Goal: Task Accomplishment & Management: Manage account settings

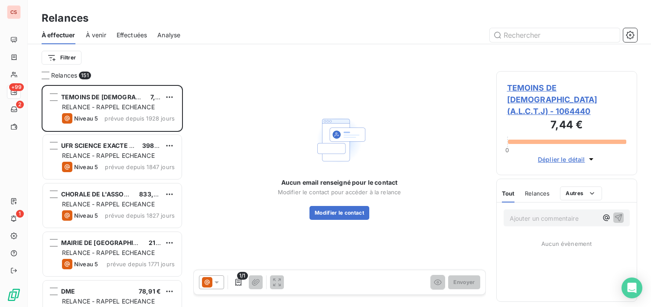
scroll to position [215, 134]
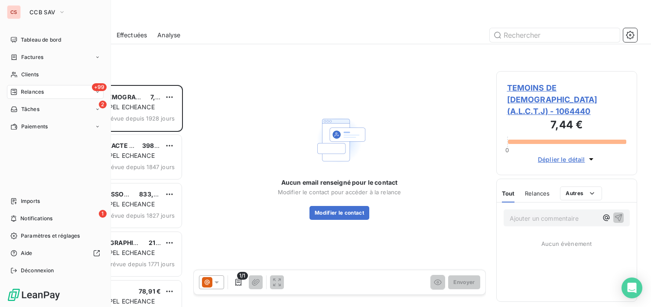
click at [27, 89] on span "Relances" at bounding box center [32, 92] width 23 height 8
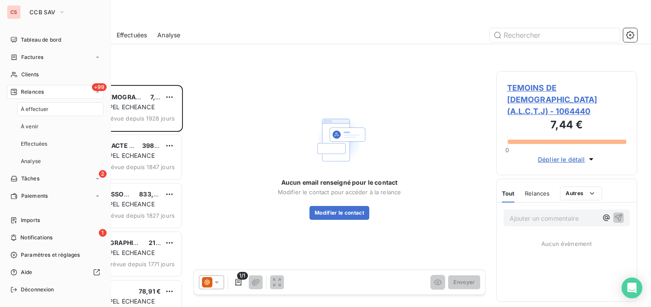
click at [65, 94] on div "+99 Relances" at bounding box center [55, 92] width 97 height 14
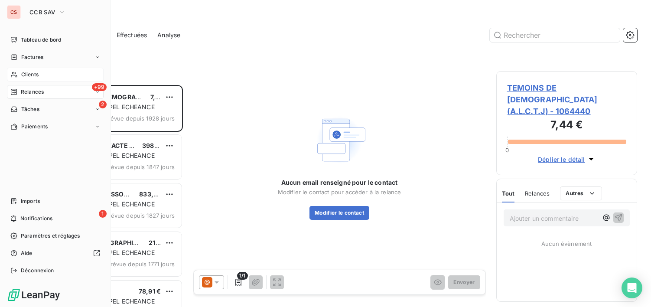
click at [23, 73] on span "Clients" at bounding box center [29, 75] width 17 height 8
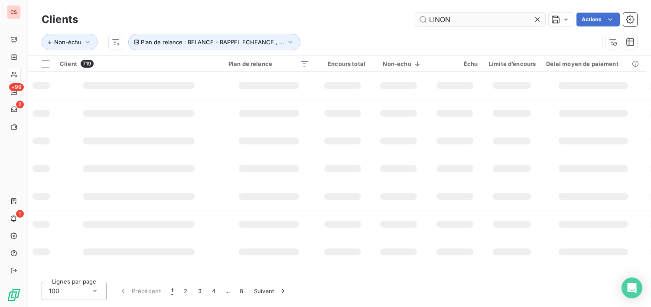
type input "LINON"
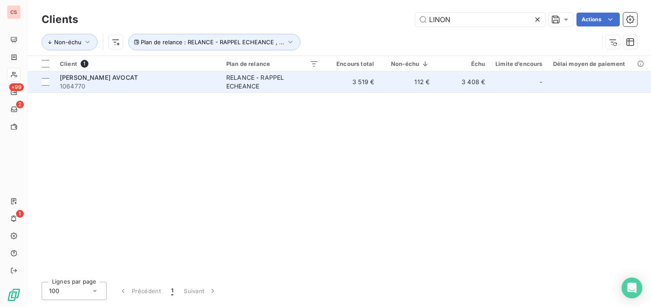
click at [357, 82] on td "3 519 €" at bounding box center [351, 81] width 55 height 21
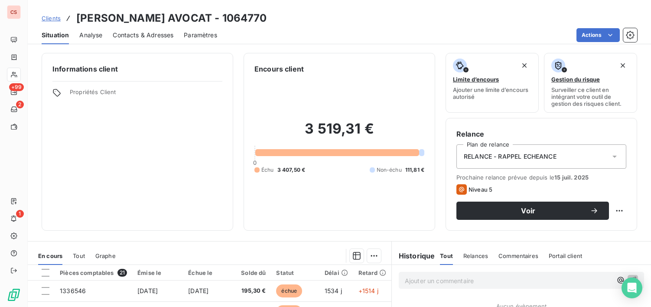
click at [610, 159] on icon at bounding box center [614, 156] width 9 height 9
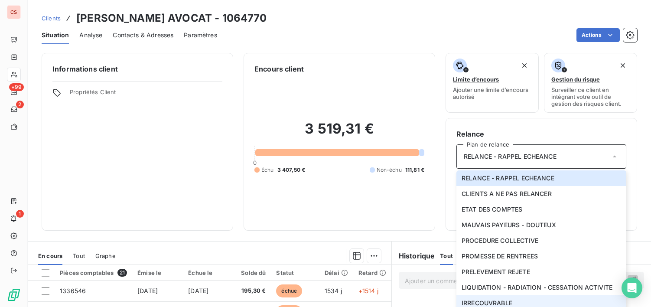
click at [544, 304] on li "IRRECOUVRABLE" at bounding box center [541, 303] width 170 height 16
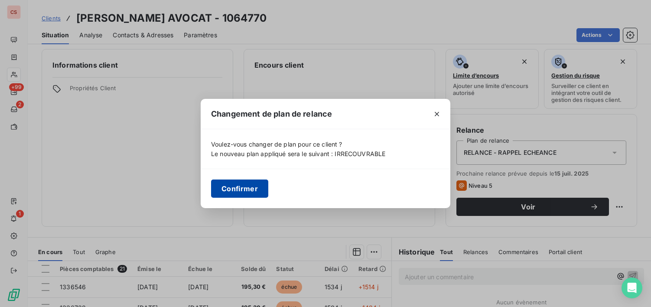
click at [248, 190] on button "Confirmer" at bounding box center [239, 188] width 57 height 18
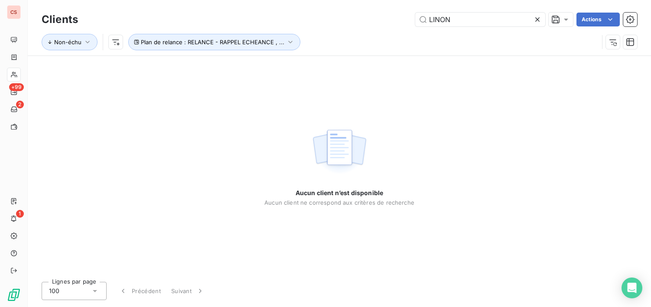
drag, startPoint x: 451, startPoint y: 20, endPoint x: 341, endPoint y: 38, distance: 110.5
click at [363, 33] on div "Clients LINON Actions Non-échu Plan de relance : RELANCE - RAPPEL ECHEANCE , ..." at bounding box center [339, 32] width 595 height 45
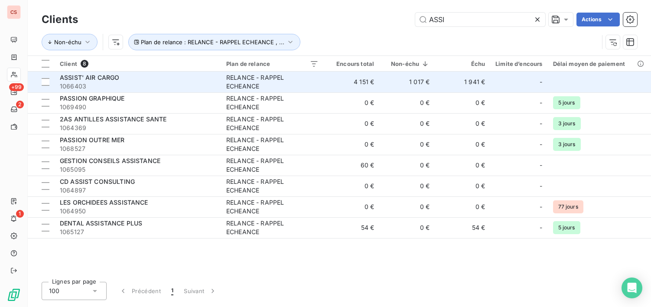
type input "ASSI"
click at [97, 75] on span "ASSIST' AIR CARGO" at bounding box center [90, 77] width 60 height 7
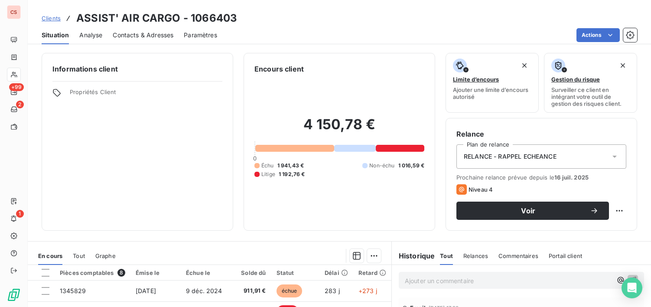
click at [610, 158] on icon at bounding box center [614, 156] width 9 height 9
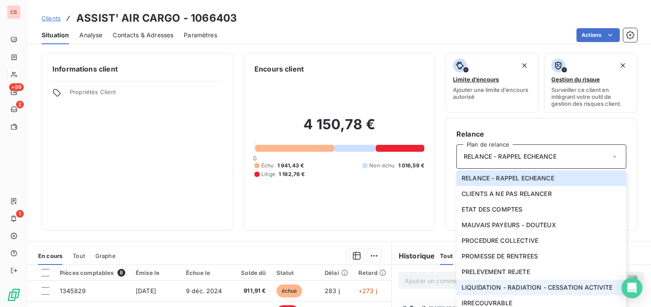
click at [540, 284] on span "LIQUIDATION - RADIATION - CESSATION ACTIVITE" at bounding box center [536, 287] width 151 height 9
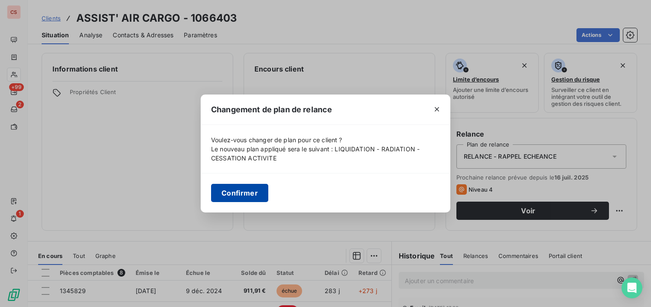
click at [243, 188] on button "Confirmer" at bounding box center [239, 193] width 57 height 18
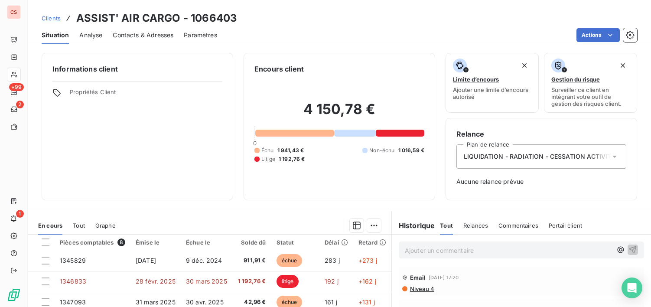
click at [413, 254] on p "Ajouter un commentaire ﻿" at bounding box center [508, 250] width 207 height 11
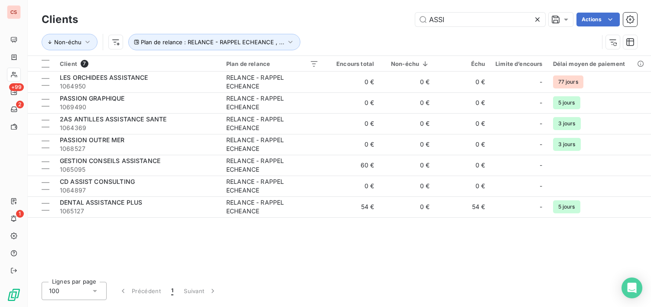
drag, startPoint x: 449, startPoint y: 22, endPoint x: 191, endPoint y: 8, distance: 258.6
click at [257, 20] on div "ASSI Actions" at bounding box center [362, 20] width 548 height 14
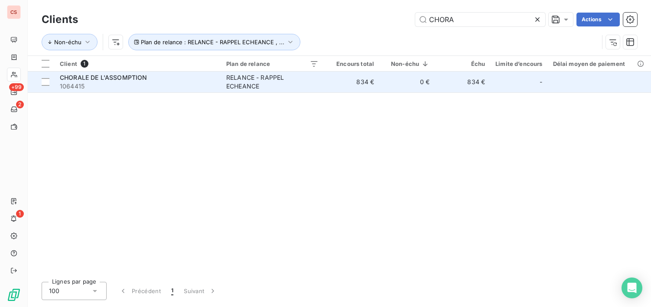
type input "CHORA"
click at [184, 86] on span "1064415" at bounding box center [138, 86] width 156 height 9
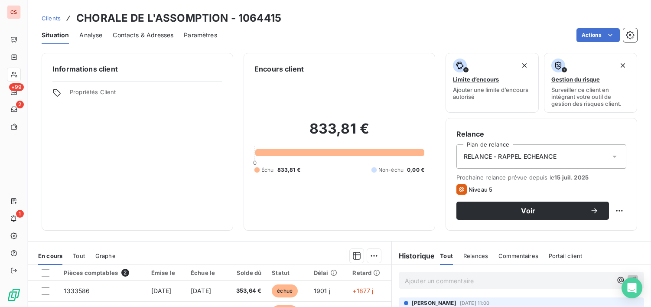
click at [612, 155] on icon at bounding box center [614, 156] width 9 height 9
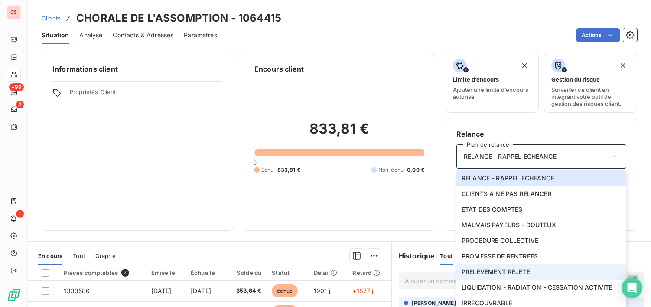
scroll to position [151, 0]
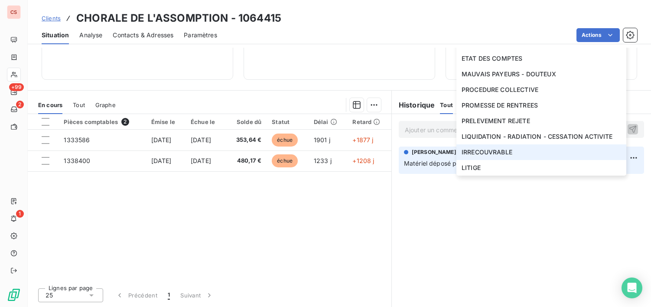
click at [483, 155] on span "IRRECOUVRABLE" at bounding box center [486, 152] width 51 height 9
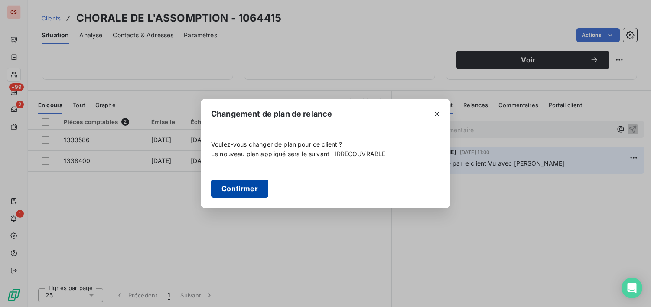
click at [230, 187] on button "Confirmer" at bounding box center [239, 188] width 57 height 18
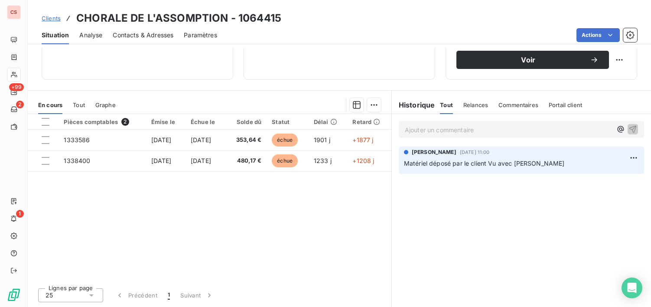
scroll to position [120, 0]
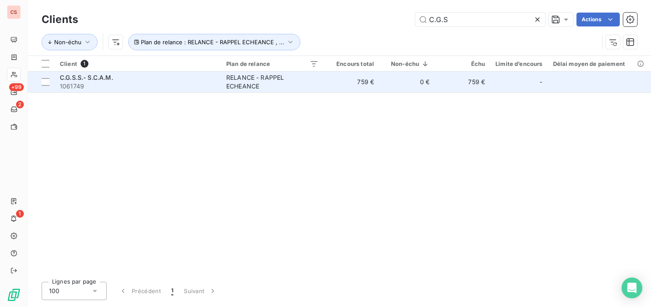
type input "C.G.S"
click at [425, 91] on td "0 €" at bounding box center [406, 81] width 55 height 21
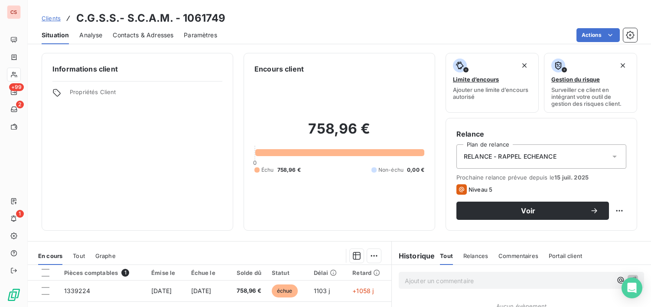
scroll to position [151, 0]
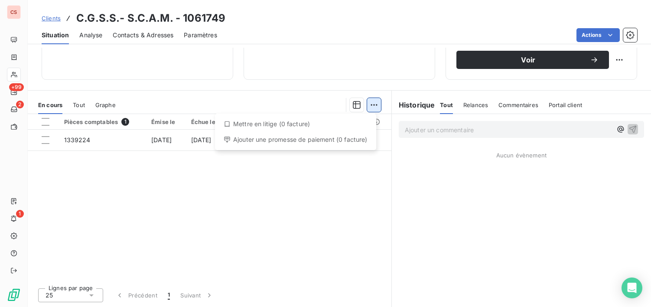
click at [369, 108] on html "CS +99 2 1 Clients C.G.S.S.- S.C.A.M. - 1061749 Situation Analyse Contacts & Ad…" at bounding box center [325, 153] width 651 height 307
click at [253, 209] on html "CS +99 2 1 Clients C.G.S.S.- S.C.A.M. - 1061749 Situation Analyse Contacts & Ad…" at bounding box center [325, 153] width 651 height 307
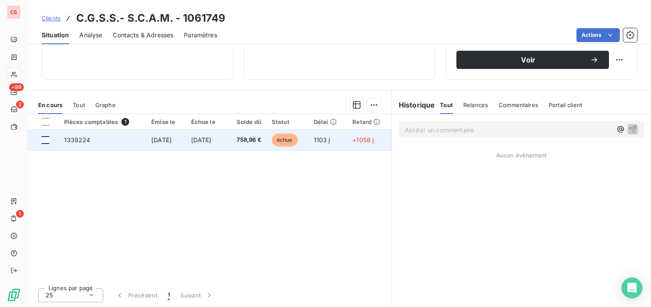
click at [44, 140] on div at bounding box center [46, 140] width 8 height 8
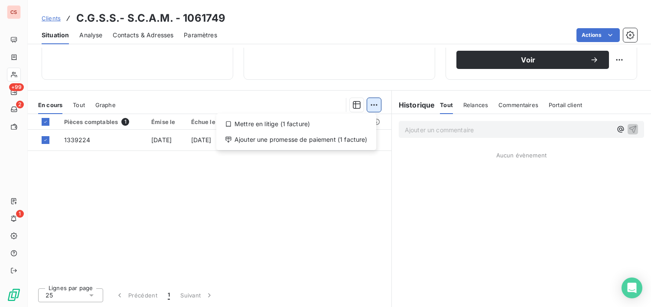
click at [366, 107] on html "CS +99 2 1 Clients C.G.S.S.- S.C.A.M. - 1061749 Situation Analyse Contacts & Ad…" at bounding box center [325, 153] width 651 height 307
click at [240, 126] on div "Mettre en litige (1 facture)" at bounding box center [296, 124] width 153 height 14
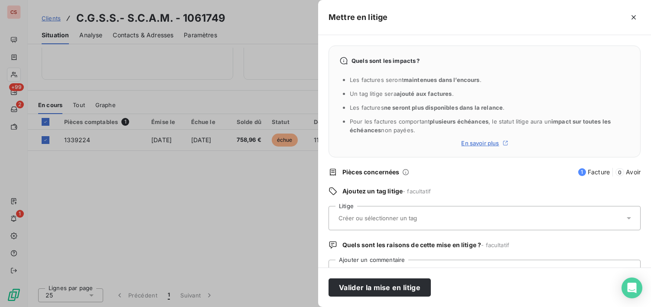
scroll to position [36, 0]
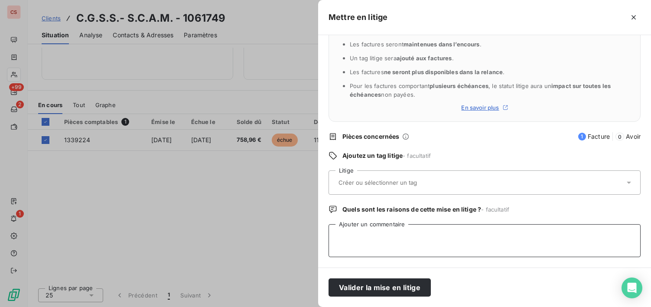
click at [438, 239] on textarea "Ajouter un commentaire" at bounding box center [484, 240] width 312 height 33
click at [348, 186] on div at bounding box center [480, 182] width 289 height 18
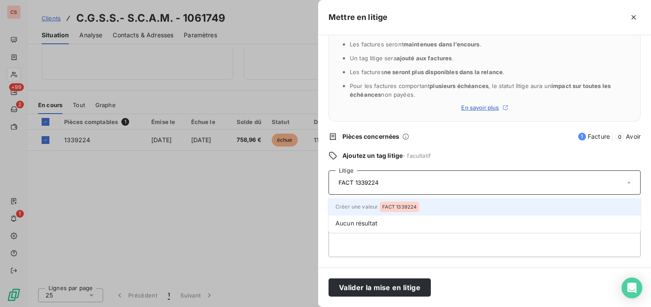
type input "FACT 1339224"
click at [385, 208] on span "FACT 1339224" at bounding box center [399, 206] width 35 height 5
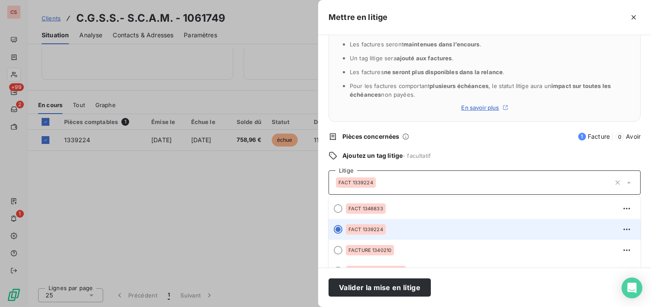
click at [502, 231] on div "FACT 1339224" at bounding box center [490, 229] width 288 height 14
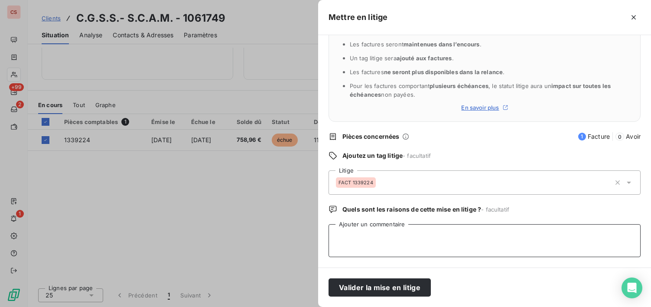
click at [364, 236] on textarea "Ajouter un commentaire" at bounding box center [484, 240] width 312 height 33
type textarea "R"
type textarea "P"
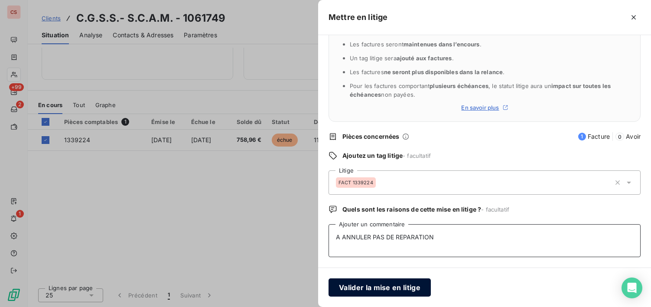
type textarea "A ANNULER PAS DE REPARATION"
click at [401, 290] on button "Valider la mise en litige" at bounding box center [379, 287] width 102 height 18
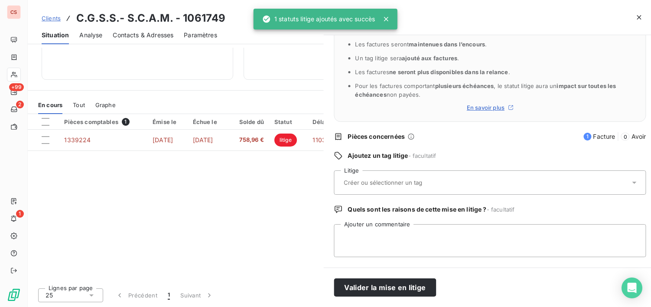
scroll to position [120, 0]
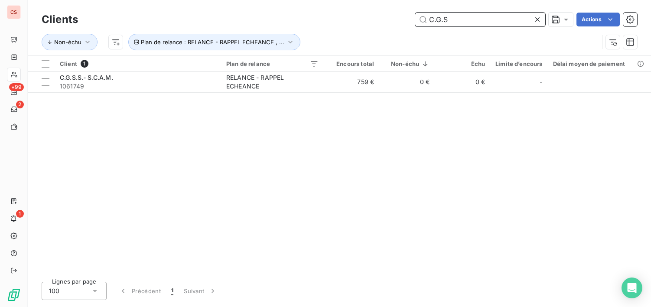
click at [433, 18] on input "C.G.S" at bounding box center [480, 20] width 130 height 14
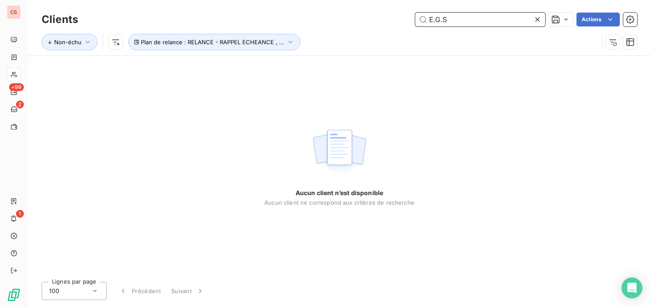
click at [448, 22] on input "E.G.S" at bounding box center [480, 20] width 130 height 14
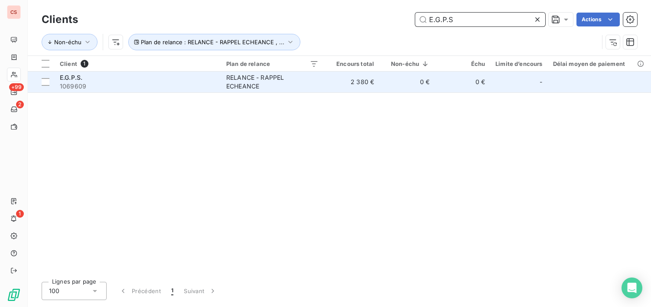
type input "E.G.P.S"
click at [327, 83] on td "2 380 €" at bounding box center [351, 81] width 55 height 21
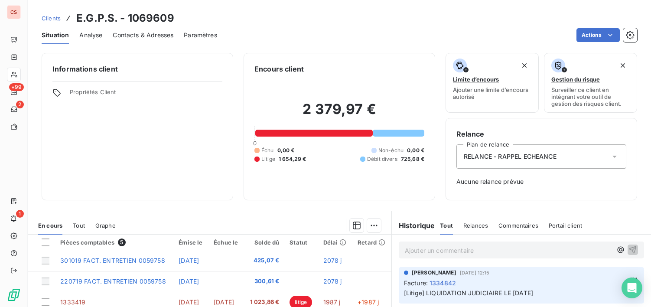
click at [610, 155] on icon at bounding box center [614, 156] width 9 height 9
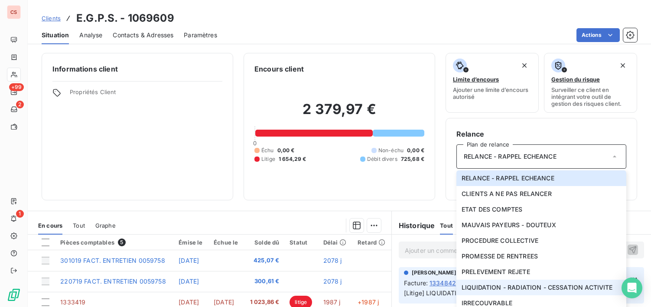
click at [559, 289] on span "LIQUIDATION - RADIATION - CESSATION ACTIVITE" at bounding box center [536, 287] width 151 height 9
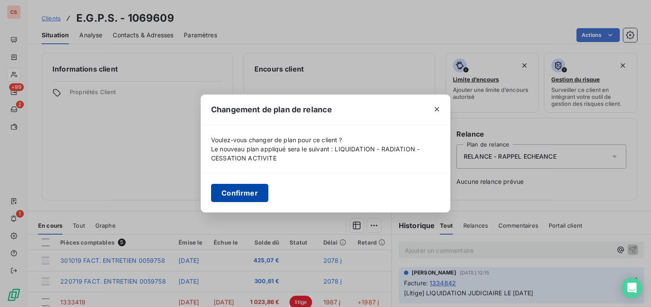
click at [239, 192] on button "Confirmer" at bounding box center [239, 193] width 57 height 18
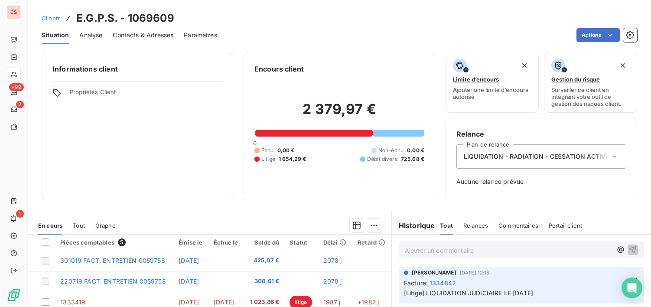
click at [417, 248] on p "Ajouter un commentaire ﻿" at bounding box center [508, 250] width 207 height 11
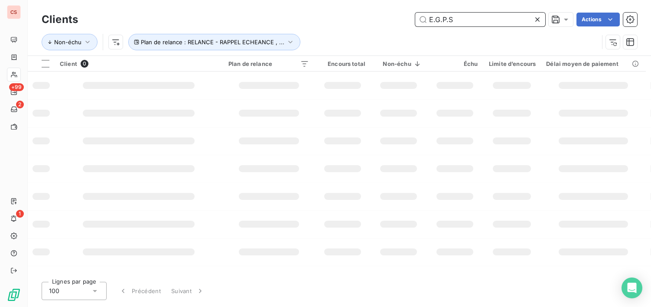
drag, startPoint x: 478, startPoint y: 20, endPoint x: 214, endPoint y: 7, distance: 265.0
click at [260, 18] on div "E.G.P.S Actions" at bounding box center [362, 20] width 548 height 14
type input "E"
type input "CPE"
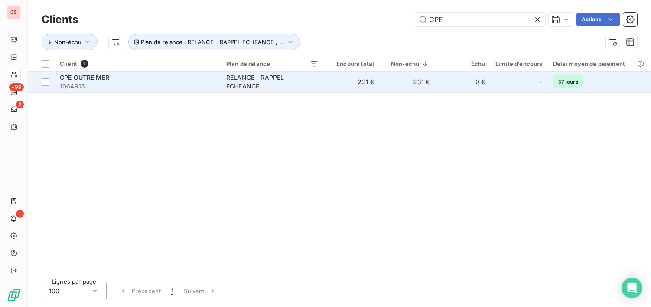
click at [351, 86] on td "231 €" at bounding box center [351, 81] width 55 height 21
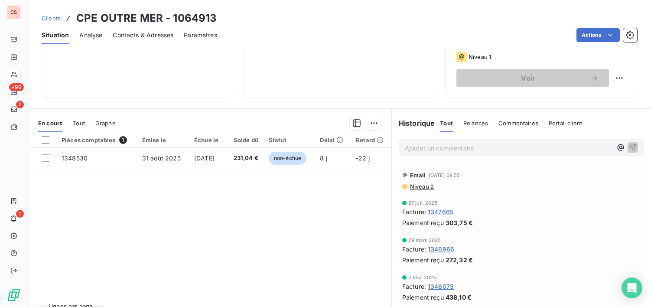
scroll to position [151, 0]
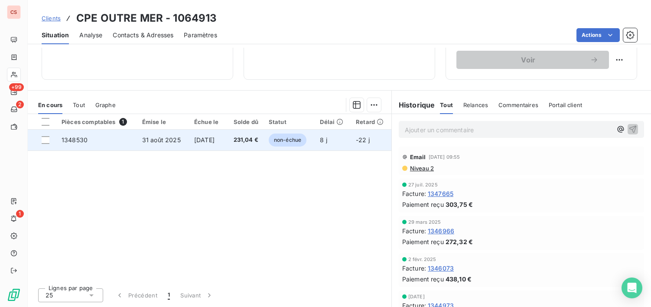
click at [300, 141] on span "non-échue" at bounding box center [288, 139] width 38 height 13
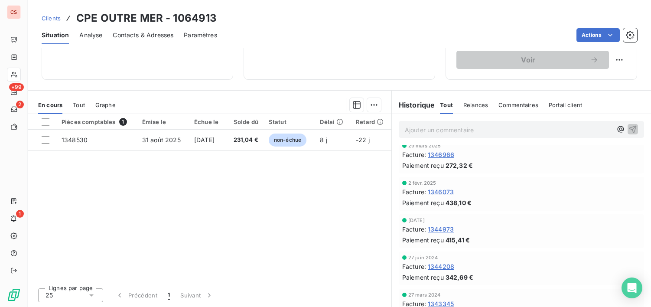
scroll to position [94, 0]
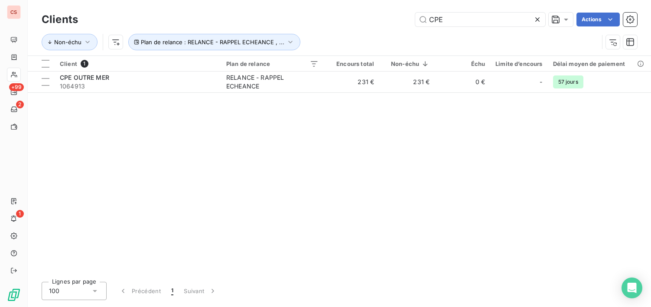
drag, startPoint x: 452, startPoint y: 23, endPoint x: 24, endPoint y: 33, distance: 427.7
click at [115, 38] on div "Clients CPE Actions Non-échu Plan de relance : RELANCE - RAPPEL ECHEANCE , ..." at bounding box center [339, 32] width 595 height 45
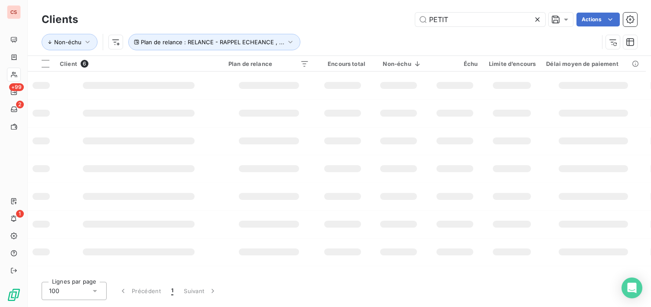
type input "PETIT"
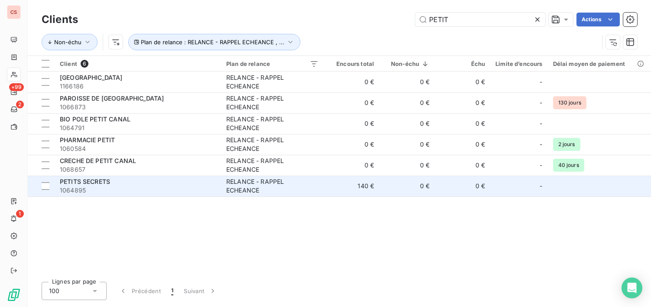
click at [127, 194] on span "1064895" at bounding box center [138, 190] width 156 height 9
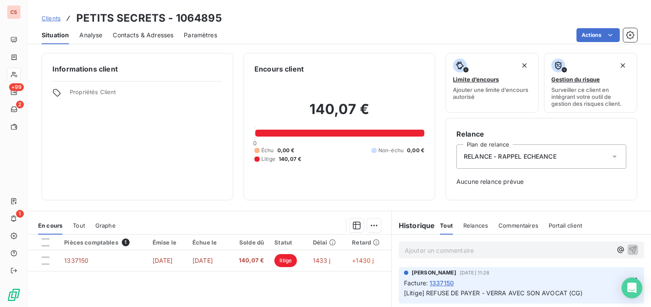
click at [610, 152] on icon at bounding box center [614, 156] width 9 height 9
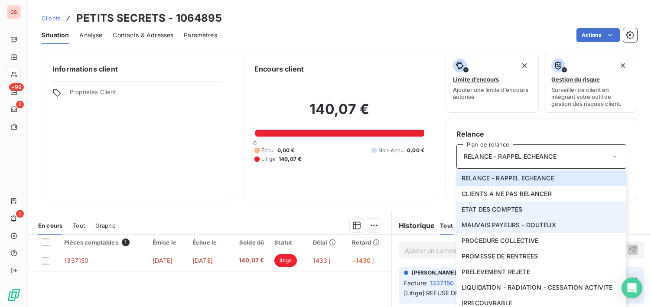
scroll to position [120, 0]
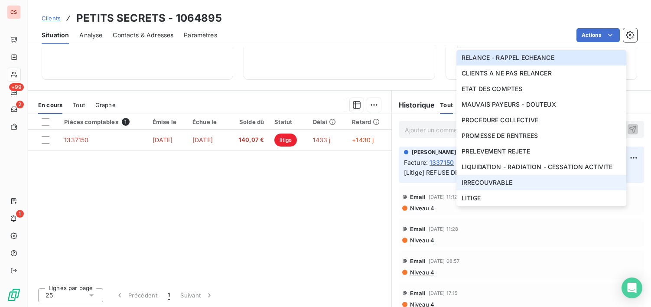
click at [494, 184] on span "IRRECOUVRABLE" at bounding box center [486, 182] width 51 height 9
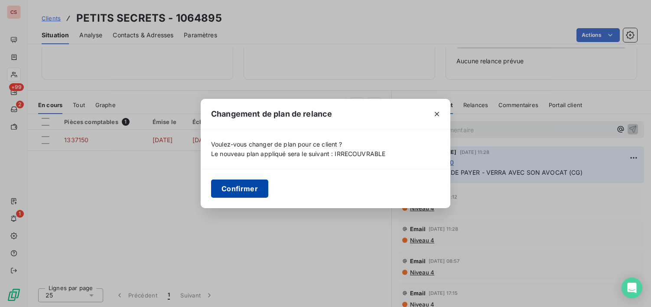
click at [229, 188] on button "Confirmer" at bounding box center [239, 188] width 57 height 18
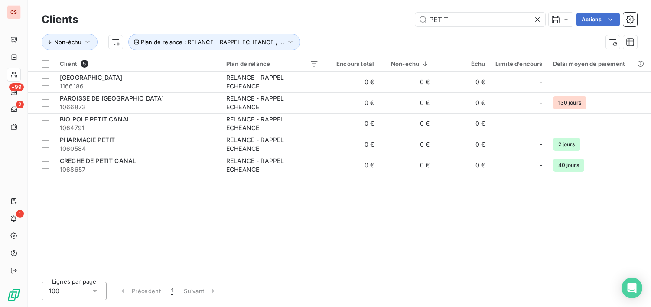
drag, startPoint x: 458, startPoint y: 16, endPoint x: 329, endPoint y: 41, distance: 131.1
click at [329, 41] on div "Clients PETIT Actions Non-échu Plan de relance : RELANCE - RAPPEL ECHEANCE , ..." at bounding box center [339, 32] width 595 height 45
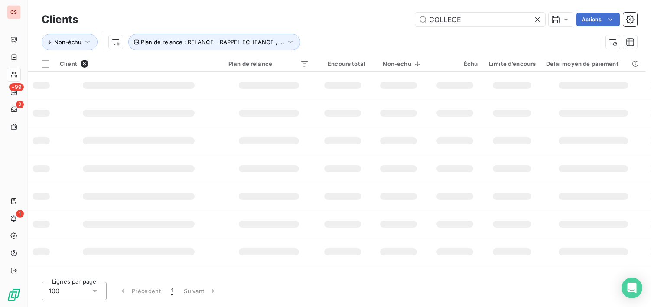
type input "COLLEGE"
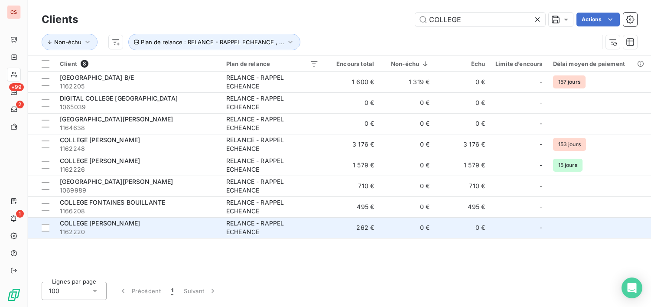
click at [195, 231] on span "1162220" at bounding box center [138, 231] width 156 height 9
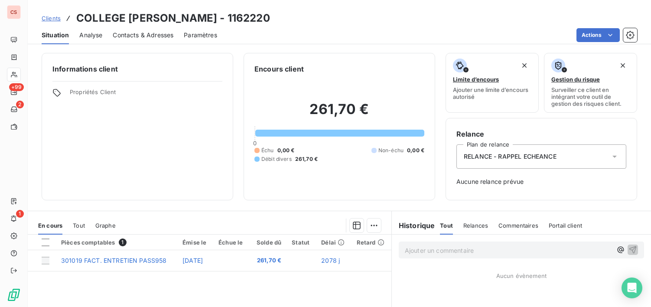
click at [610, 155] on icon at bounding box center [614, 156] width 9 height 9
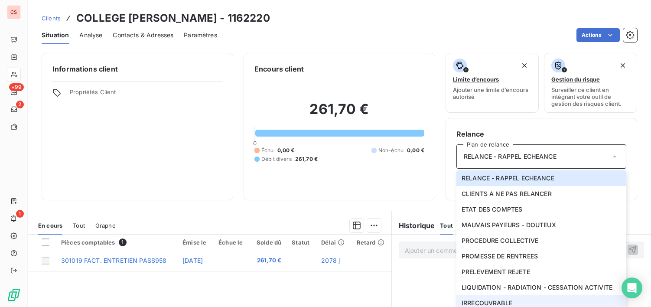
click at [542, 299] on li "IRRECOUVRABLE" at bounding box center [541, 303] width 170 height 16
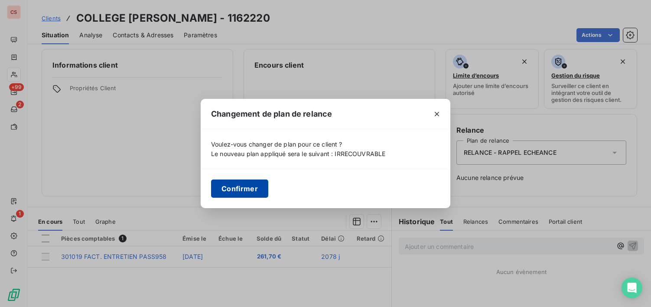
click at [247, 189] on button "Confirmer" at bounding box center [239, 188] width 57 height 18
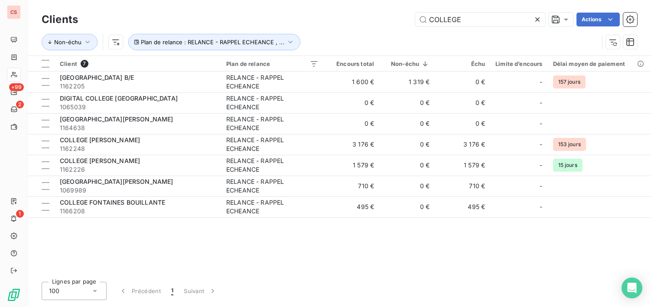
drag, startPoint x: 474, startPoint y: 17, endPoint x: 142, endPoint y: 14, distance: 332.3
click at [190, 20] on div "COLLEGE Actions" at bounding box center [362, 20] width 548 height 14
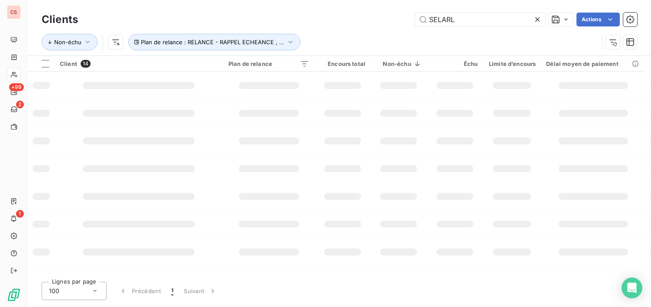
type input "SELARL"
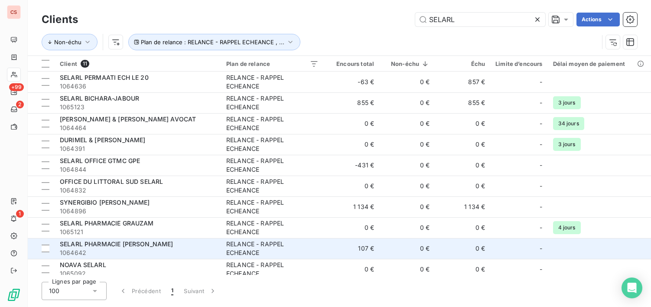
click at [181, 254] on span "1064642" at bounding box center [138, 252] width 156 height 9
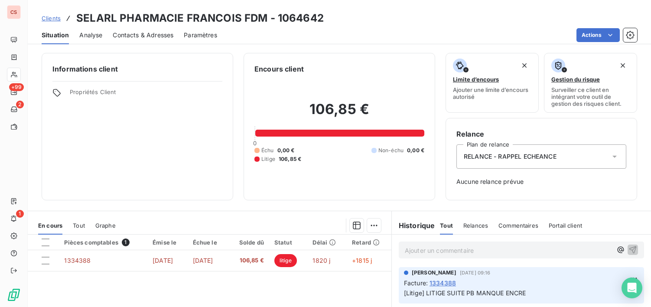
click at [610, 154] on icon at bounding box center [614, 156] width 9 height 9
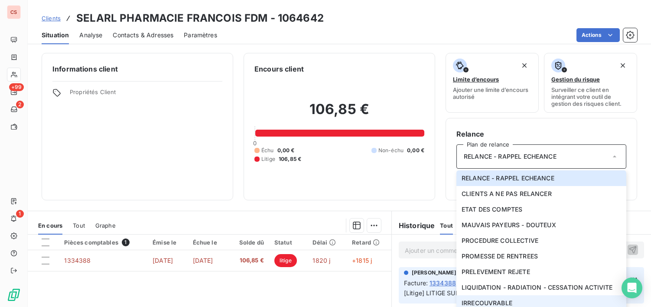
click at [507, 300] on span "IRRECOUVRABLE" at bounding box center [486, 303] width 51 height 9
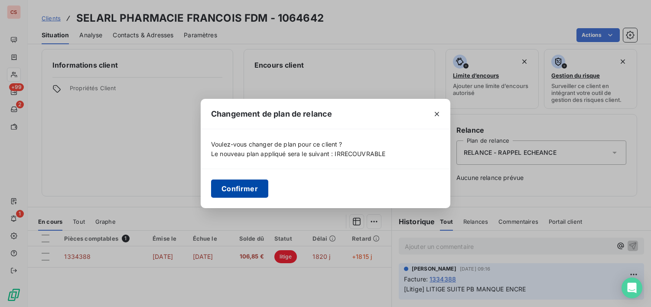
click at [246, 194] on button "Confirmer" at bounding box center [239, 188] width 57 height 18
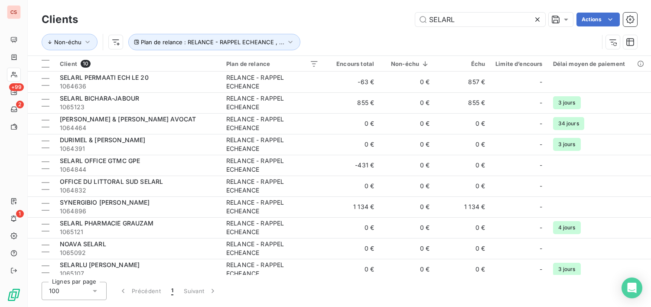
drag, startPoint x: 462, startPoint y: 16, endPoint x: 280, endPoint y: 21, distance: 181.6
click at [315, 19] on div "SELARL Actions" at bounding box center [362, 20] width 548 height 14
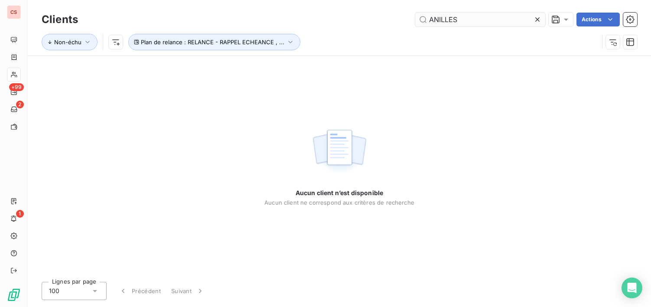
click at [439, 16] on input "ANILLES" at bounding box center [480, 20] width 130 height 14
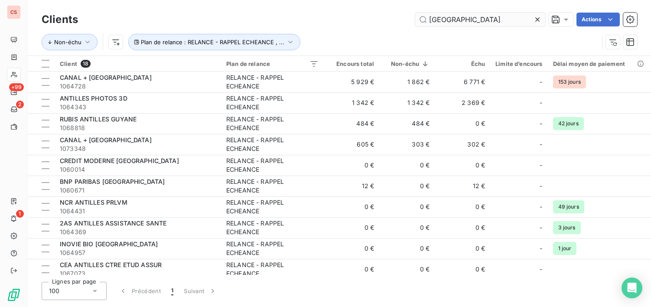
click at [472, 17] on input "[GEOGRAPHIC_DATA]" at bounding box center [480, 20] width 130 height 14
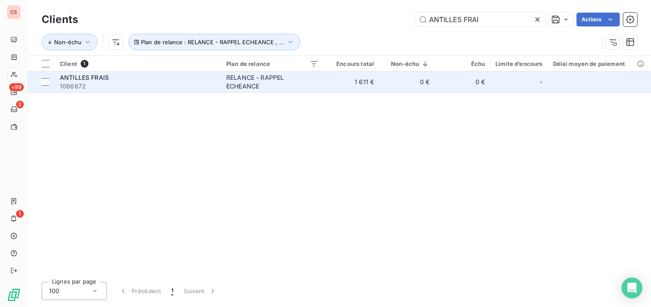
type input "ANTILLES FRAI"
click at [376, 86] on td "1 611 €" at bounding box center [351, 81] width 55 height 21
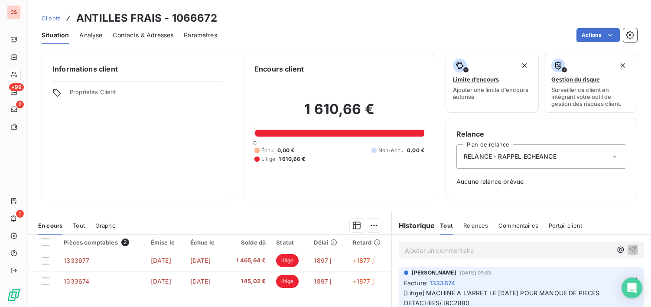
click at [610, 153] on icon at bounding box center [614, 156] width 9 height 9
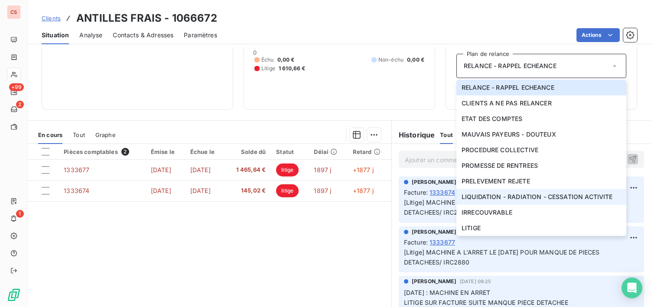
scroll to position [120, 0]
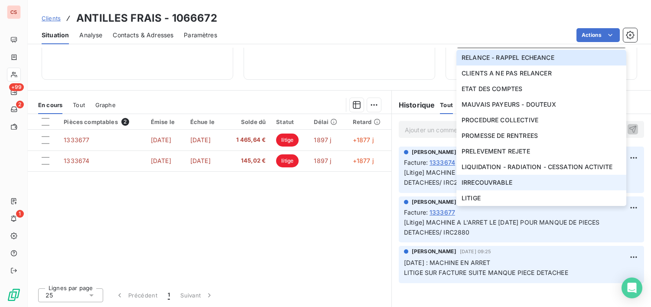
click at [501, 182] on span "IRRECOUVRABLE" at bounding box center [486, 182] width 51 height 9
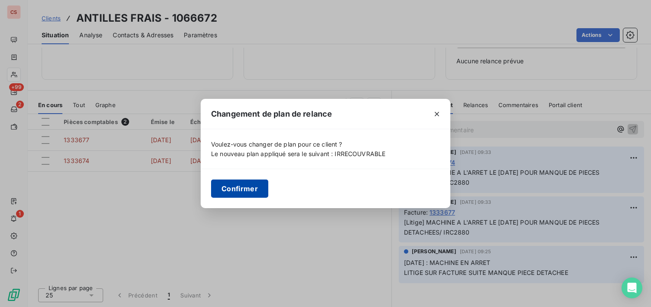
click at [230, 188] on button "Confirmer" at bounding box center [239, 188] width 57 height 18
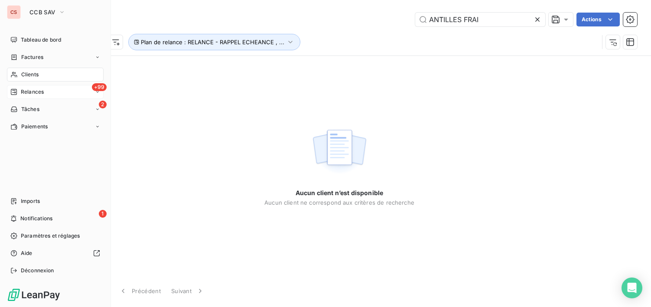
click at [52, 91] on div "+99 Relances" at bounding box center [55, 92] width 97 height 14
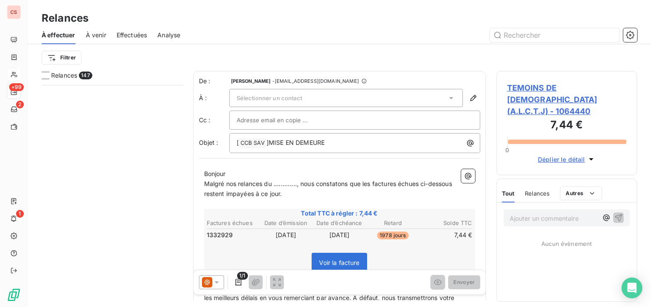
scroll to position [867, 0]
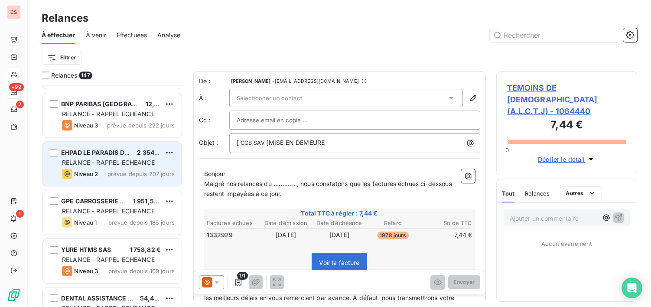
click at [124, 170] on div "Niveau 2 prévue depuis 207 jours" at bounding box center [118, 174] width 113 height 10
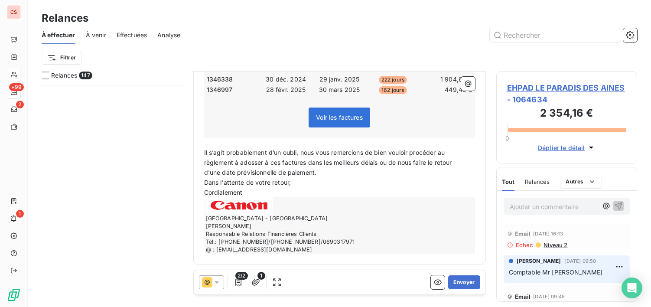
scroll to position [3900, 0]
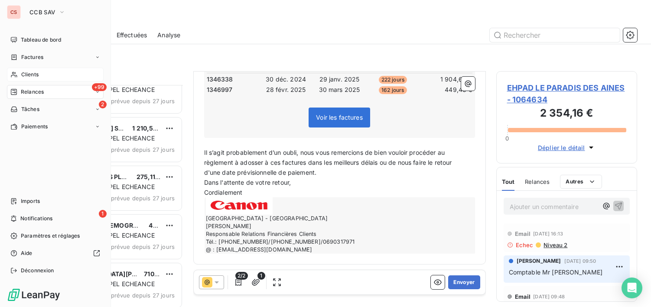
click at [27, 75] on span "Clients" at bounding box center [29, 75] width 17 height 8
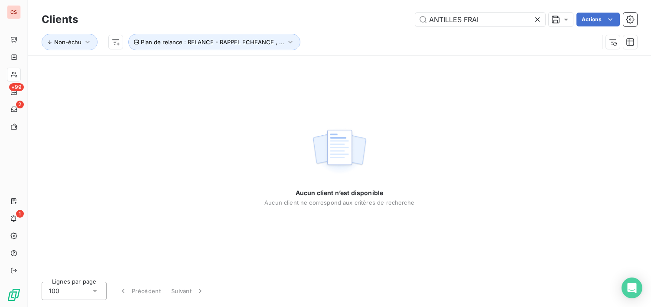
drag, startPoint x: 496, startPoint y: 23, endPoint x: 206, endPoint y: 20, distance: 290.7
click at [211, 23] on div "ANTILLES FRAI Actions" at bounding box center [362, 20] width 548 height 14
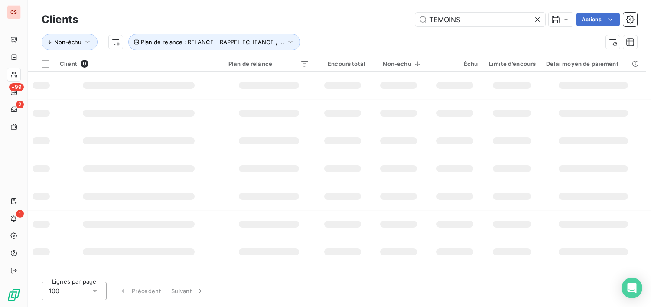
type input "TEMOINS"
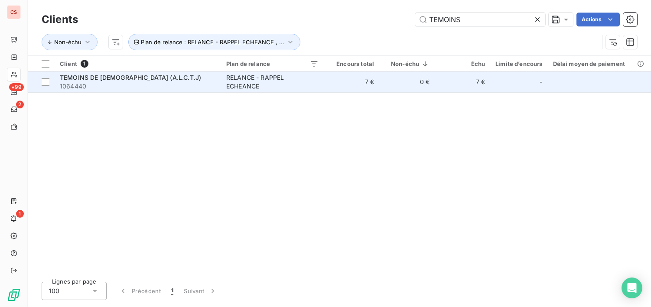
click at [181, 86] on span "1064440" at bounding box center [138, 86] width 156 height 9
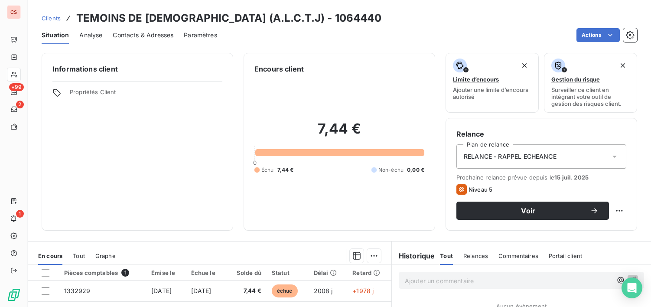
click at [611, 154] on icon at bounding box center [614, 156] width 9 height 9
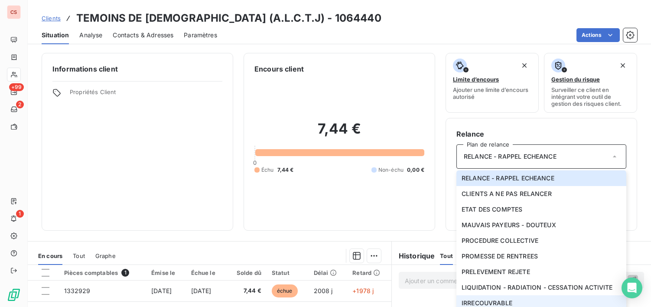
click at [519, 302] on li "IRRECOUVRABLE" at bounding box center [541, 303] width 170 height 16
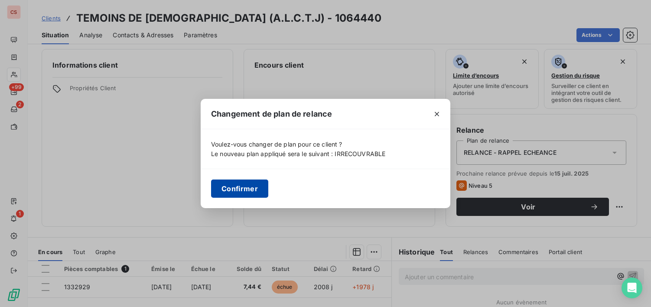
click at [240, 188] on button "Confirmer" at bounding box center [239, 188] width 57 height 18
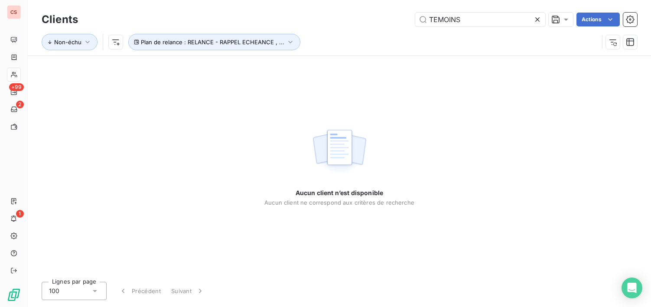
drag, startPoint x: 488, startPoint y: 21, endPoint x: 330, endPoint y: 30, distance: 158.4
click at [330, 30] on div "Clients TEMOINS Actions Non-échu Plan de relance : RELANCE - RAPPEL ECHEANCE , …" at bounding box center [339, 32] width 595 height 45
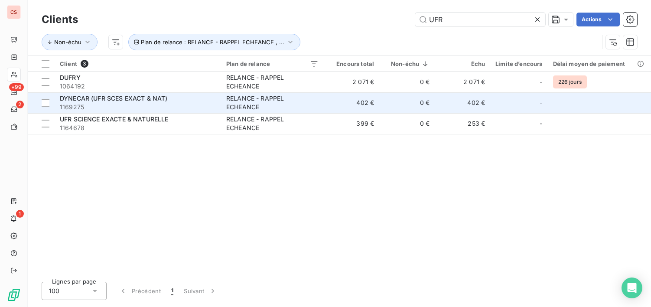
type input "UFR"
click at [234, 109] on td "RELANCE - RAPPEL ECHEANCE" at bounding box center [272, 102] width 103 height 21
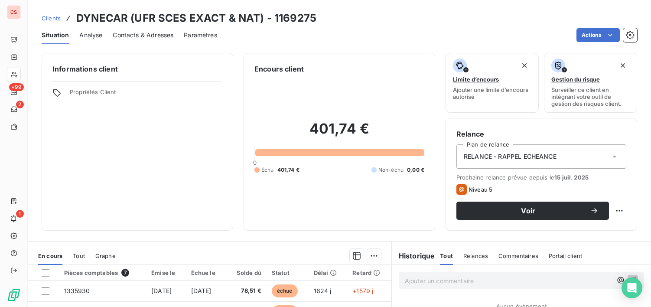
click at [610, 155] on icon at bounding box center [614, 156] width 9 height 9
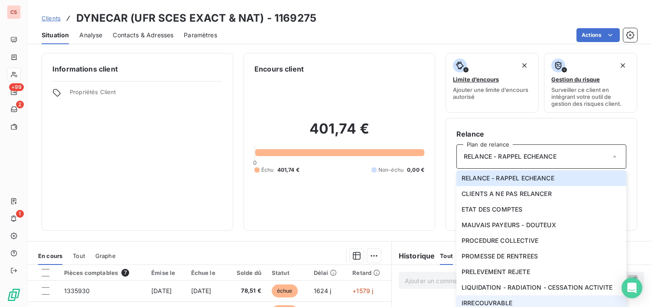
click at [529, 305] on li "IRRECOUVRABLE" at bounding box center [541, 303] width 170 height 16
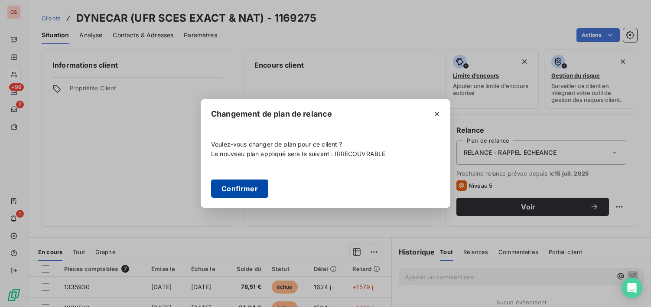
click at [235, 189] on button "Confirmer" at bounding box center [239, 188] width 57 height 18
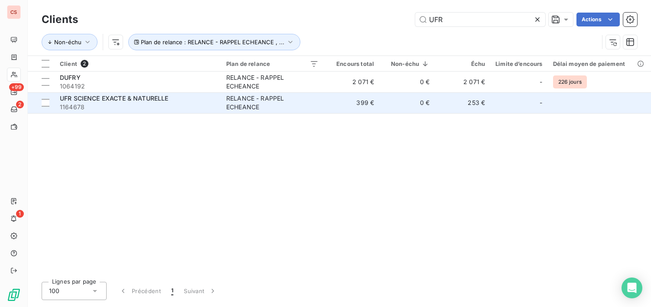
click at [288, 107] on td "RELANCE - RAPPEL ECHEANCE" at bounding box center [272, 102] width 103 height 21
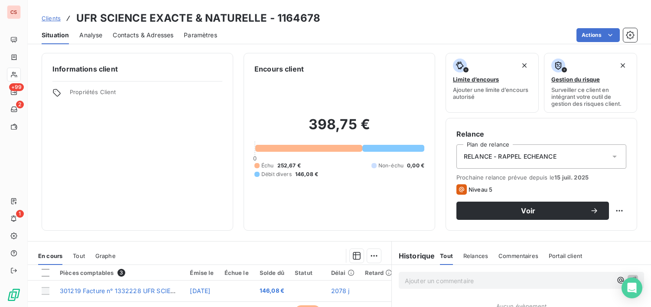
click at [610, 158] on icon at bounding box center [614, 156] width 9 height 9
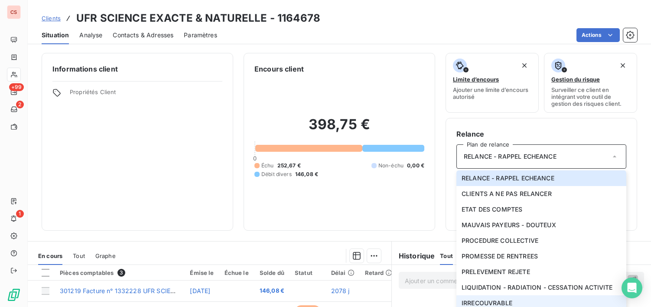
scroll to position [4, 0]
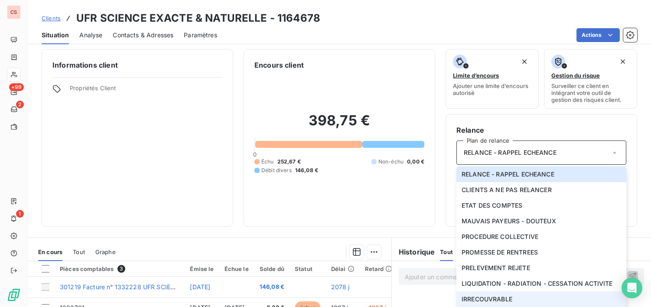
click at [507, 302] on span "IRRECOUVRABLE" at bounding box center [486, 299] width 51 height 9
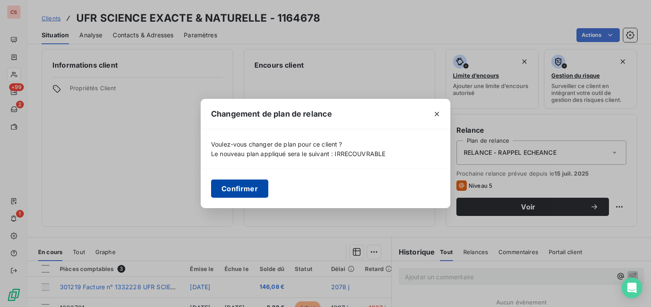
click at [231, 190] on button "Confirmer" at bounding box center [239, 188] width 57 height 18
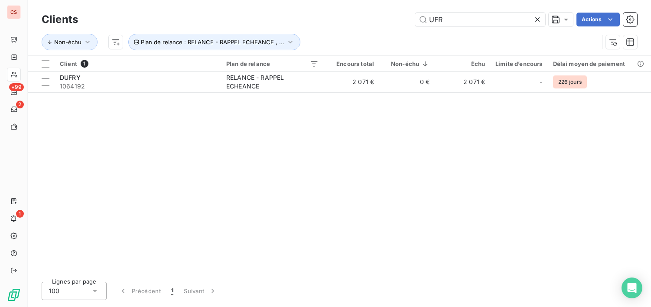
drag, startPoint x: 459, startPoint y: 23, endPoint x: 342, endPoint y: 26, distance: 116.6
click at [342, 26] on div "UFR Actions" at bounding box center [362, 20] width 548 height 14
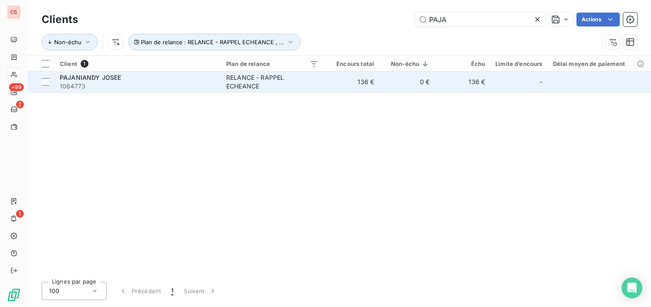
type input "PAJA"
click at [188, 90] on span "1064773" at bounding box center [138, 86] width 156 height 9
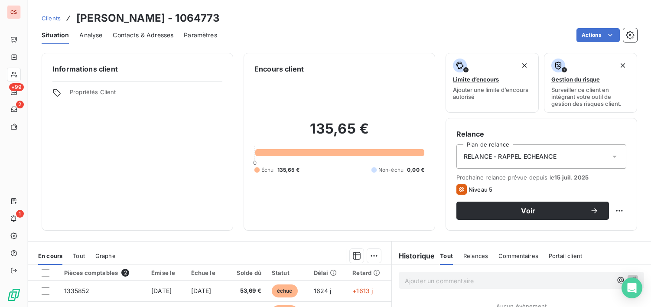
click at [610, 153] on icon at bounding box center [614, 156] width 9 height 9
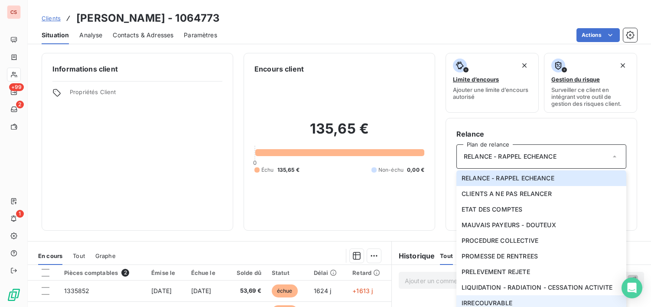
click at [522, 302] on li "IRRECOUVRABLE" at bounding box center [541, 303] width 170 height 16
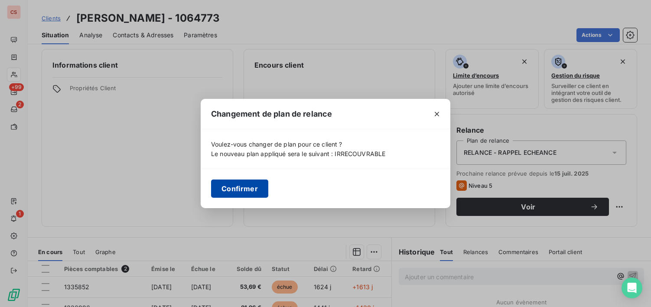
click at [230, 189] on button "Confirmer" at bounding box center [239, 188] width 57 height 18
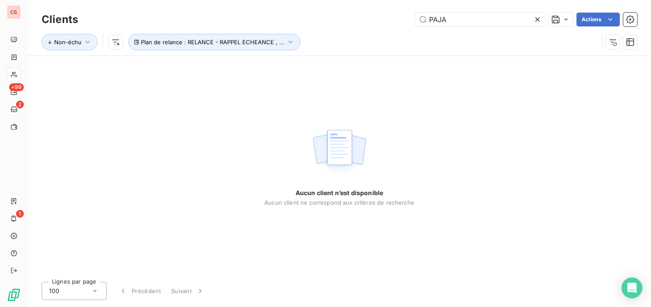
drag, startPoint x: 453, startPoint y: 23, endPoint x: 305, endPoint y: 26, distance: 147.8
click at [331, 24] on div "PAJA Actions" at bounding box center [362, 20] width 548 height 14
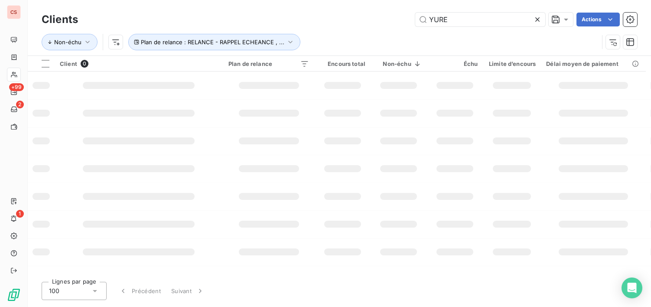
type input "YURE"
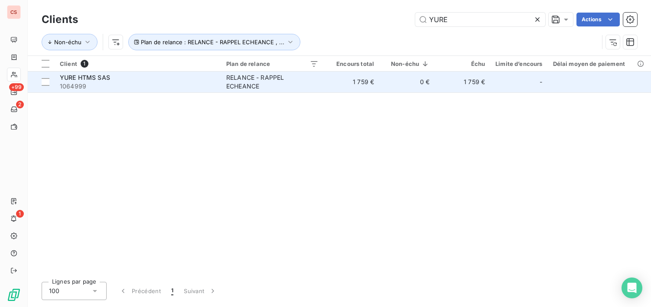
click at [380, 78] on td "0 €" at bounding box center [406, 81] width 55 height 21
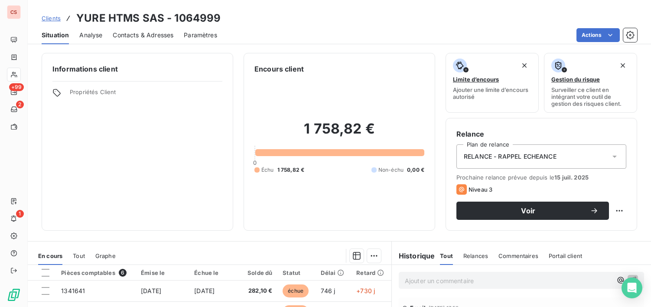
click at [610, 156] on icon at bounding box center [614, 156] width 9 height 9
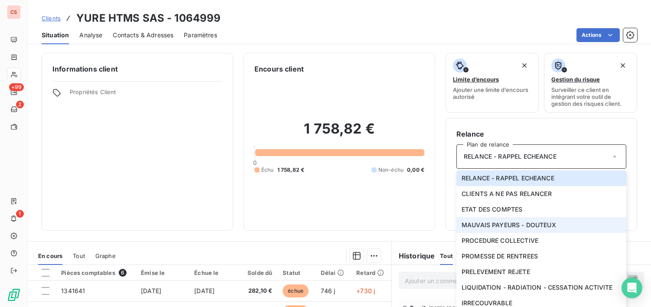
click at [517, 226] on span "MAUVAIS PAYEURS - DOUTEUX" at bounding box center [508, 225] width 94 height 9
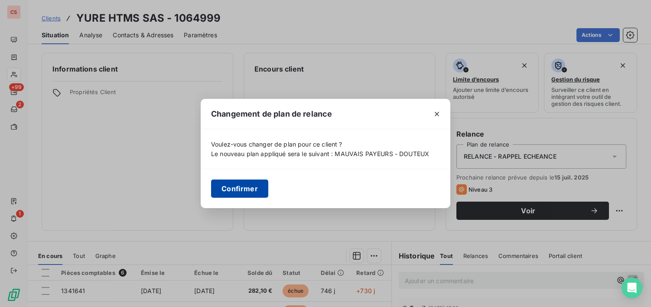
click at [239, 186] on button "Confirmer" at bounding box center [239, 188] width 57 height 18
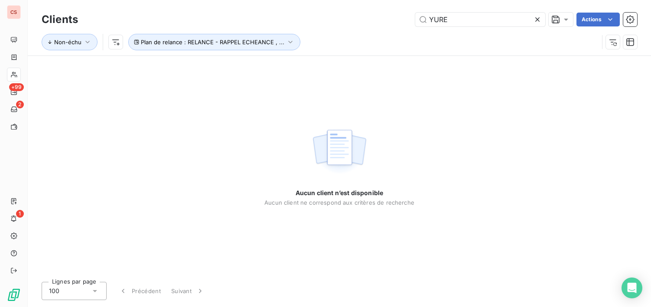
drag, startPoint x: 456, startPoint y: 24, endPoint x: 305, endPoint y: 30, distance: 151.3
click at [336, 26] on div "YURE Actions" at bounding box center [362, 20] width 548 height 14
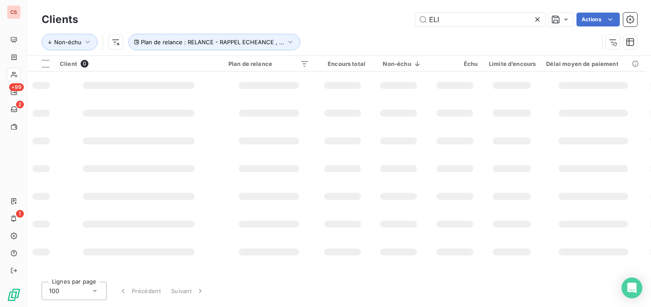
type input "ELI"
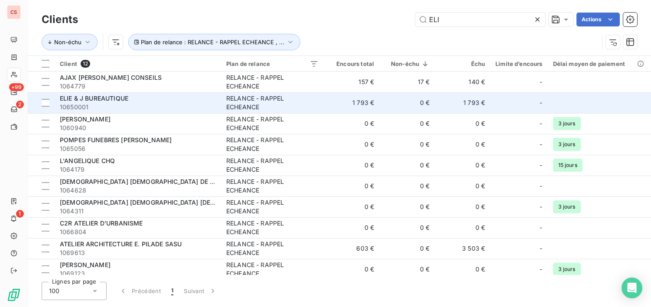
click at [156, 105] on span "10650001" at bounding box center [138, 107] width 156 height 9
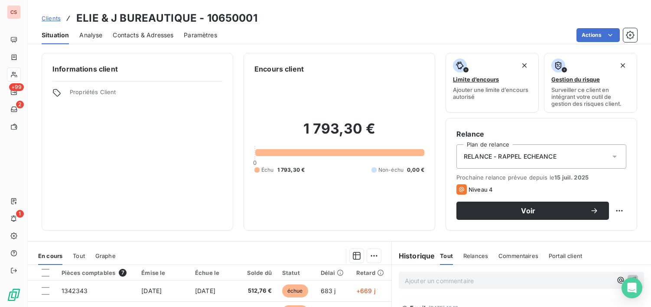
click at [612, 156] on icon at bounding box center [614, 157] width 4 height 2
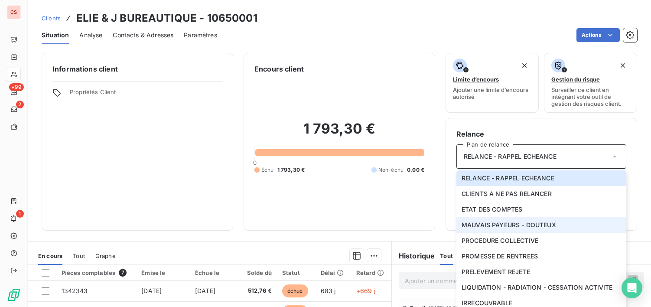
click at [535, 227] on span "MAUVAIS PAYEURS - DOUTEUX" at bounding box center [508, 225] width 94 height 9
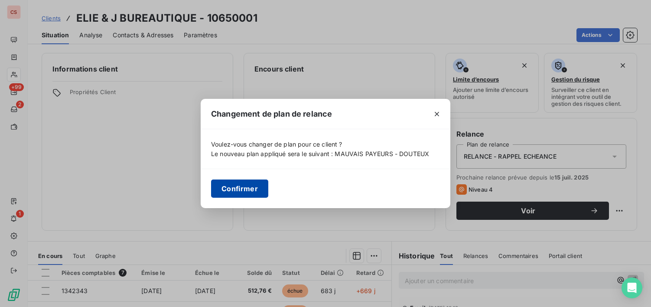
click at [243, 189] on button "Confirmer" at bounding box center [239, 188] width 57 height 18
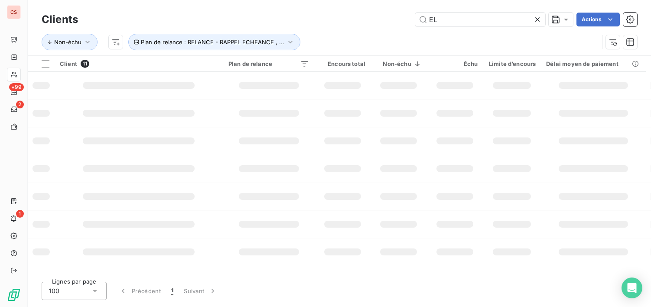
type input "E"
type input "HUNEEX"
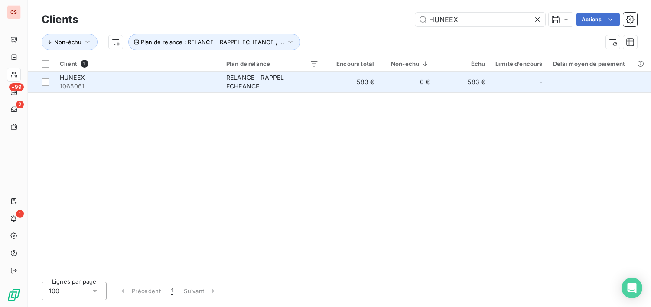
click at [444, 83] on td "583 €" at bounding box center [462, 81] width 55 height 21
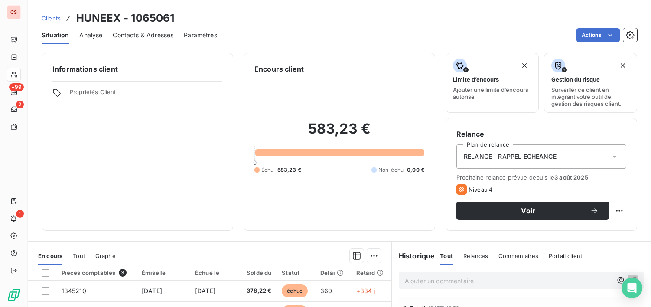
click at [611, 158] on icon at bounding box center [614, 156] width 9 height 9
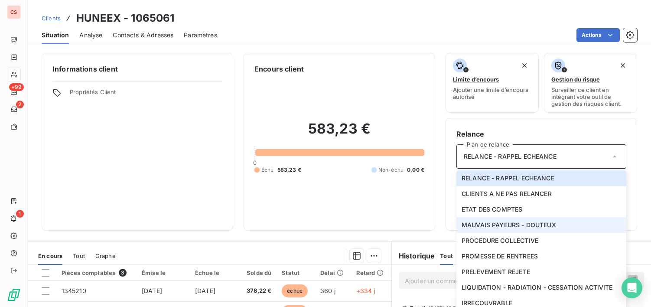
click at [537, 227] on span "MAUVAIS PAYEURS - DOUTEUX" at bounding box center [508, 225] width 94 height 9
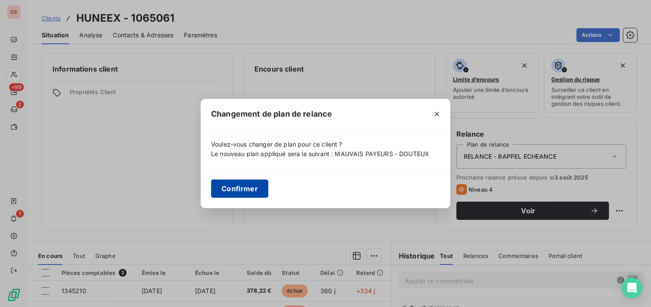
click at [234, 188] on button "Confirmer" at bounding box center [239, 188] width 57 height 18
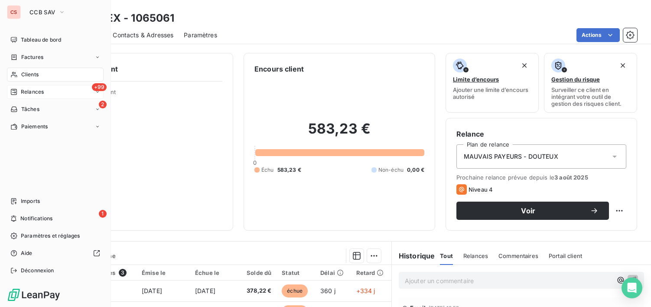
click at [42, 92] on span "Relances" at bounding box center [32, 92] width 23 height 8
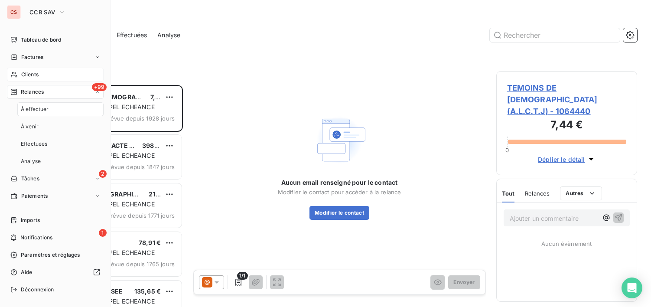
scroll to position [215, 134]
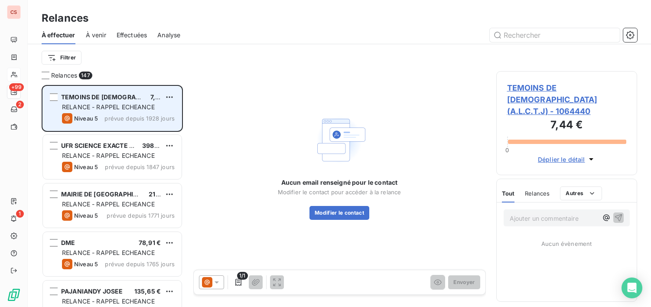
click at [129, 120] on span "prévue depuis 1928 jours" at bounding box center [139, 118] width 70 height 7
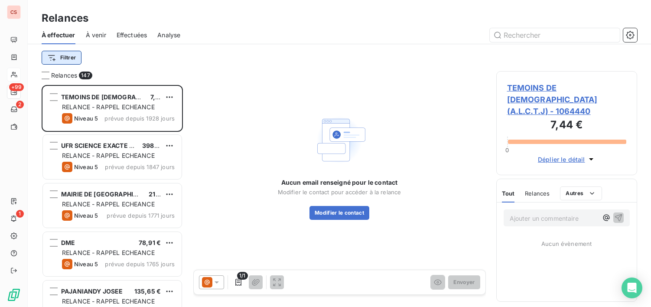
click at [73, 59] on html "CS +99 2 1 Relances À effectuer À venir Effectuées Analyse Filtrer Relances 147…" at bounding box center [325, 153] width 651 height 307
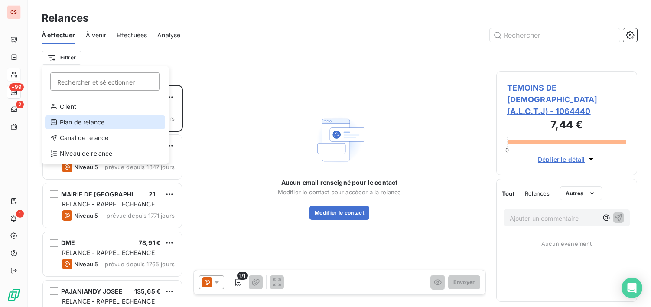
click at [98, 122] on div "Plan de relance" at bounding box center [105, 122] width 120 height 14
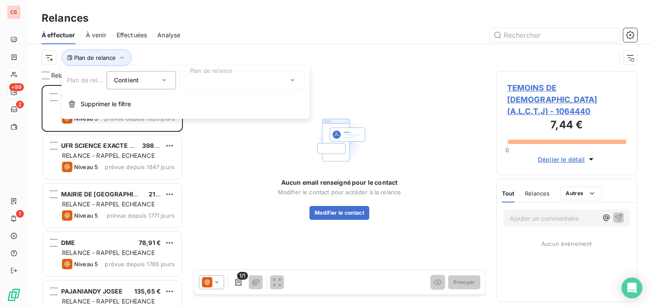
click at [292, 79] on icon at bounding box center [292, 80] width 9 height 9
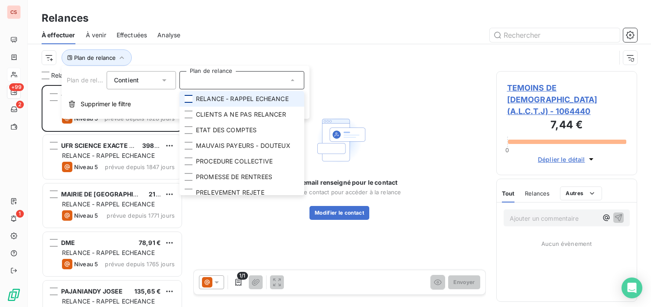
click at [190, 101] on div at bounding box center [189, 99] width 8 height 8
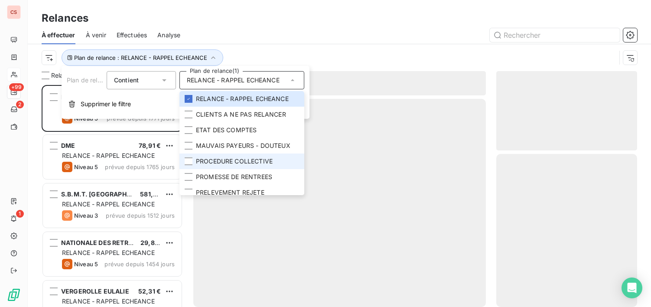
scroll to position [215, 134]
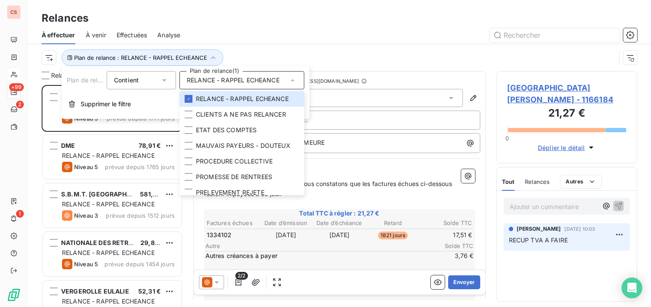
click at [359, 29] on div at bounding box center [414, 35] width 446 height 14
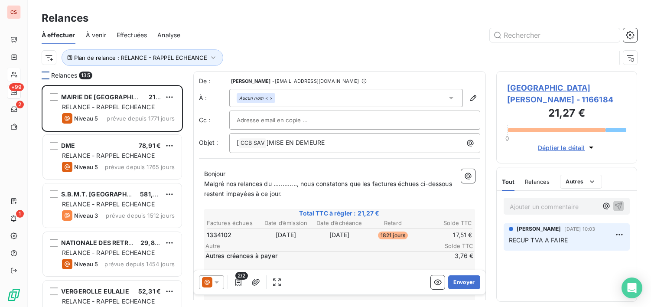
click at [45, 74] on div at bounding box center [46, 75] width 8 height 8
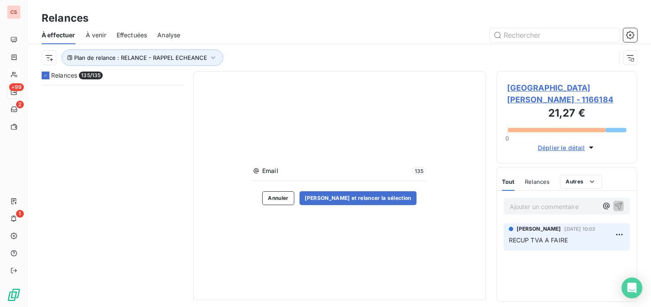
scroll to position [1300, 0]
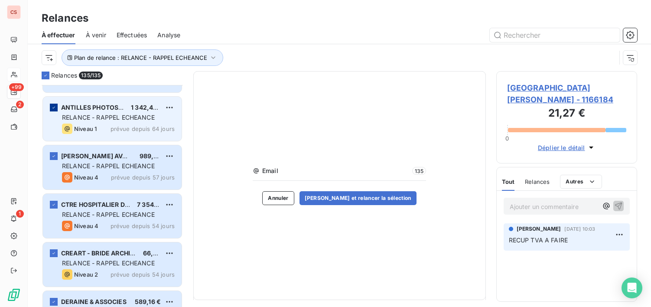
click at [55, 110] on icon "grid" at bounding box center [53, 107] width 5 height 5
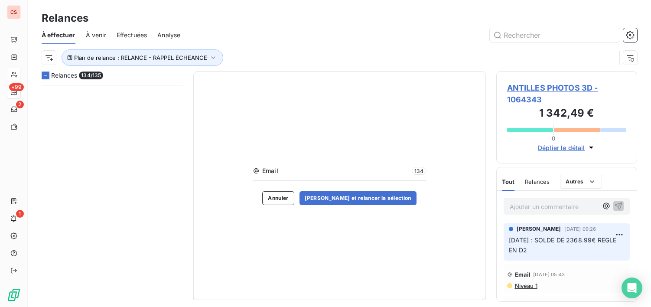
scroll to position [1300, 0]
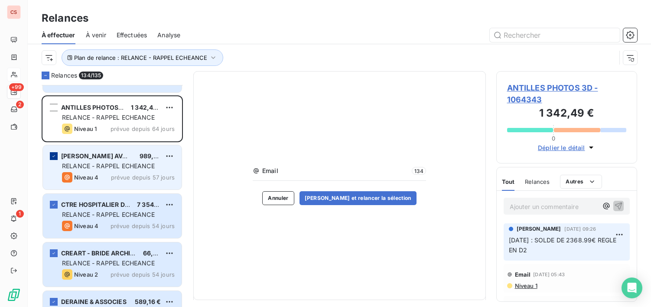
click at [57, 155] on div "grid" at bounding box center [54, 156] width 8 height 8
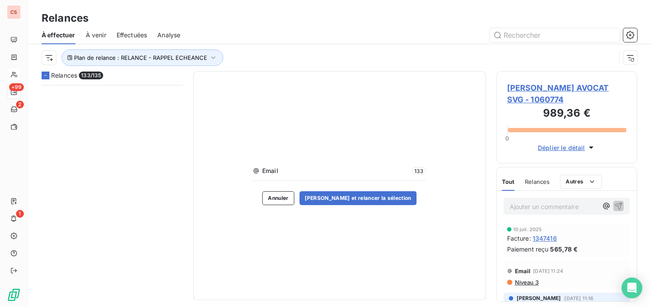
scroll to position [6329, 0]
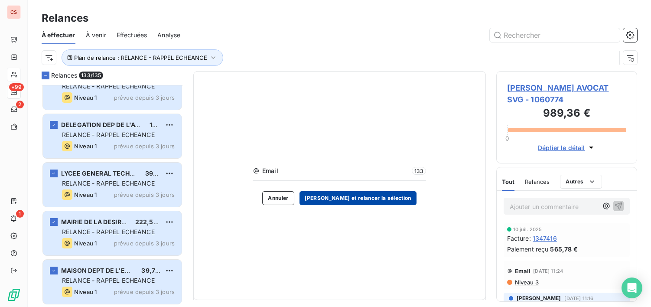
click at [344, 194] on button "[PERSON_NAME] et relancer la sélection" at bounding box center [357, 198] width 117 height 14
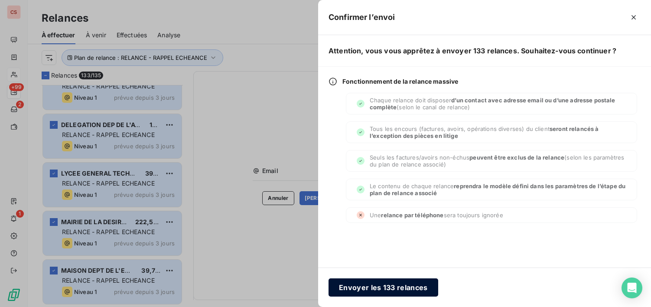
click at [388, 289] on button "Envoyer les 133 relances" at bounding box center [383, 287] width 110 height 18
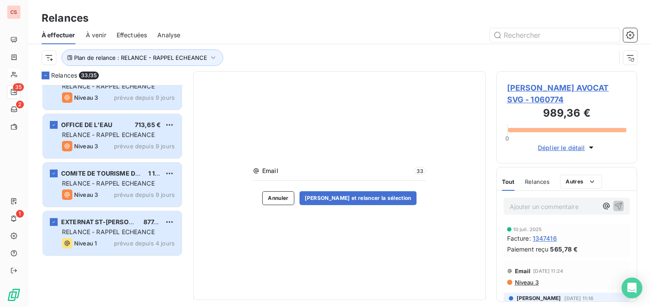
scroll to position [0, 0]
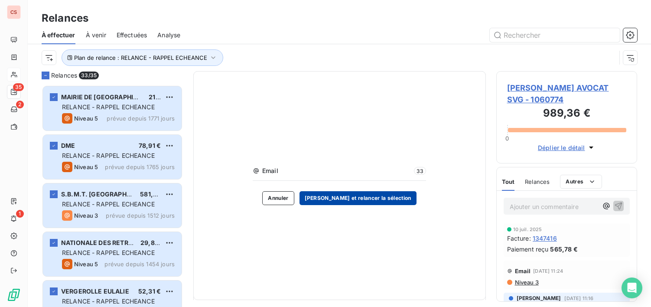
click at [356, 194] on button "[PERSON_NAME] et relancer la sélection" at bounding box center [357, 198] width 117 height 14
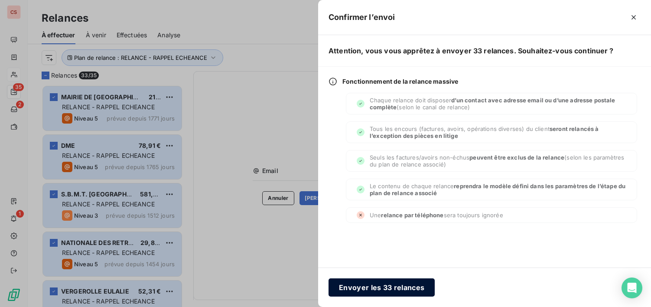
click at [370, 288] on button "Envoyer les 33 relances" at bounding box center [381, 287] width 106 height 18
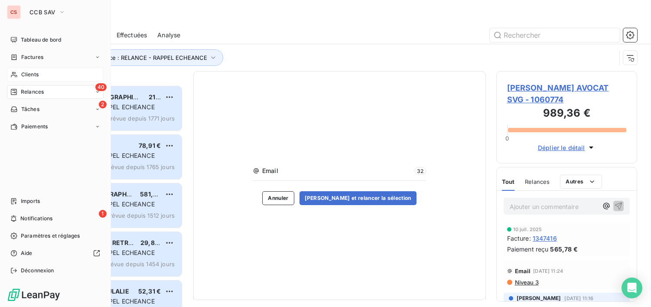
click at [38, 91] on span "Relances" at bounding box center [32, 92] width 23 height 8
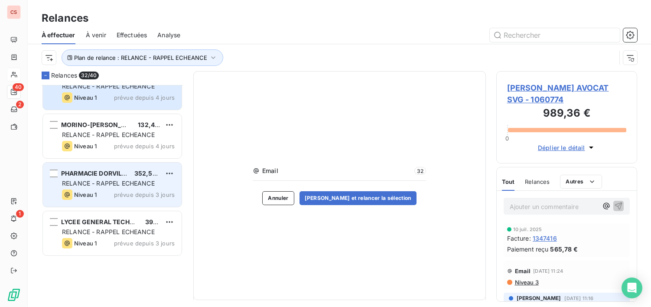
scroll to position [1286, 0]
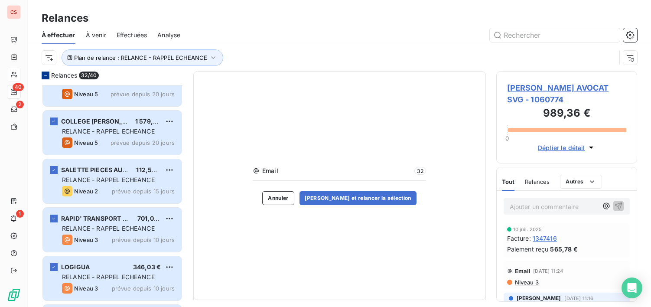
click at [46, 75] on icon at bounding box center [45, 75] width 5 height 5
click at [47, 75] on icon at bounding box center [45, 75] width 5 height 5
click at [47, 75] on div at bounding box center [46, 75] width 8 height 8
click at [47, 75] on icon at bounding box center [45, 75] width 5 height 5
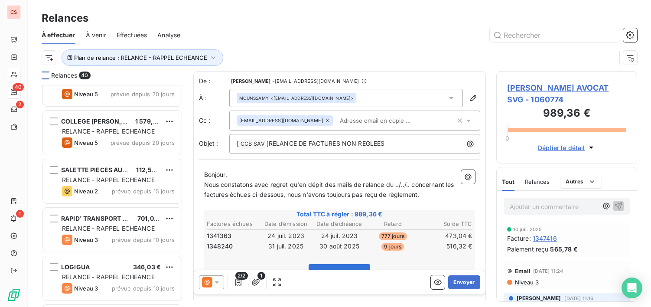
click at [47, 74] on div at bounding box center [46, 75] width 8 height 8
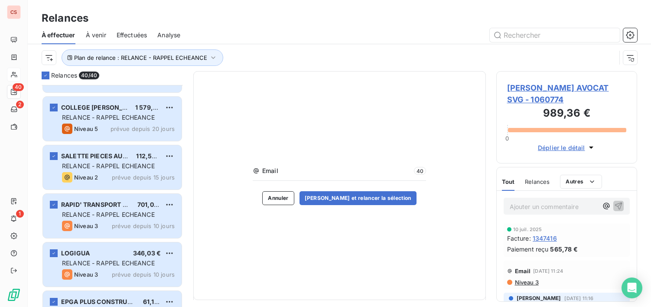
scroll to position [1720, 0]
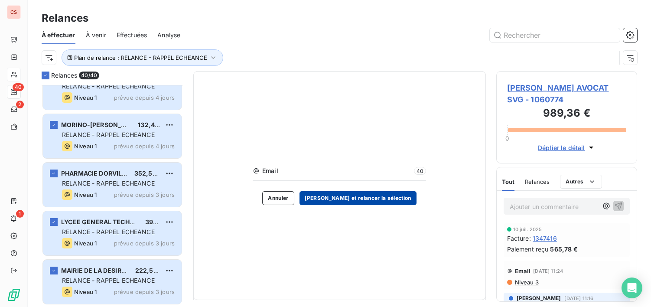
click at [357, 198] on button "[PERSON_NAME] et relancer la sélection" at bounding box center [357, 198] width 117 height 14
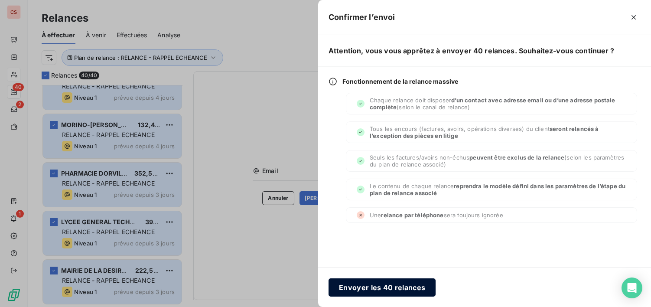
click at [389, 287] on button "Envoyer les 40 relances" at bounding box center [381, 287] width 107 height 18
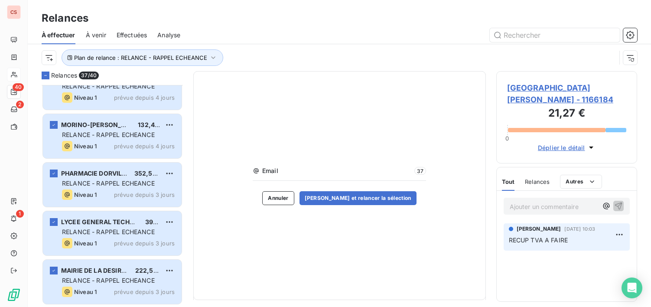
click at [133, 33] on span "Effectuées" at bounding box center [132, 35] width 31 height 9
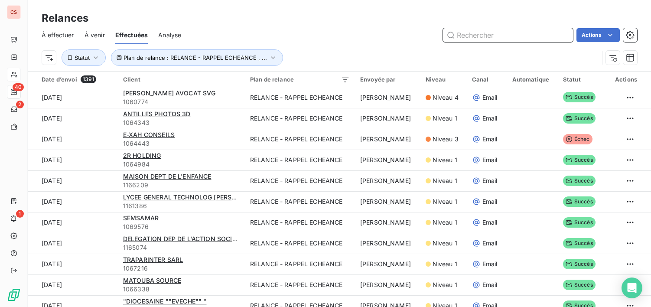
scroll to position [29, 0]
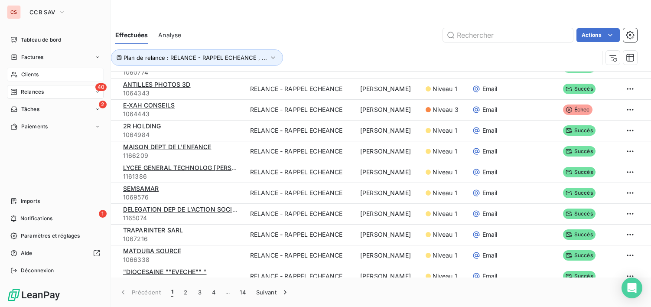
click at [31, 77] on span "Clients" at bounding box center [29, 75] width 17 height 8
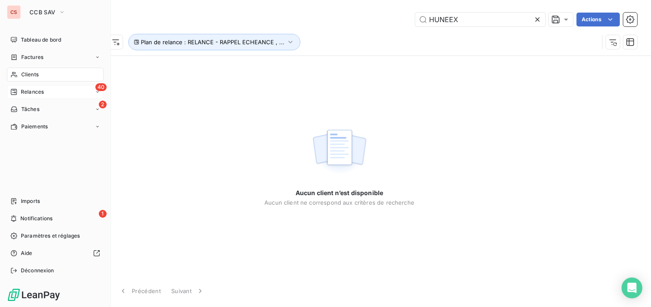
click at [35, 94] on span "Relances" at bounding box center [32, 92] width 23 height 8
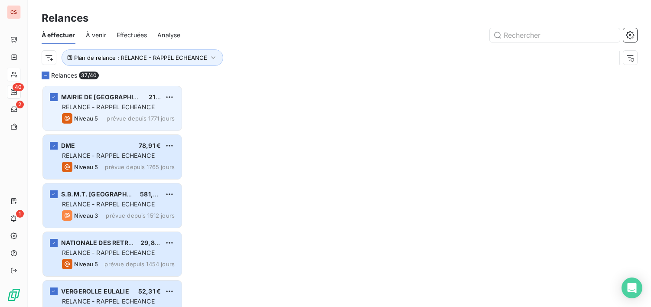
scroll to position [215, 134]
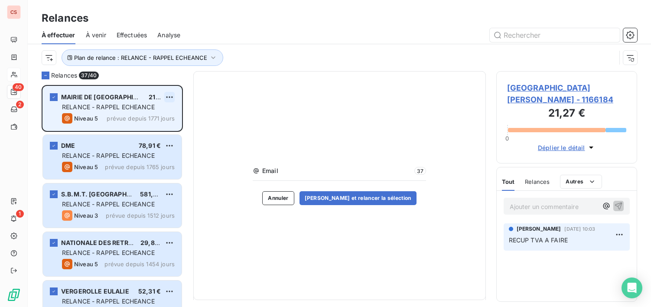
click at [169, 96] on html "CS 40 2 1 Relances À effectuer À venir Effectuées Analyse Plan de relance : REL…" at bounding box center [325, 153] width 651 height 307
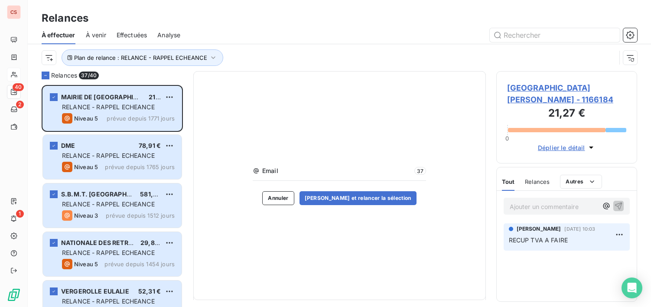
click at [118, 169] on html "CS 40 2 1 Relances À effectuer À venir Effectuées Analyse Plan de relance : REL…" at bounding box center [325, 153] width 651 height 307
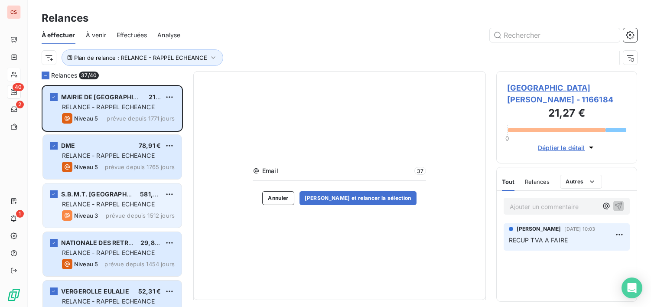
click at [136, 214] on span "prévue depuis 1512 jours" at bounding box center [140, 215] width 69 height 7
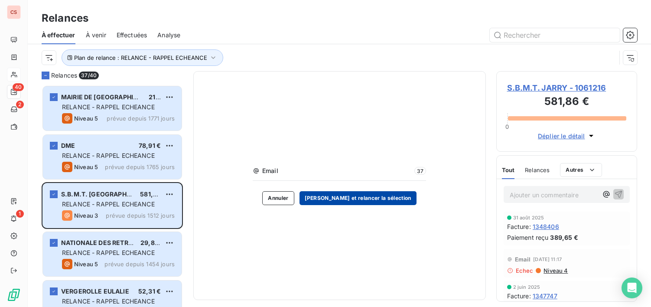
click at [379, 195] on button "[PERSON_NAME] et relancer la sélection" at bounding box center [357, 198] width 117 height 14
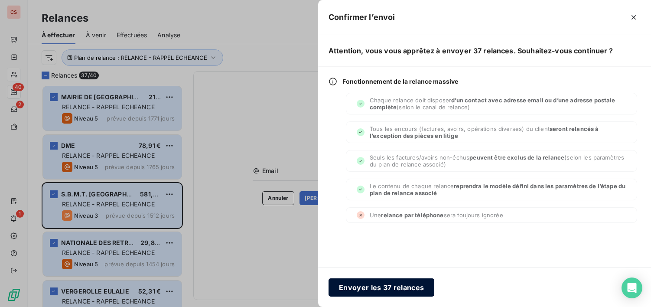
click at [386, 291] on button "Envoyer les 37 relances" at bounding box center [381, 287] width 106 height 18
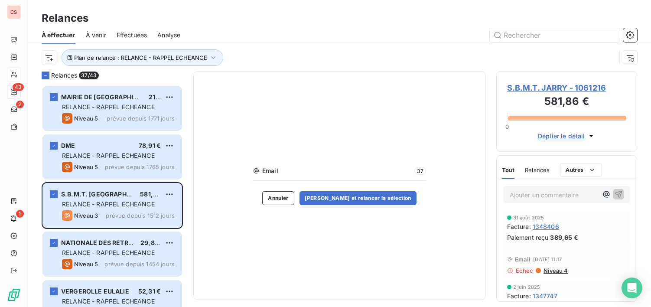
click at [133, 32] on span "Effectuées" at bounding box center [132, 35] width 31 height 9
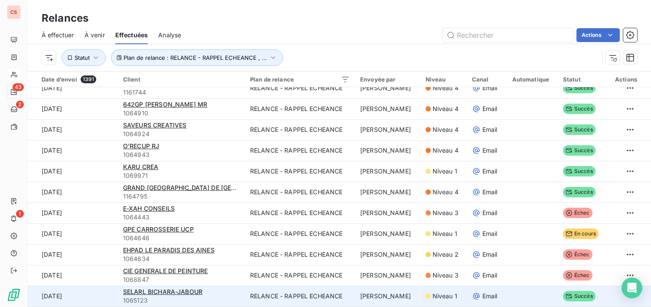
scroll to position [29, 0]
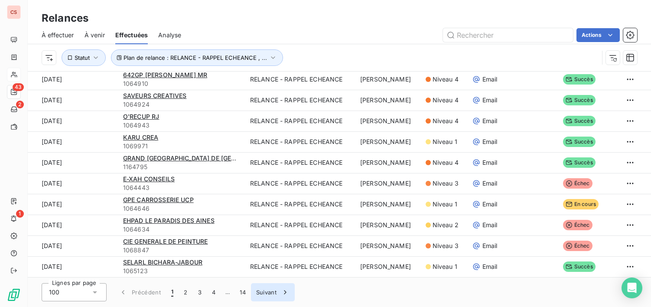
click at [282, 289] on icon "button" at bounding box center [285, 292] width 9 height 9
click at [272, 290] on button "Suivant" at bounding box center [273, 292] width 44 height 18
click at [261, 295] on button "Suivant" at bounding box center [273, 292] width 44 height 18
click at [298, 292] on icon "button" at bounding box center [299, 292] width 9 height 9
click at [228, 292] on button "6" at bounding box center [227, 292] width 14 height 18
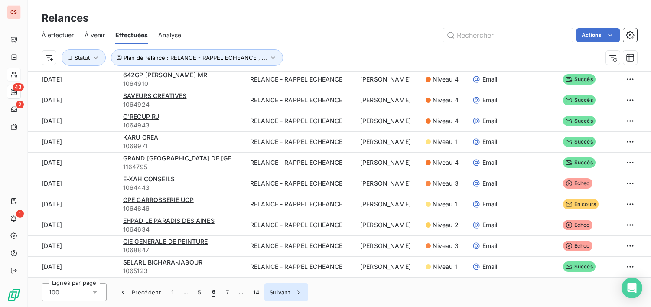
click at [284, 294] on button "Suivant" at bounding box center [286, 292] width 44 height 18
click at [62, 35] on span "À effectuer" at bounding box center [58, 35] width 32 height 9
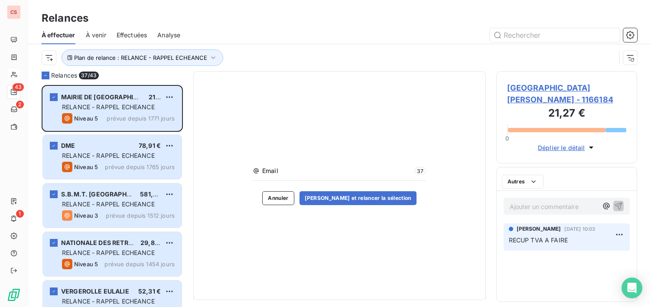
scroll to position [215, 134]
click at [137, 33] on span "Effectuées" at bounding box center [132, 35] width 31 height 9
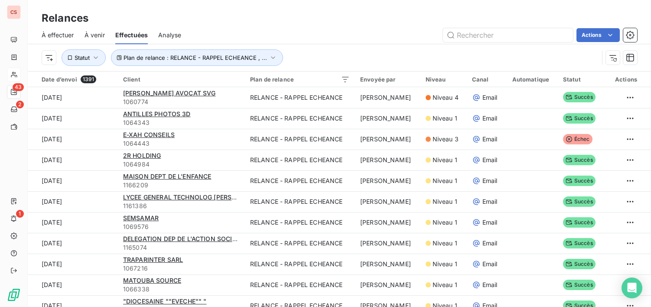
scroll to position [1860, 0]
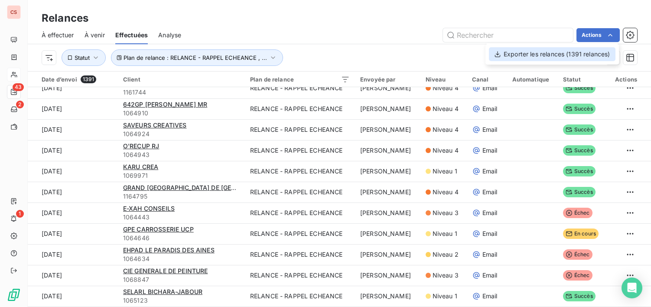
click at [568, 59] on div "Exporter les relances (1391 relances)" at bounding box center [552, 54] width 127 height 14
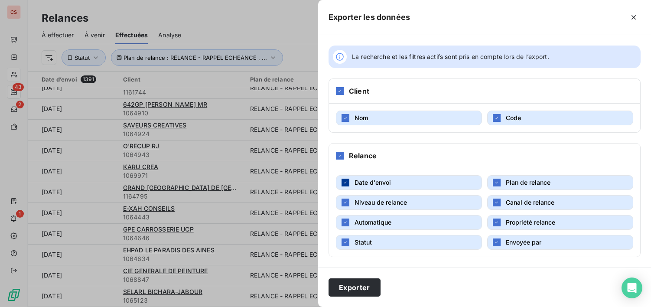
click at [346, 183] on icon "button" at bounding box center [345, 182] width 5 height 5
click at [346, 201] on icon "button" at bounding box center [345, 202] width 5 height 5
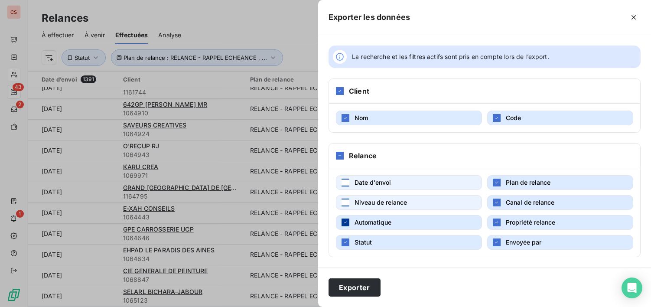
click at [347, 223] on icon "button" at bounding box center [345, 222] width 5 height 5
click at [343, 242] on icon "button" at bounding box center [345, 242] width 5 height 5
click at [499, 181] on div "button" at bounding box center [497, 182] width 8 height 8
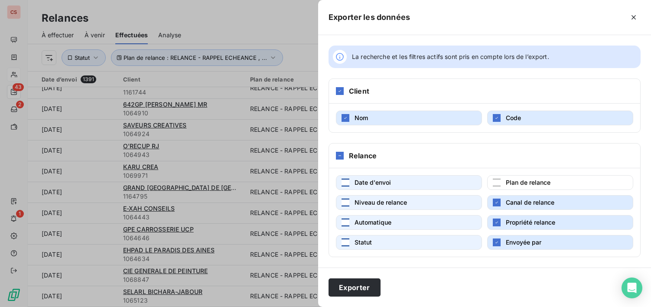
click at [503, 204] on button "Canal de relance" at bounding box center [560, 202] width 146 height 15
click at [502, 224] on button "Propriété relance" at bounding box center [560, 222] width 146 height 15
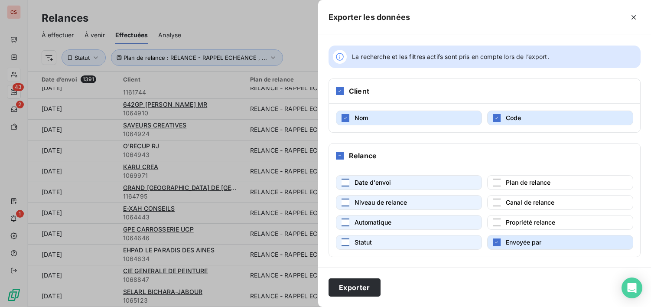
click at [501, 245] on button "Envoyée par" at bounding box center [560, 242] width 146 height 15
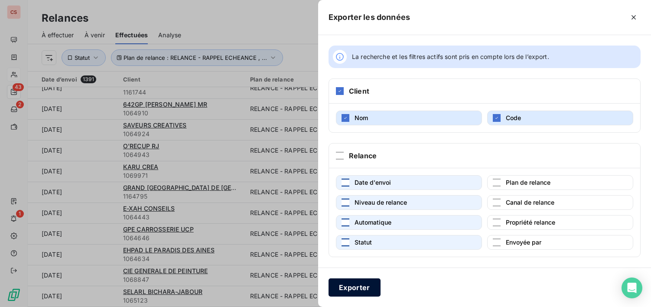
click at [343, 282] on button "Exporter" at bounding box center [354, 287] width 52 height 18
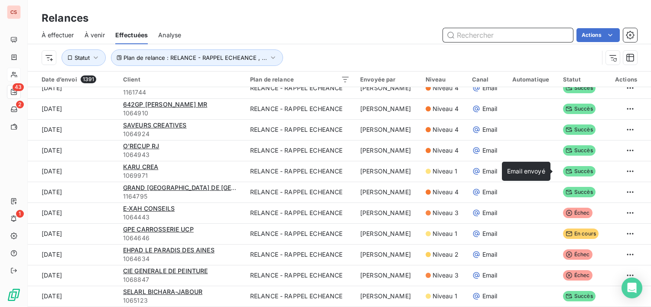
scroll to position [0, 0]
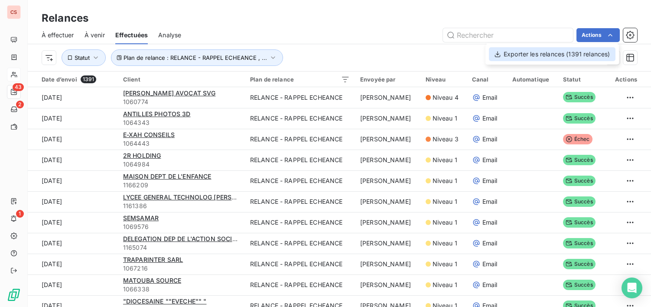
click at [569, 57] on div "Exporter les relances (1391 relances)" at bounding box center [552, 54] width 127 height 14
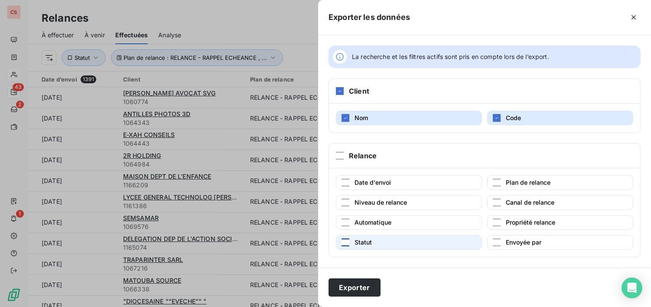
click at [345, 244] on div "button" at bounding box center [345, 242] width 8 height 8
click at [347, 287] on button "Exporter" at bounding box center [354, 287] width 52 height 18
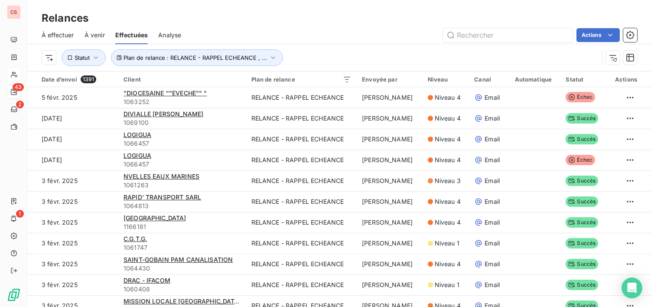
click at [609, 17] on div "Relances" at bounding box center [339, 18] width 623 height 16
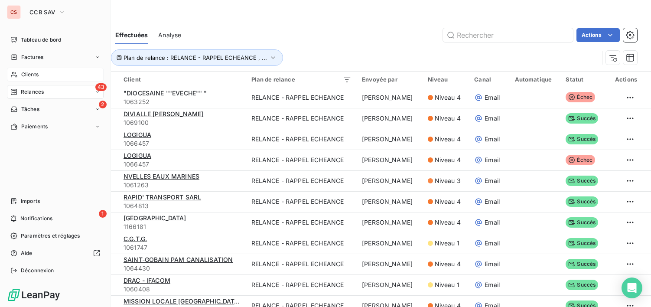
click at [26, 71] on span "Clients" at bounding box center [29, 75] width 17 height 8
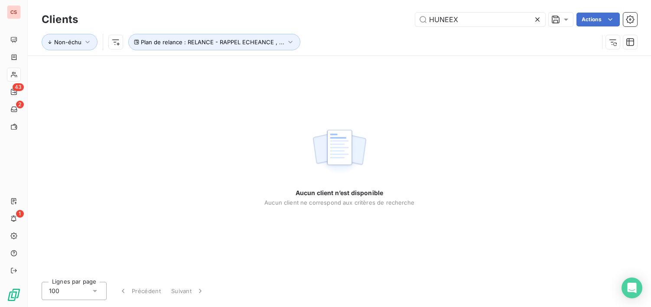
drag, startPoint x: 482, startPoint y: 22, endPoint x: 1, endPoint y: 2, distance: 481.3
click at [125, 9] on div "Clients HUNEEX Actions Non-échu Plan de relance : RELANCE - RAPPEL ECHEANCE , .…" at bounding box center [339, 27] width 623 height 55
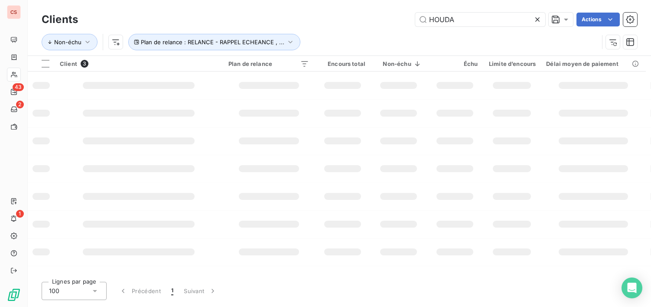
type input "HOUDA"
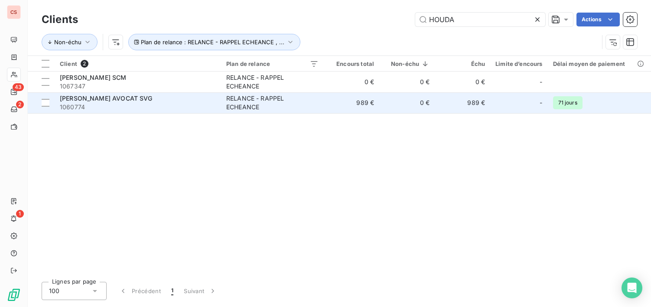
click at [194, 97] on div "[PERSON_NAME] AVOCAT SVG" at bounding box center [138, 98] width 156 height 9
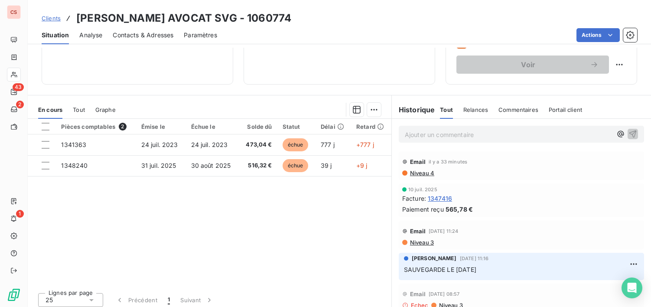
scroll to position [151, 0]
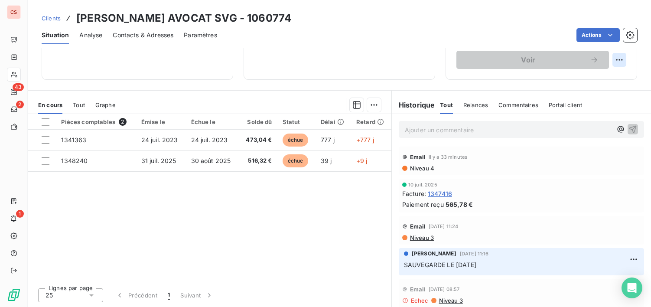
click at [612, 57] on html "CS 43 2 1 Clients [PERSON_NAME] AVOCAT SVG - 1060774 Situation Analyse Contacts…" at bounding box center [325, 153] width 651 height 307
click at [578, 79] on div "Replanifier cette action" at bounding box center [577, 79] width 78 height 14
select select "8"
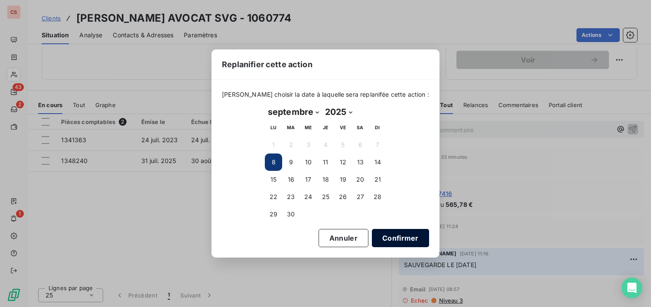
click at [393, 239] on button "Confirmer" at bounding box center [400, 238] width 57 height 18
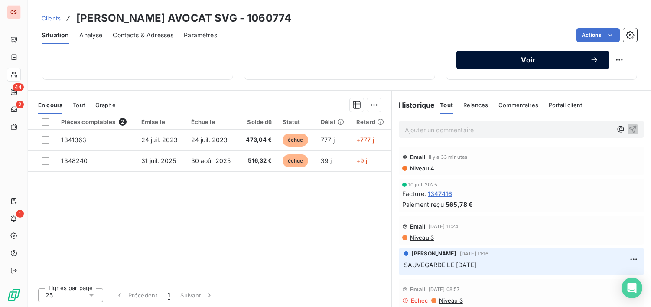
click at [529, 59] on span "Voir" at bounding box center [528, 59] width 123 height 7
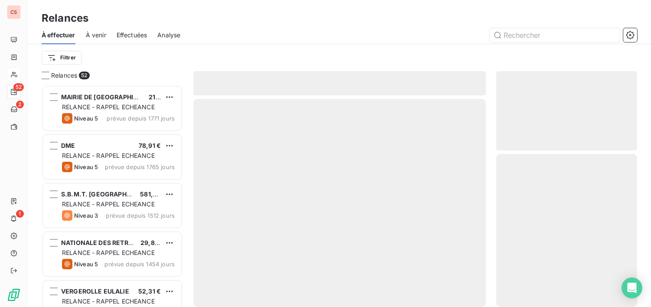
scroll to position [215, 134]
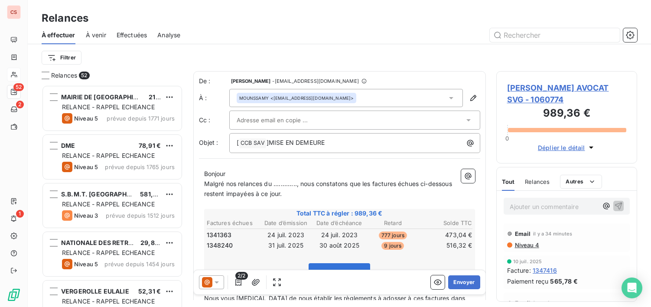
click at [243, 120] on input "text" at bounding box center [283, 120] width 93 height 13
type input "[EMAIL_ADDRESS][DOMAIN_NAME]"
click at [204, 183] on span "Malgré nos relances du ............., nous constatons que les factures échues c…" at bounding box center [328, 183] width 248 height 7
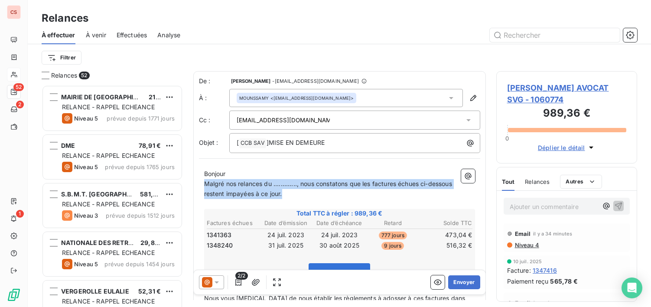
drag, startPoint x: 204, startPoint y: 183, endPoint x: 442, endPoint y: 203, distance: 238.6
click at [442, 203] on div "Bonjour Malgré nos relances du ............., nous constatons que les factures …" at bounding box center [339, 299] width 271 height 260
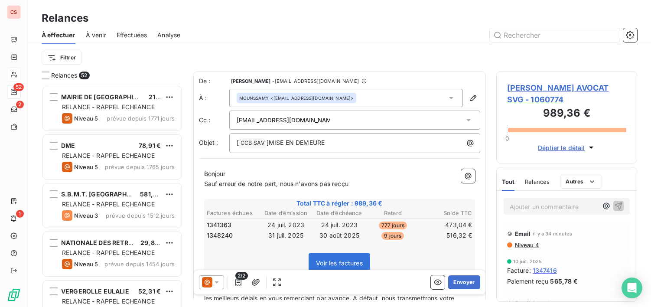
click at [342, 184] on span "Sauf erreur de notre part, nous n'avons pas recçu" at bounding box center [276, 183] width 144 height 7
click at [359, 187] on p "Sauf erreur de notre part, nous n'avons pas reçu" at bounding box center [339, 184] width 271 height 10
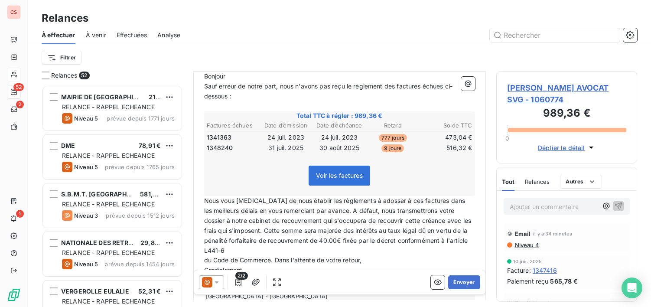
scroll to position [130, 0]
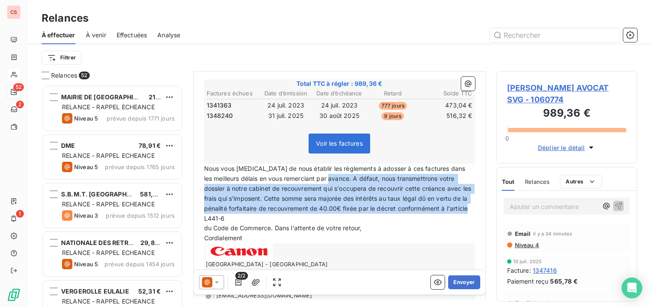
drag, startPoint x: 346, startPoint y: 179, endPoint x: 463, endPoint y: 217, distance: 122.8
click at [463, 217] on p "Nous vous [MEDICAL_DATA] de nous établir les règlements à adosser à ces facture…" at bounding box center [339, 193] width 271 height 59
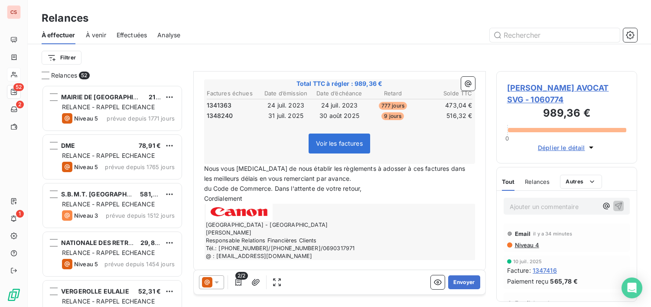
drag, startPoint x: 202, startPoint y: 188, endPoint x: 258, endPoint y: 190, distance: 55.9
click at [267, 189] on div "Bonjour Sauf erreur de notre part, nous n'avons pas reçu le règlement des factu…" at bounding box center [339, 149] width 281 height 231
drag, startPoint x: 383, startPoint y: 187, endPoint x: 198, endPoint y: 189, distance: 185.0
click at [199, 189] on div "Bonjour Sauf erreur de notre part, nous n'avons pas reçu le règlement des factu…" at bounding box center [339, 149] width 281 height 231
drag, startPoint x: 237, startPoint y: 188, endPoint x: 189, endPoint y: 185, distance: 48.6
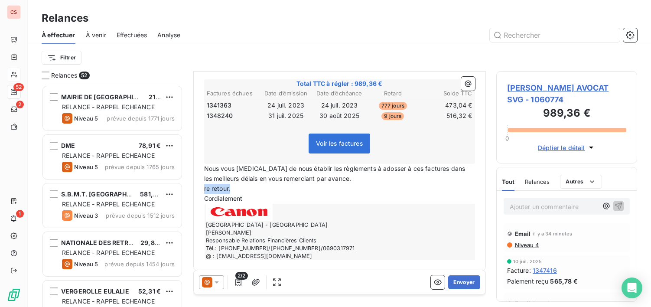
click at [189, 185] on div "Relances 52 [GEOGRAPHIC_DATA][PERSON_NAME] 21,27 € RELANCE - RAPPEL ECHEANCE Ni…" at bounding box center [339, 189] width 623 height 236
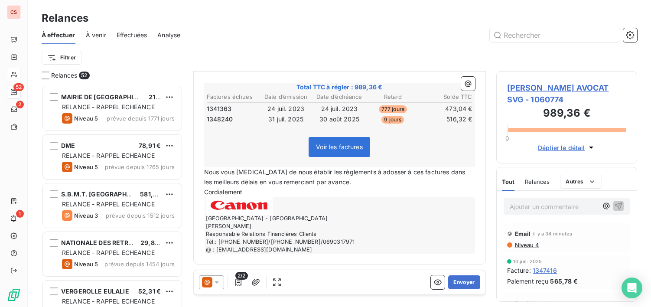
scroll to position [127, 0]
click at [393, 173] on span "Nous vous [MEDICAL_DATA] de nous établir les règlements à adosser à ces facture…" at bounding box center [335, 176] width 263 height 17
click at [414, 172] on span "Nous vous [MEDICAL_DATA] de nous établir les règlements à adosser à la factures…" at bounding box center [337, 176] width 267 height 17
click at [243, 194] on p "Cordialement" at bounding box center [339, 192] width 271 height 10
click at [459, 284] on button "Envoyer" at bounding box center [464, 282] width 32 height 14
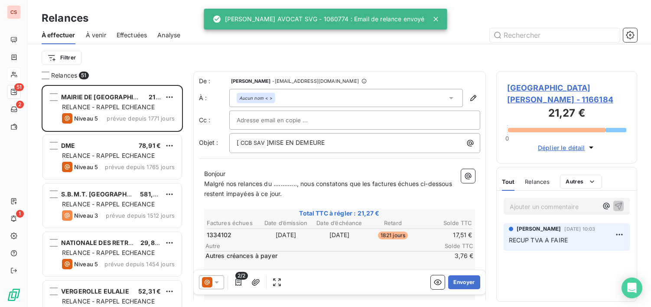
drag, startPoint x: 462, startPoint y: 279, endPoint x: 496, endPoint y: 273, distance: 34.0
click at [496, 273] on div "Relances 51 MAIRIE DE [GEOGRAPHIC_DATA][PERSON_NAME] 21,27 € RELANCE - RAPPEL E…" at bounding box center [339, 189] width 623 height 236
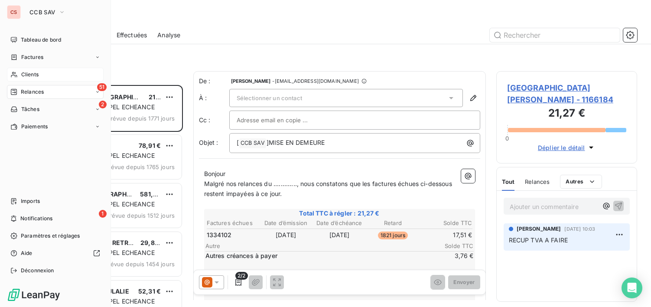
click at [29, 76] on span "Clients" at bounding box center [29, 75] width 17 height 8
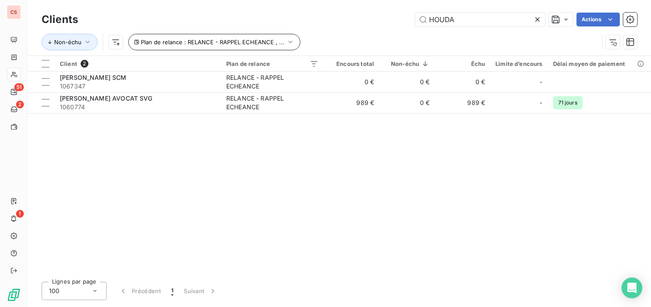
drag, startPoint x: 477, startPoint y: 26, endPoint x: 135, endPoint y: 39, distance: 342.1
click at [135, 39] on div "Clients HOUDA Actions Non-échu Plan de relance : RELANCE - RAPPEL ECHEANCE , ..." at bounding box center [339, 32] width 595 height 45
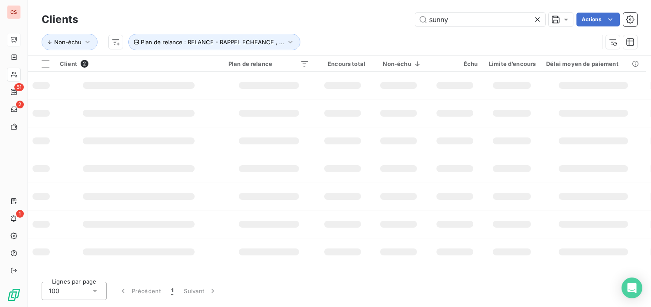
type input "sunny"
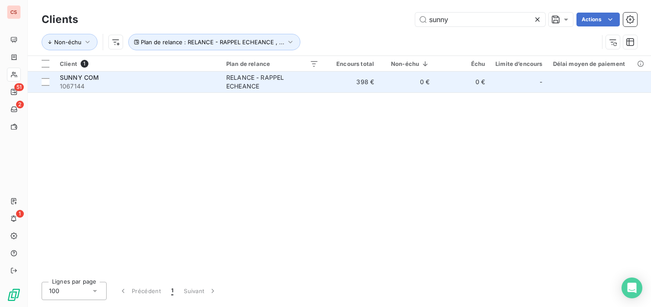
click at [140, 87] on span "1067144" at bounding box center [138, 86] width 156 height 9
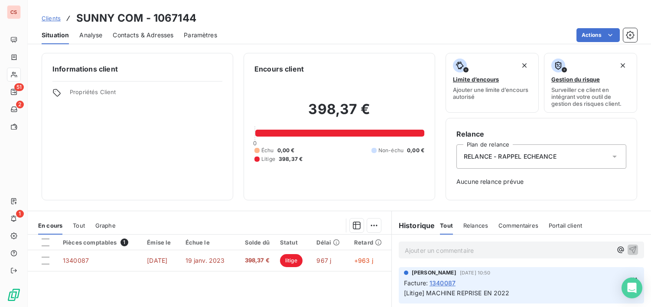
scroll to position [239, 0]
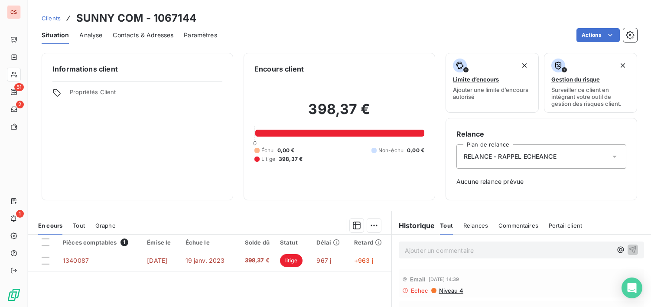
click at [153, 34] on span "Contacts & Adresses" at bounding box center [143, 35] width 61 height 9
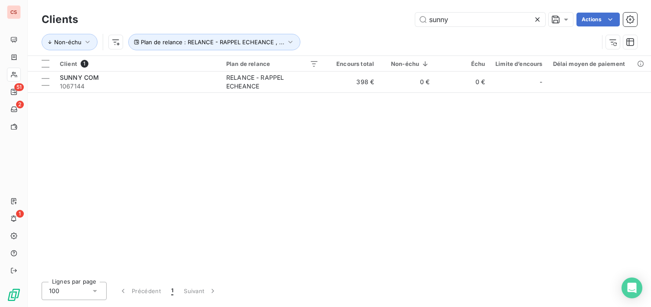
drag, startPoint x: 457, startPoint y: 23, endPoint x: 395, endPoint y: 23, distance: 62.0
click at [395, 23] on div "sunny Actions" at bounding box center [362, 20] width 548 height 14
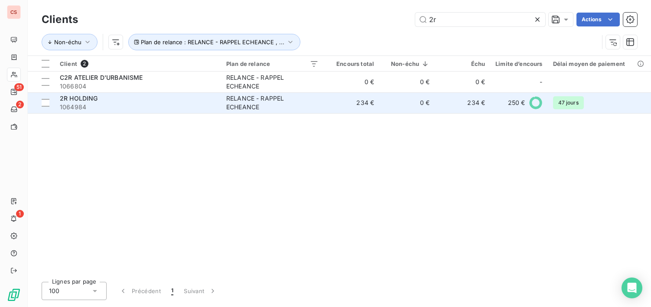
type input "2r"
click at [144, 110] on span "1064984" at bounding box center [138, 107] width 156 height 9
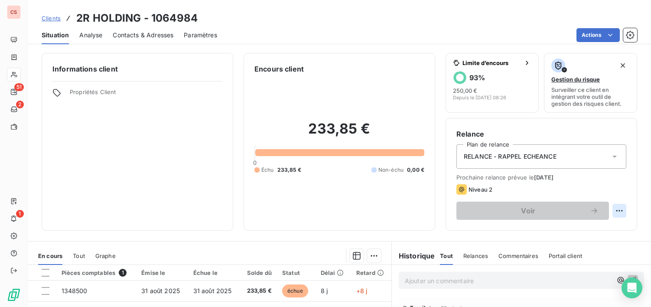
click at [614, 208] on html "CS 51 2 1 Clients 2R HOLDING - 1064984 Situation Analyse Contacts & Adresses Pa…" at bounding box center [325, 153] width 651 height 307
click at [586, 229] on div "Replanifier cette action" at bounding box center [577, 230] width 78 height 14
select select "8"
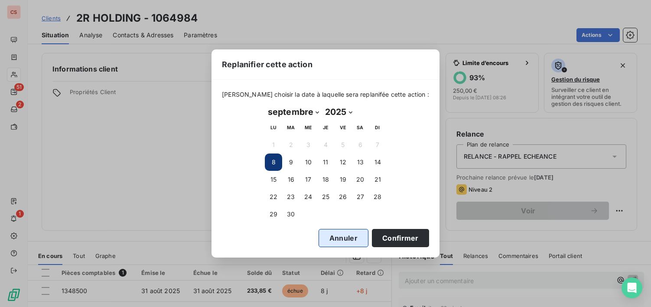
click at [337, 236] on button "Annuler" at bounding box center [343, 238] width 50 height 18
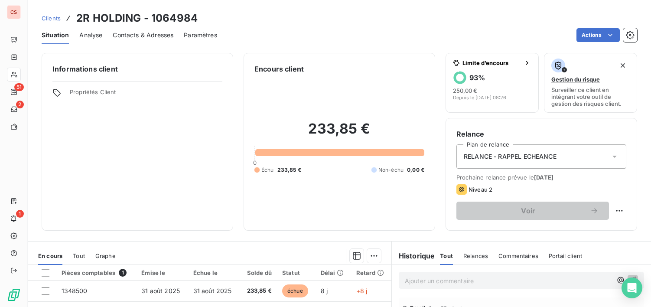
click at [426, 295] on div "Email il y a 38 minutes Niveau 1" at bounding box center [521, 311] width 259 height 32
click at [136, 36] on span "Contacts & Adresses" at bounding box center [143, 35] width 61 height 9
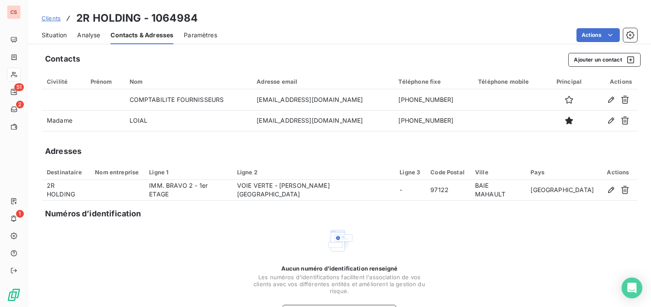
click at [479, 285] on div "Aucun numéro d’identification renseigné Les numéros d'identifications faciliten…" at bounding box center [339, 273] width 595 height 92
click at [57, 37] on span "Situation" at bounding box center [54, 35] width 25 height 9
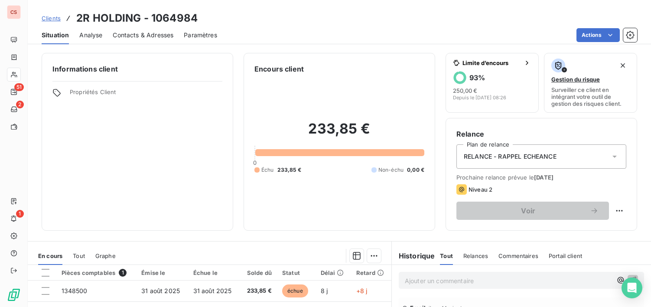
click at [437, 295] on div "Email il y a 44 minutes Niveau 1" at bounding box center [521, 311] width 259 height 32
click at [444, 296] on div "Email il y a 1 heure Niveau 1" at bounding box center [521, 311] width 259 height 32
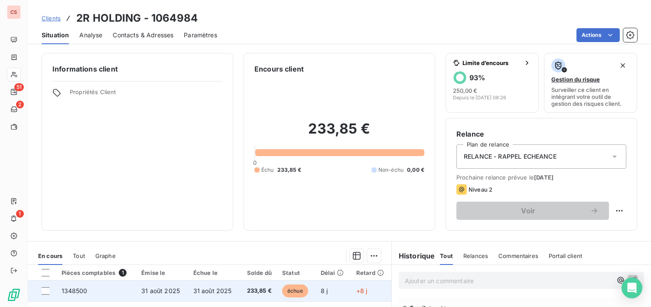
click at [294, 292] on span "échue" at bounding box center [295, 290] width 26 height 13
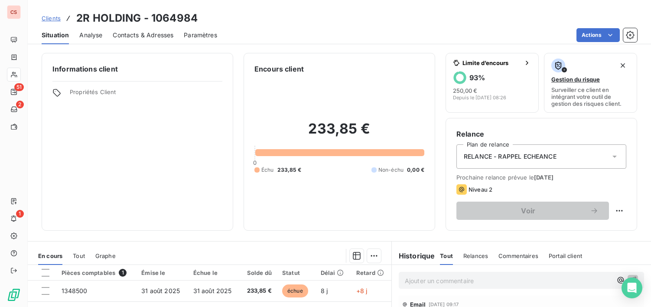
click at [528, 300] on div "Email [DATE] 09:17" at bounding box center [521, 304] width 238 height 14
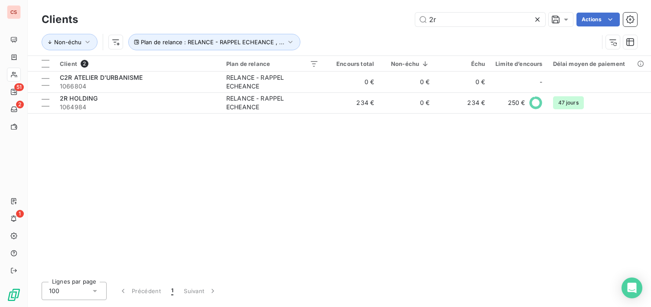
drag, startPoint x: 455, startPoint y: 18, endPoint x: 179, endPoint y: 17, distance: 276.0
click at [232, 16] on div "2r Actions" at bounding box center [362, 20] width 548 height 14
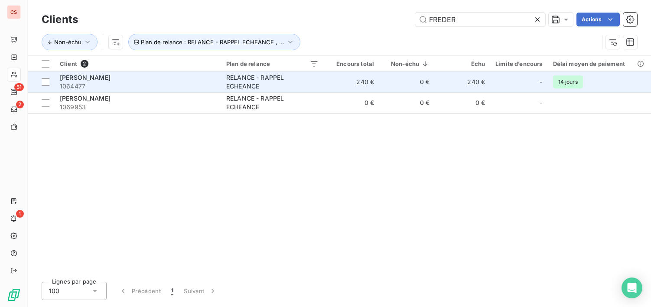
type input "FREDER"
click at [302, 79] on div "RELANCE - RAPPEL ECHEANCE" at bounding box center [272, 81] width 92 height 17
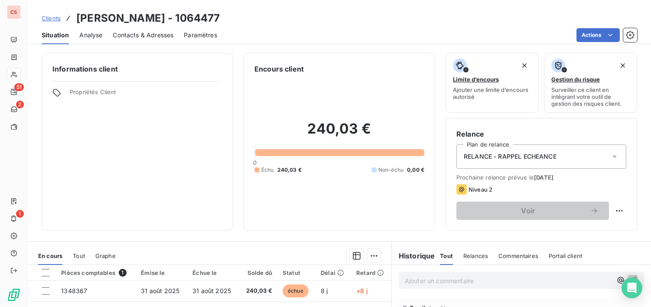
click at [137, 35] on span "Contacts & Adresses" at bounding box center [143, 35] width 61 height 9
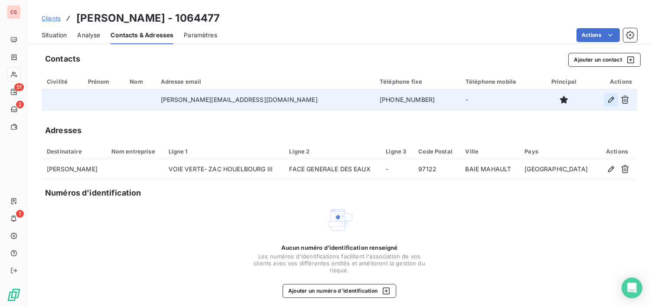
click at [608, 100] on icon "button" at bounding box center [611, 100] width 6 height 6
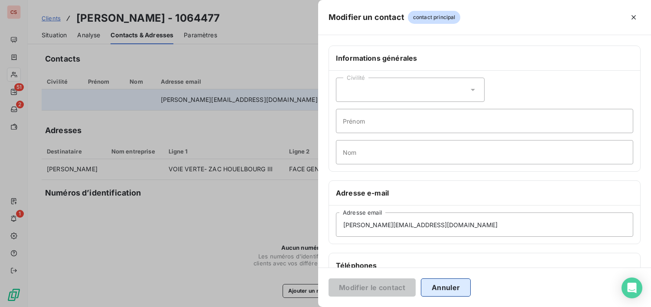
click at [452, 285] on button "Annuler" at bounding box center [446, 287] width 50 height 18
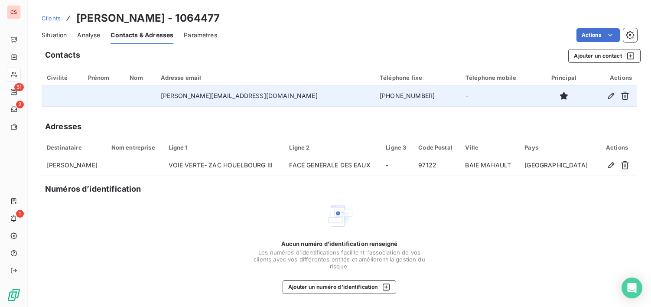
scroll to position [5, 0]
click at [59, 35] on span "Situation" at bounding box center [54, 35] width 25 height 9
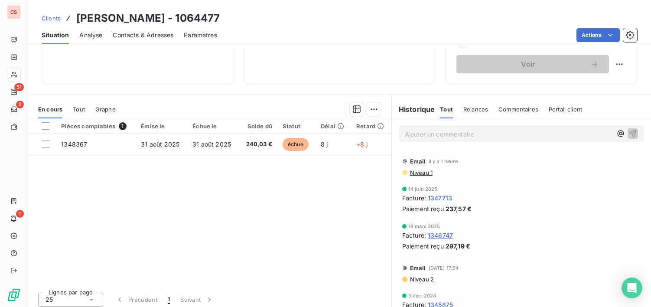
scroll to position [151, 0]
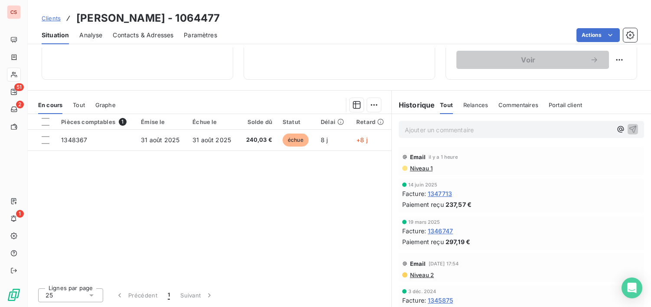
click at [430, 277] on span "Niveau 2" at bounding box center [421, 274] width 25 height 7
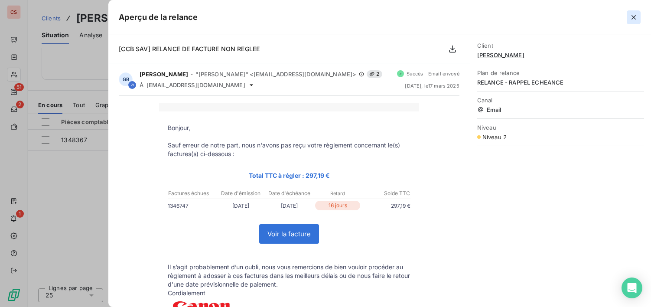
click at [635, 16] on icon "button" at bounding box center [633, 17] width 4 height 4
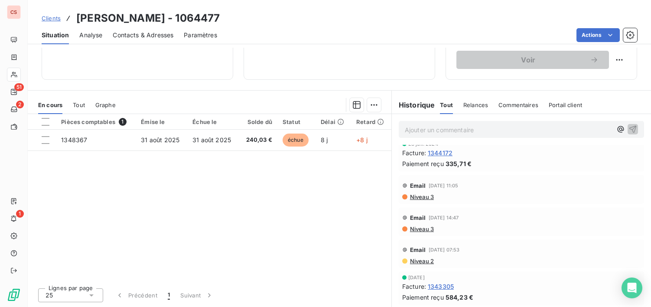
scroll to position [0, 0]
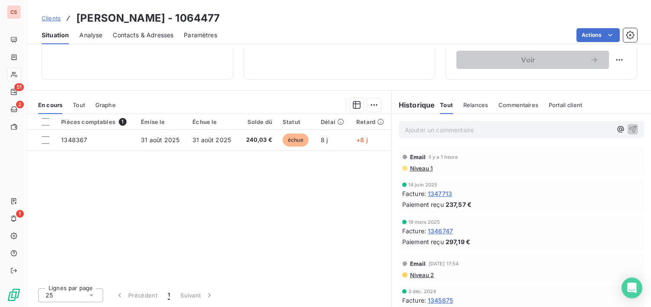
click at [418, 275] on span "Niveau 2" at bounding box center [421, 274] width 25 height 7
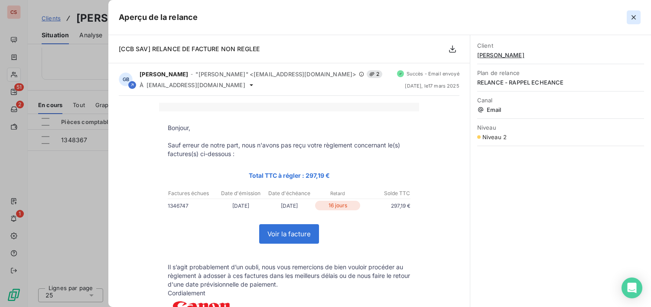
click at [633, 16] on icon "button" at bounding box center [633, 17] width 9 height 9
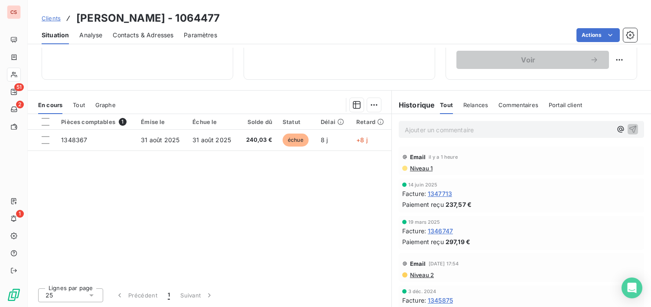
click at [136, 35] on span "Contacts & Adresses" at bounding box center [143, 35] width 61 height 9
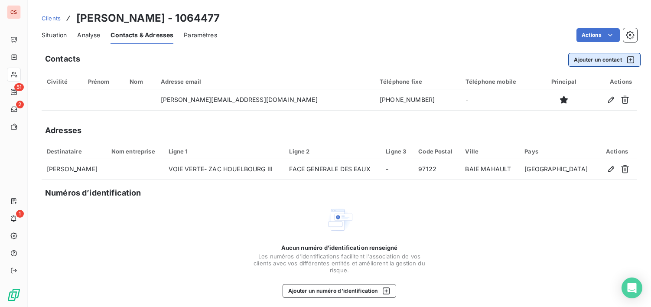
click at [601, 59] on button "Ajouter un contact" at bounding box center [604, 60] width 72 height 14
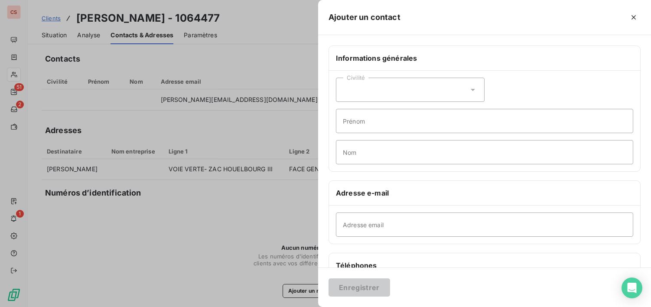
click at [222, 240] on div at bounding box center [325, 153] width 651 height 307
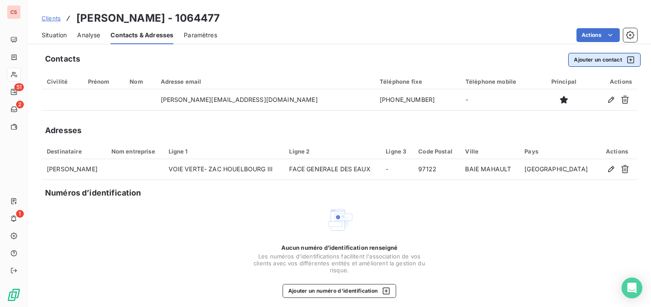
click at [604, 58] on button "Ajouter un contact" at bounding box center [604, 60] width 72 height 14
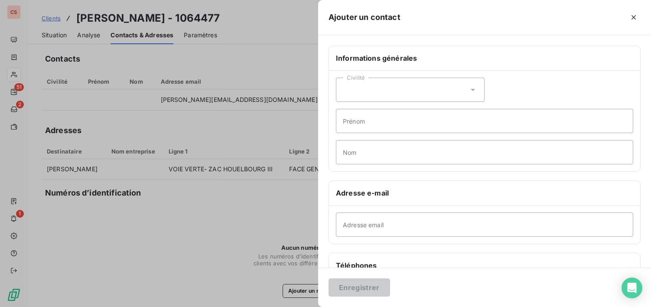
click at [468, 87] on icon at bounding box center [472, 89] width 9 height 9
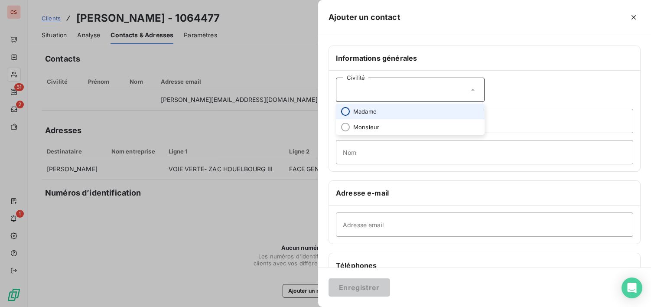
click at [348, 113] on input "radio" at bounding box center [345, 111] width 9 height 9
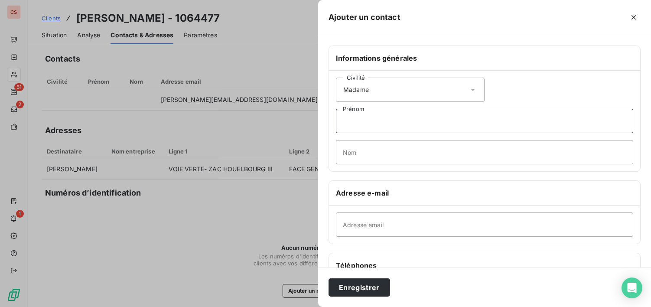
click at [347, 120] on input "Prénom" at bounding box center [484, 121] width 297 height 24
type input "[PERSON_NAME]"
click at [353, 157] on input "Nom" at bounding box center [484, 152] width 297 height 24
type input "MARGOTEAU"
click at [380, 225] on input "Adresse email" at bounding box center [484, 224] width 297 height 24
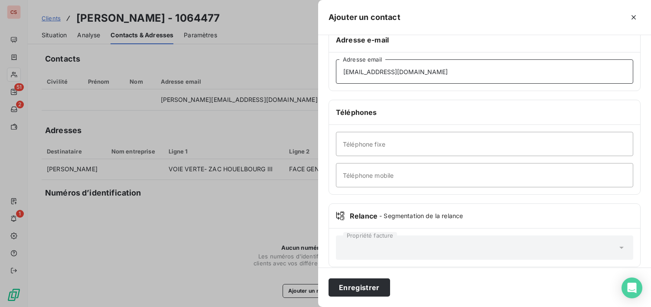
scroll to position [163, 0]
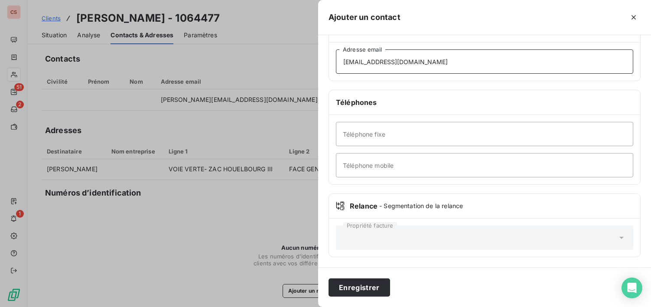
type input "[EMAIL_ADDRESS][DOMAIN_NAME]"
click at [406, 136] on input "Téléphone fixe" at bounding box center [484, 134] width 297 height 24
type input "[PHONE_NUMBER]"
click at [370, 172] on input "Téléphone mobile" at bounding box center [484, 165] width 297 height 24
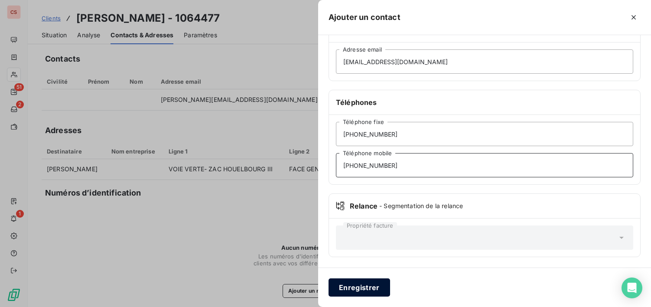
type input "[PHONE_NUMBER]"
click at [360, 291] on button "Enregistrer" at bounding box center [359, 287] width 62 height 18
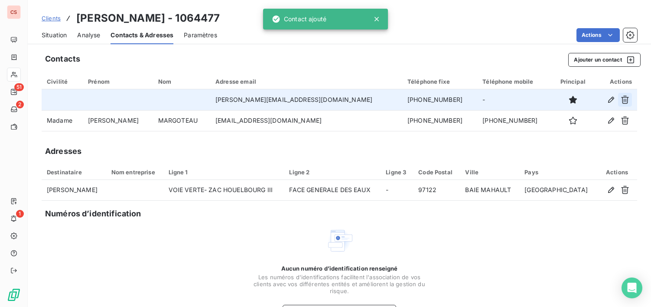
click at [620, 100] on icon "button" at bounding box center [624, 99] width 9 height 9
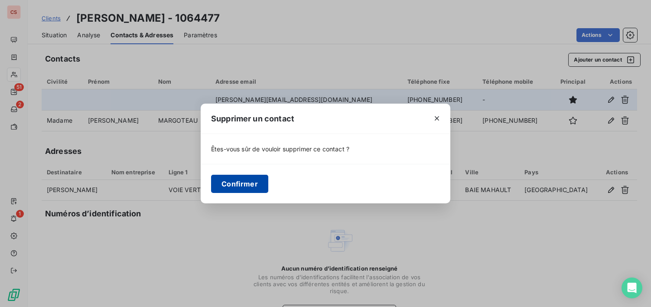
click at [231, 179] on button "Confirmer" at bounding box center [239, 184] width 57 height 18
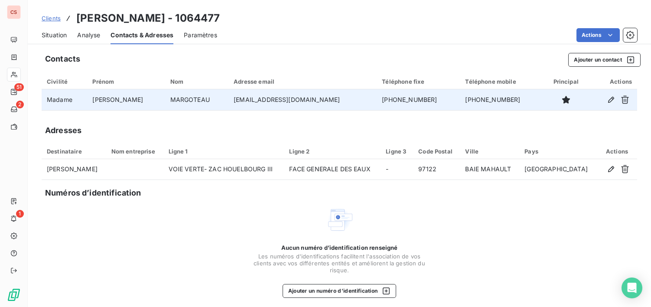
click at [58, 34] on span "Situation" at bounding box center [54, 35] width 25 height 9
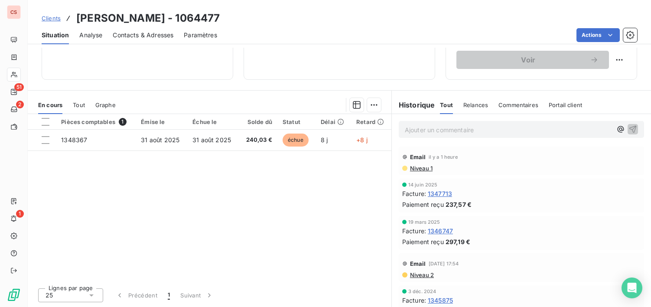
scroll to position [254, 0]
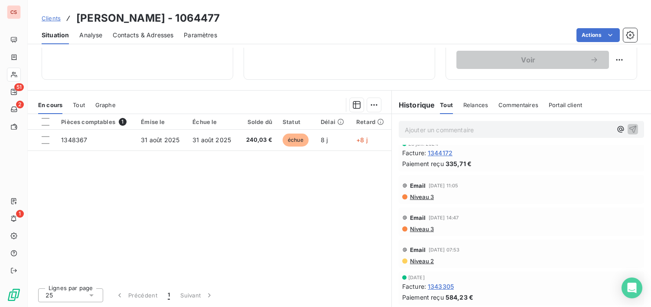
click at [422, 230] on span "Niveau 3" at bounding box center [421, 228] width 25 height 7
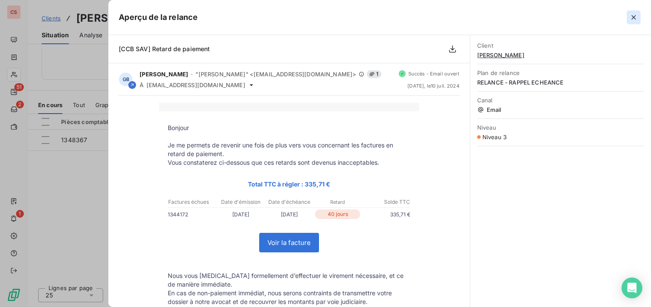
click at [631, 14] on icon "button" at bounding box center [633, 17] width 9 height 9
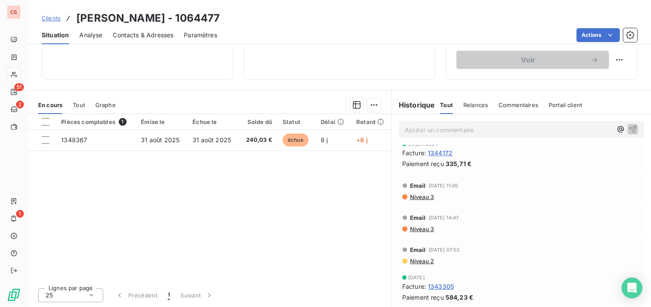
scroll to position [0, 0]
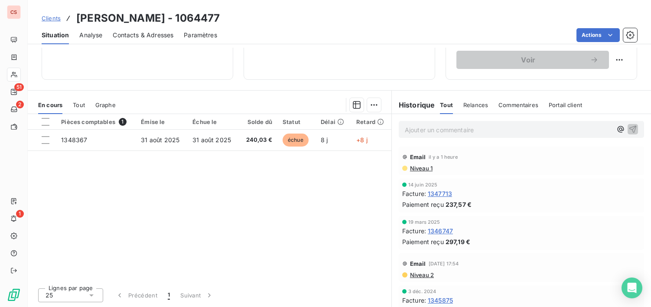
click at [137, 32] on span "Contacts & Adresses" at bounding box center [143, 35] width 61 height 9
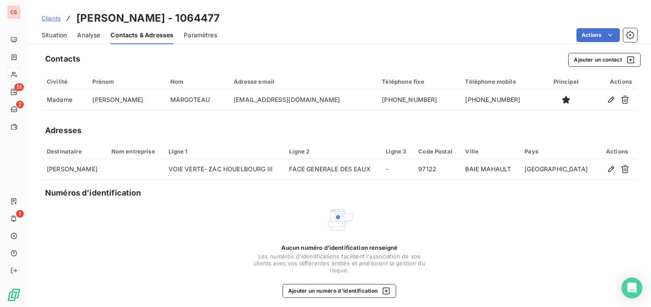
click at [55, 36] on span "Situation" at bounding box center [54, 35] width 25 height 9
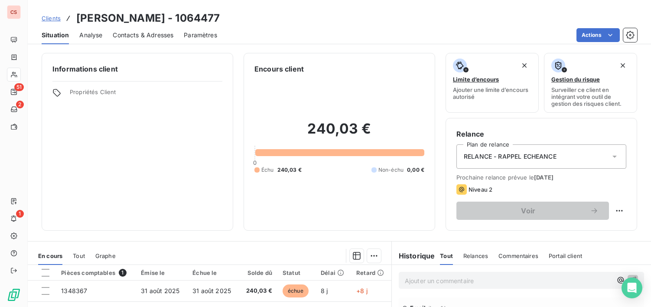
scroll to position [151, 0]
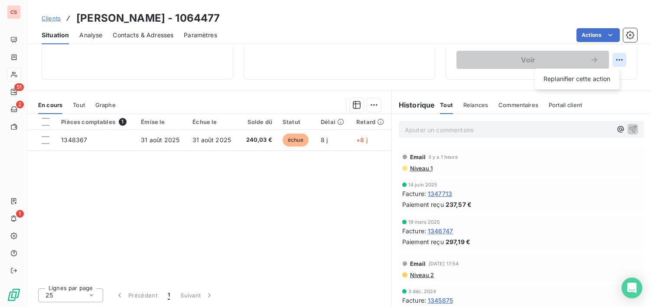
click at [612, 59] on html "CS 51 2 1 Clients [PERSON_NAME] - 1064477 Situation Analyse Contacts & Adresses…" at bounding box center [325, 153] width 651 height 307
click at [597, 76] on div "Replanifier cette action" at bounding box center [577, 79] width 78 height 14
select select "8"
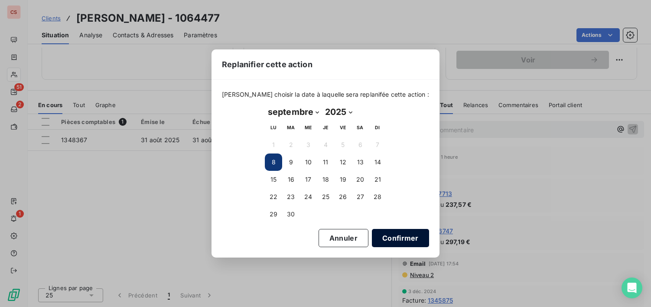
click at [383, 236] on button "Confirmer" at bounding box center [400, 238] width 57 height 18
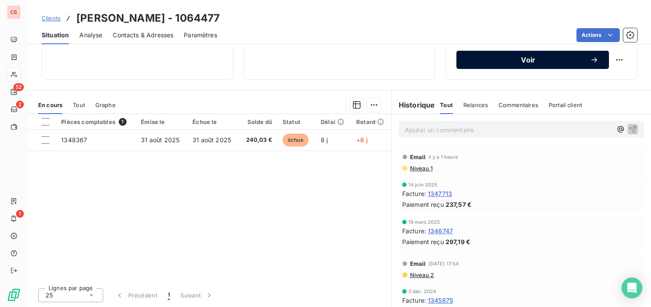
click at [514, 65] on button "Voir" at bounding box center [532, 60] width 153 height 18
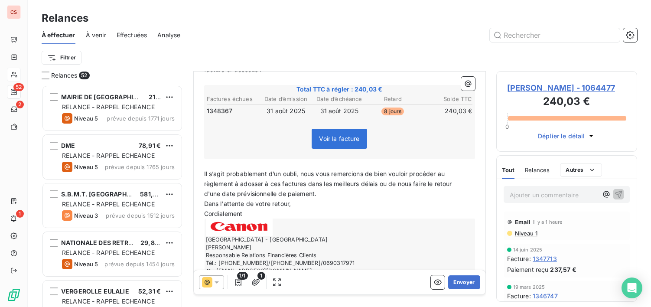
scroll to position [146, 0]
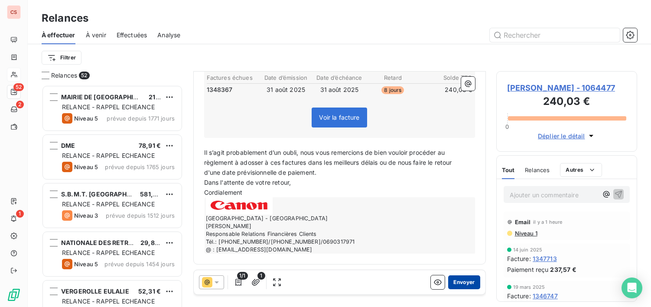
click at [451, 281] on button "Envoyer" at bounding box center [464, 282] width 32 height 14
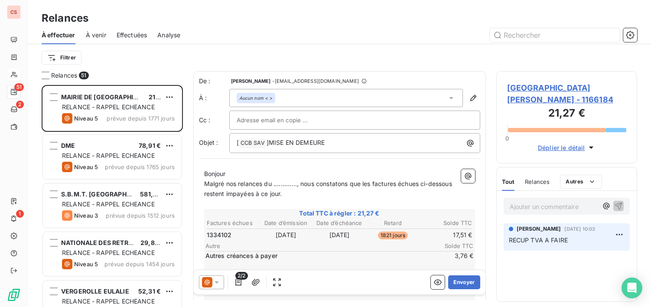
click at [524, 273] on div "Ajouter un commentaire ﻿ [PERSON_NAME] [DATE] 10:03 RECUP TVA A FAIRE" at bounding box center [566, 246] width 140 height 110
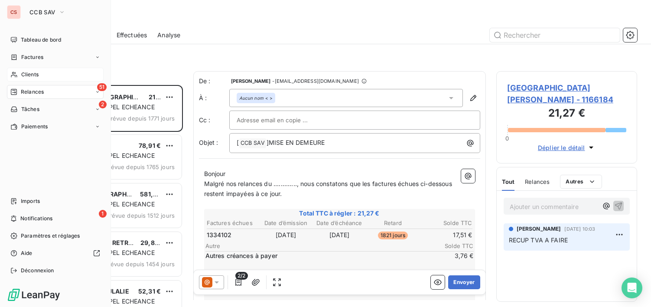
click at [29, 75] on span "Clients" at bounding box center [29, 75] width 17 height 8
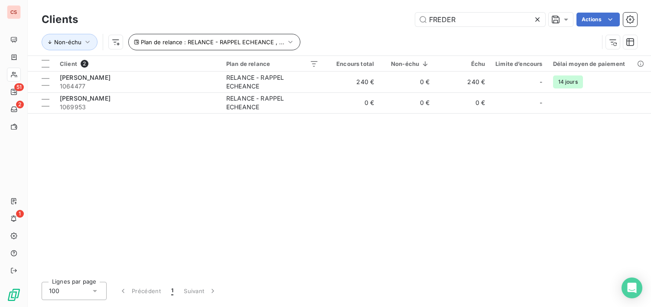
drag, startPoint x: 462, startPoint y: 23, endPoint x: 186, endPoint y: 36, distance: 276.3
click at [310, 37] on div "Clients FREDER Actions Non-échu Plan de relance : RELANCE - RAPPEL ECHEANCE , .…" at bounding box center [339, 32] width 595 height 45
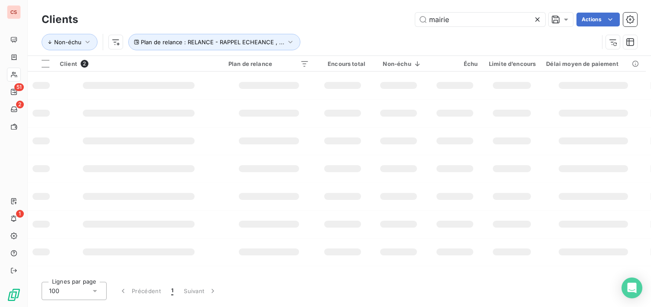
type input "mairie"
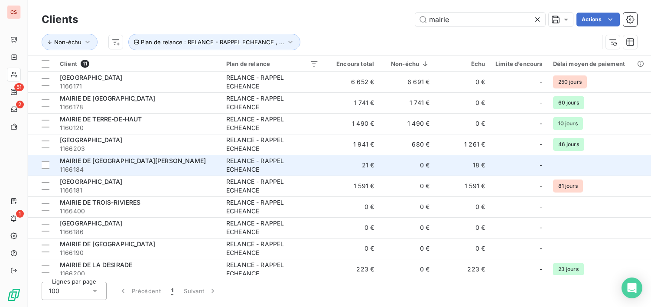
click at [131, 171] on span "1166184" at bounding box center [138, 169] width 156 height 9
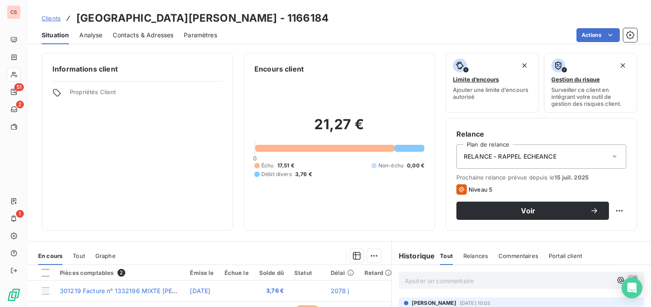
click at [610, 156] on icon at bounding box center [614, 156] width 9 height 9
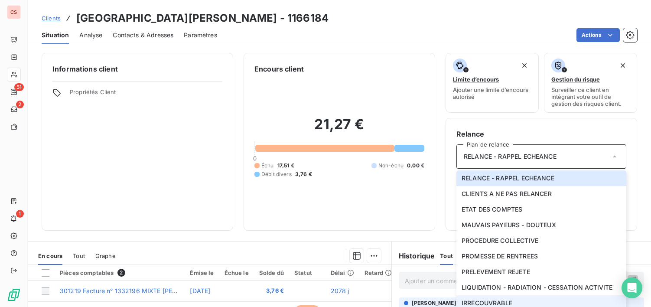
scroll to position [4, 0]
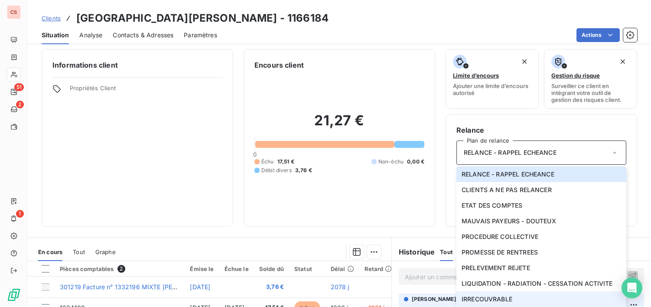
click at [541, 303] on li "IRRECOUVRABLE" at bounding box center [541, 299] width 170 height 16
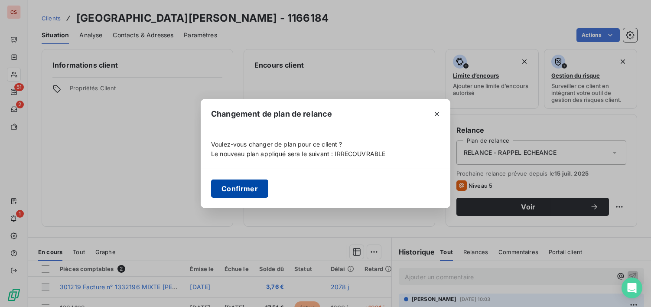
click at [242, 191] on button "Confirmer" at bounding box center [239, 188] width 57 height 18
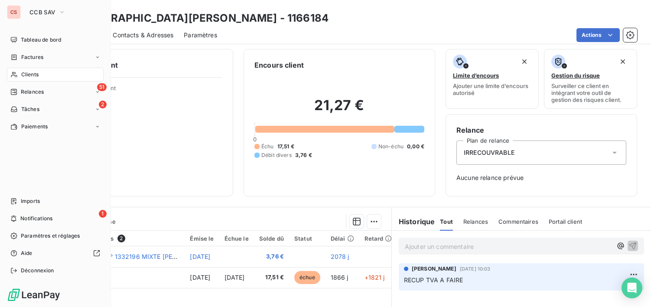
click at [34, 74] on span "Clients" at bounding box center [29, 75] width 17 height 8
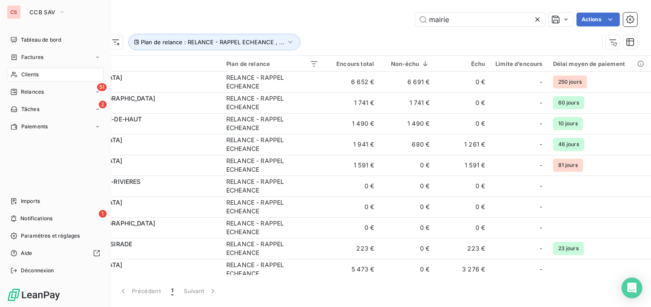
click at [44, 77] on div "Clients" at bounding box center [55, 75] width 97 height 14
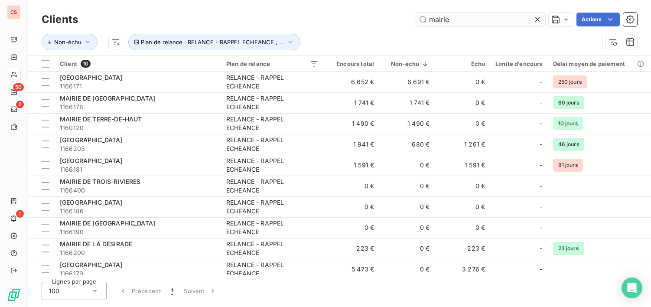
drag, startPoint x: 539, startPoint y: 16, endPoint x: 480, endPoint y: 18, distance: 58.9
click at [537, 18] on icon at bounding box center [537, 19] width 9 height 9
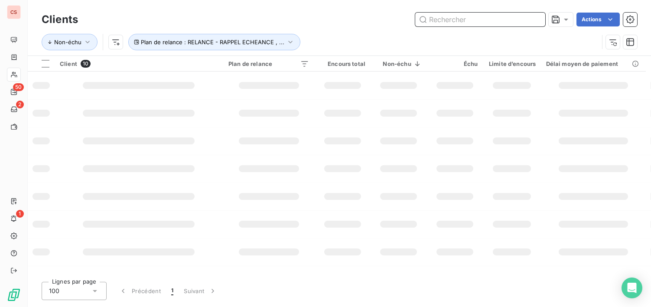
click at [477, 18] on input "text" at bounding box center [480, 20] width 130 height 14
type input "union"
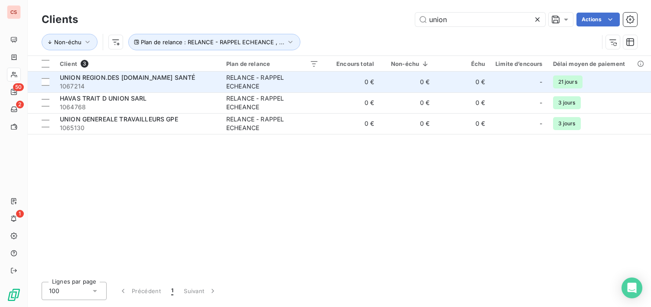
click at [262, 91] on td "RELANCE - RAPPEL ECHEANCE" at bounding box center [272, 81] width 103 height 21
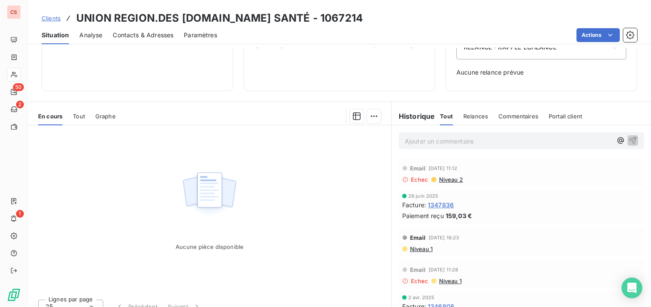
scroll to position [120, 0]
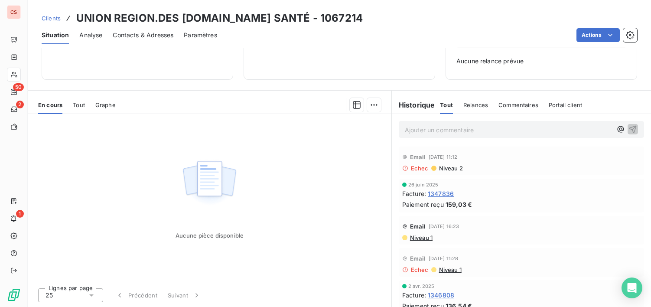
click at [421, 237] on span "Niveau 1" at bounding box center [420, 237] width 23 height 7
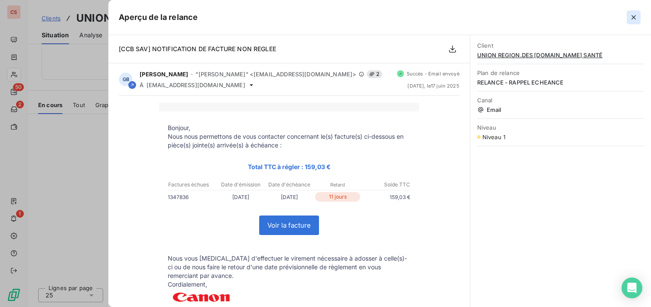
click at [637, 17] on icon "button" at bounding box center [633, 17] width 9 height 9
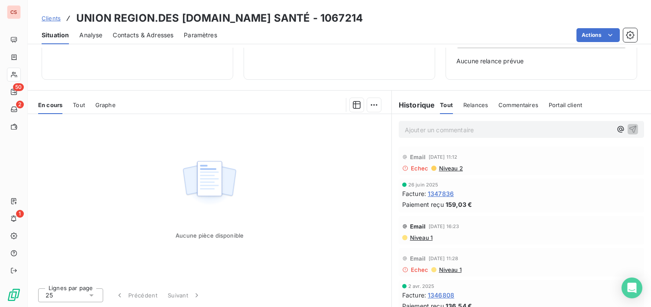
click at [156, 39] on span "Contacts & Adresses" at bounding box center [143, 35] width 61 height 9
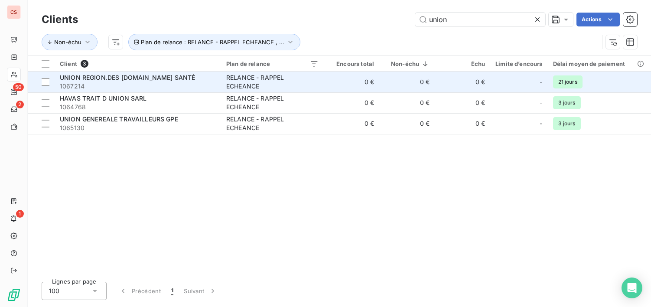
click at [328, 91] on td "0 €" at bounding box center [351, 81] width 55 height 21
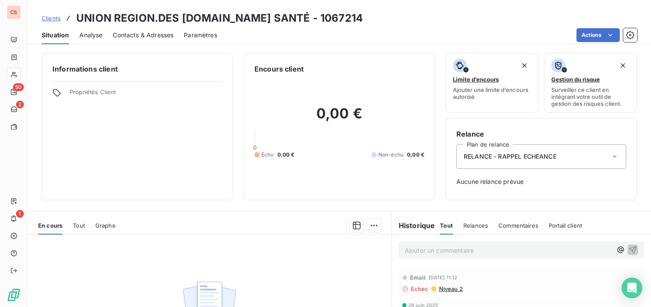
click at [448, 287] on span "Niveau 2" at bounding box center [450, 288] width 25 height 7
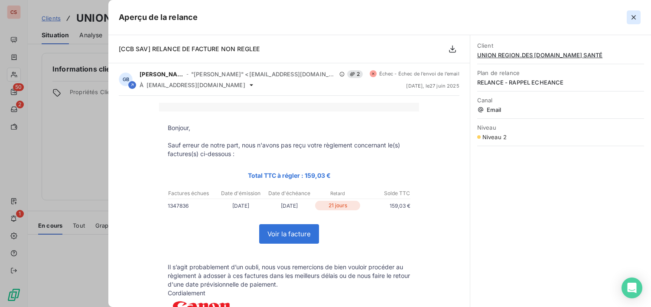
click at [631, 16] on icon "button" at bounding box center [633, 17] width 9 height 9
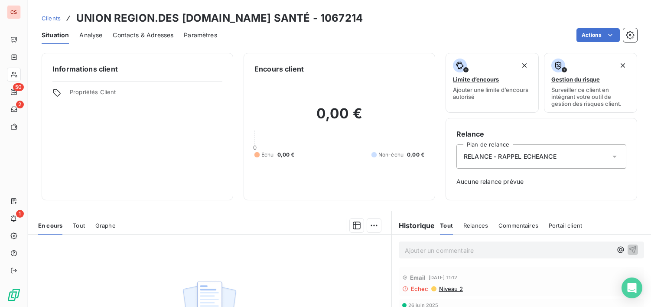
click at [142, 34] on span "Contacts & Adresses" at bounding box center [143, 35] width 61 height 9
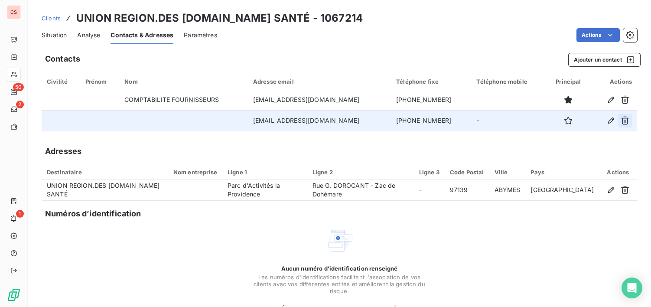
click at [620, 121] on icon "button" at bounding box center [624, 120] width 9 height 9
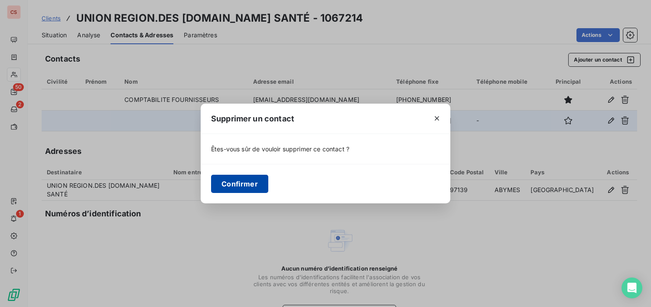
click at [253, 187] on button "Confirmer" at bounding box center [239, 184] width 57 height 18
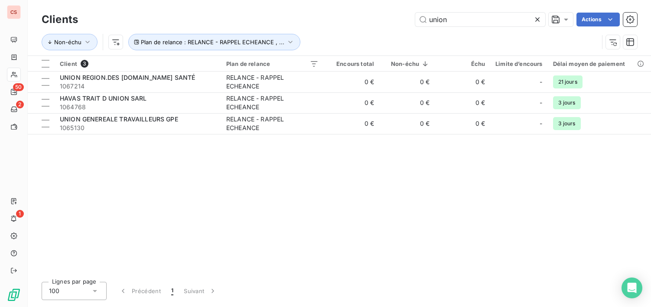
drag, startPoint x: 454, startPoint y: 19, endPoint x: 23, endPoint y: 16, distance: 431.5
click at [148, 28] on div "Clients union Actions" at bounding box center [339, 19] width 595 height 18
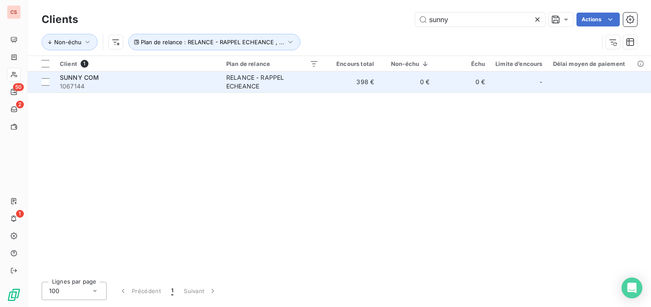
type input "sunny"
click at [276, 83] on div "RELANCE - RAPPEL ECHEANCE" at bounding box center [272, 81] width 92 height 17
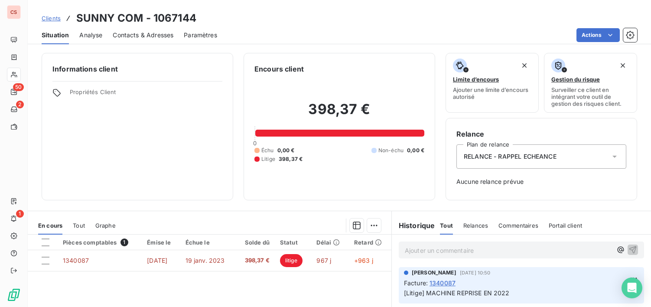
click at [141, 34] on span "Contacts & Adresses" at bounding box center [143, 35] width 61 height 9
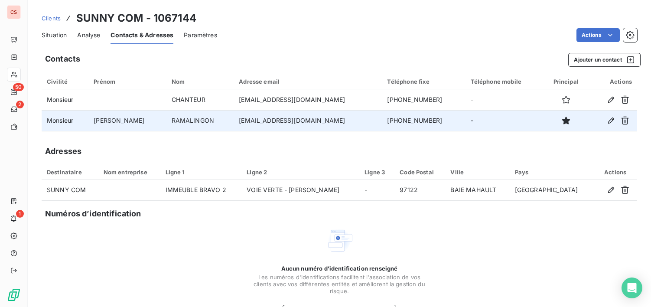
click at [286, 123] on td "[EMAIL_ADDRESS][DOMAIN_NAME]" at bounding box center [308, 120] width 148 height 21
click at [607, 120] on icon "button" at bounding box center [611, 120] width 9 height 9
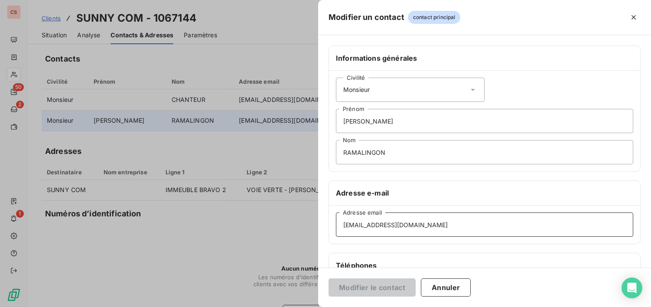
drag, startPoint x: 412, startPoint y: 226, endPoint x: 320, endPoint y: 226, distance: 92.3
click at [320, 226] on div "Informations générales Civilité Monsieur [PERSON_NAME] Nom Adresse e-mail [EMAI…" at bounding box center [484, 237] width 333 height 385
click at [454, 290] on button "Annuler" at bounding box center [446, 287] width 50 height 18
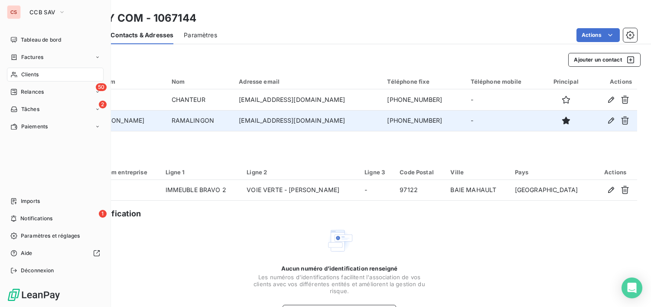
click at [36, 77] on span "Clients" at bounding box center [29, 75] width 17 height 8
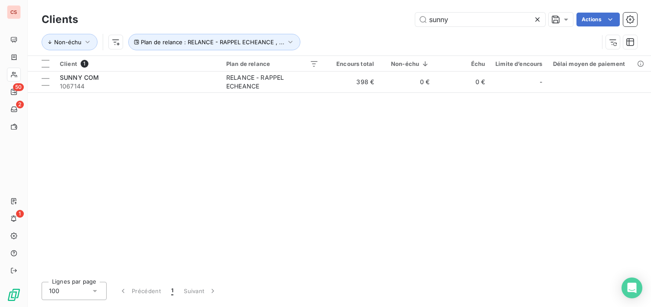
drag, startPoint x: 467, startPoint y: 19, endPoint x: 13, endPoint y: 26, distance: 453.2
click at [71, 28] on div "Clients sunny Actions" at bounding box center [339, 19] width 595 height 18
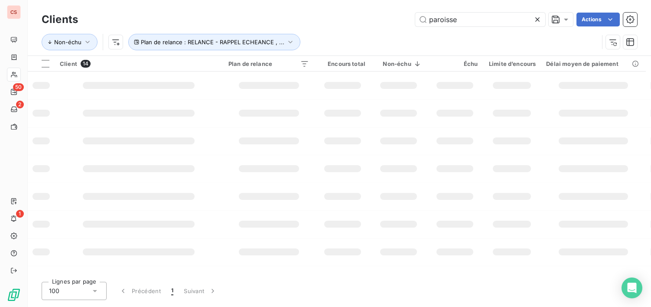
type input "paroisse"
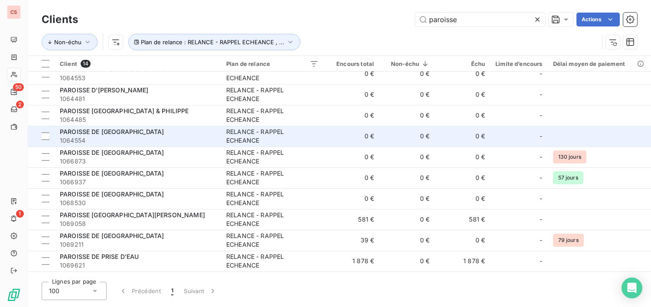
scroll to position [88, 0]
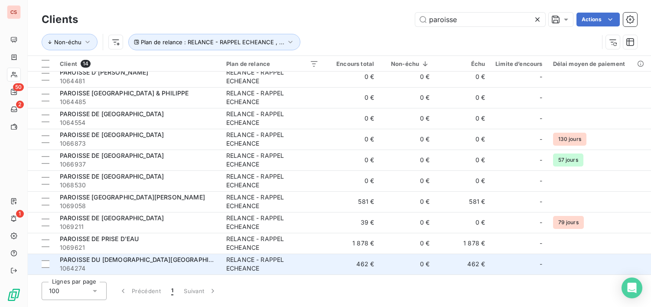
click at [251, 264] on div "RELANCE - RAPPEL ECHEANCE" at bounding box center [272, 263] width 92 height 17
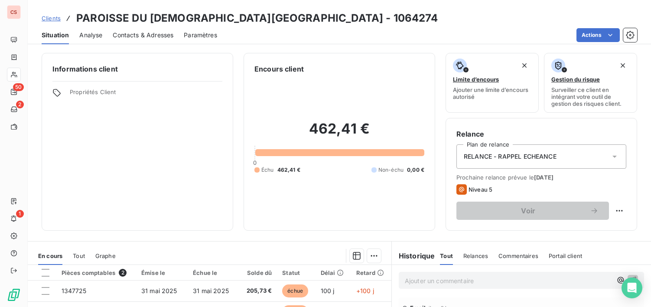
click at [156, 35] on span "Contacts & Adresses" at bounding box center [143, 35] width 61 height 9
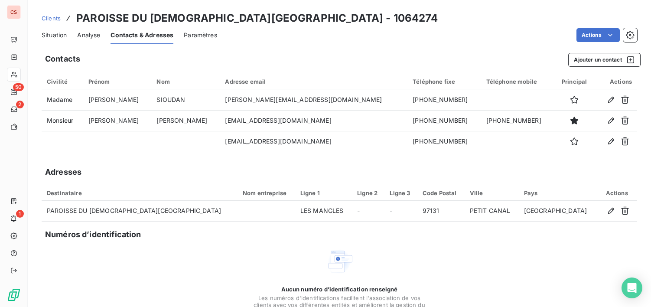
click at [51, 37] on span "Situation" at bounding box center [54, 35] width 25 height 9
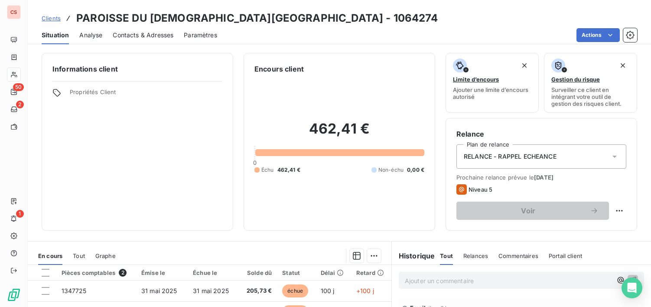
scroll to position [151, 0]
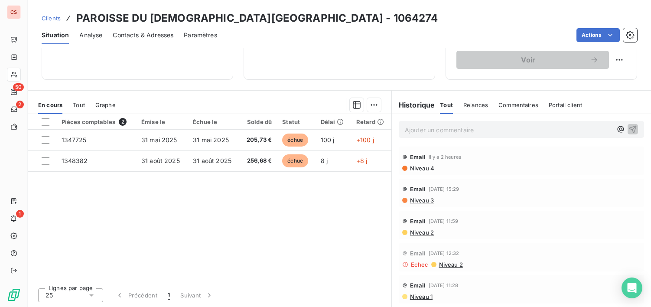
click at [423, 201] on span "Niveau 3" at bounding box center [421, 200] width 25 height 7
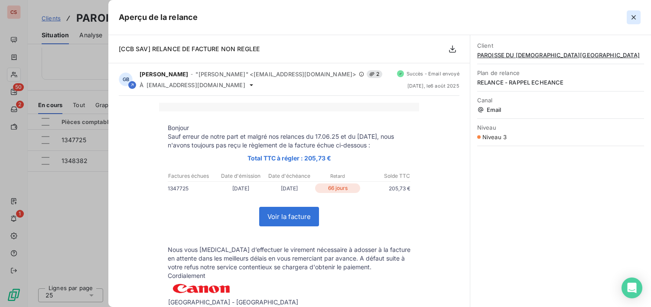
click at [630, 15] on icon "button" at bounding box center [633, 17] width 9 height 9
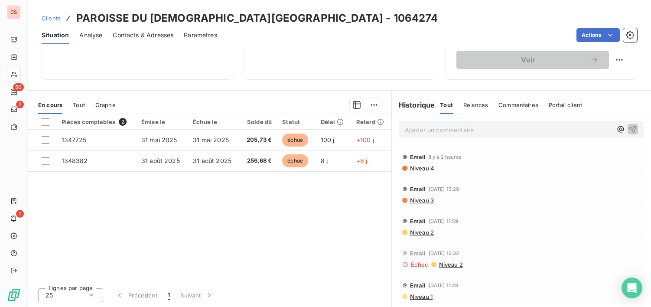
click at [128, 32] on span "Contacts & Adresses" at bounding box center [143, 35] width 61 height 9
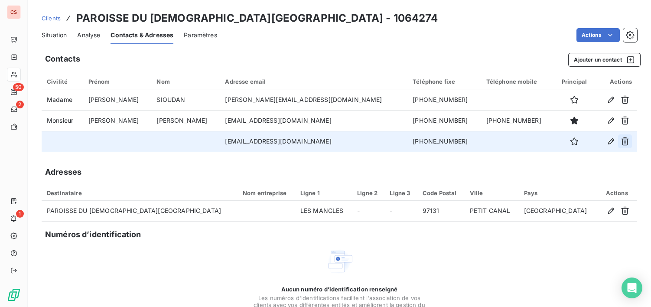
click at [621, 142] on icon "button" at bounding box center [625, 141] width 8 height 8
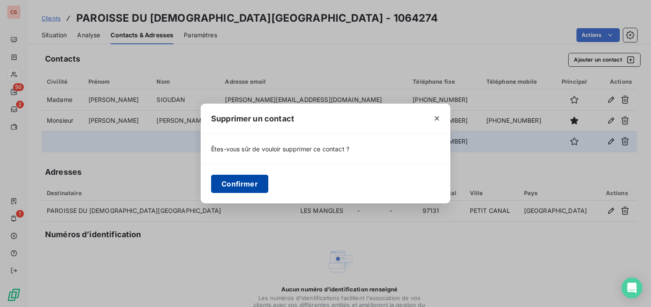
click at [255, 185] on button "Confirmer" at bounding box center [239, 184] width 57 height 18
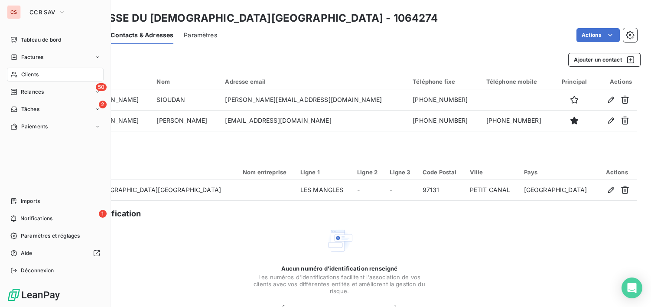
click at [35, 74] on span "Clients" at bounding box center [29, 75] width 17 height 8
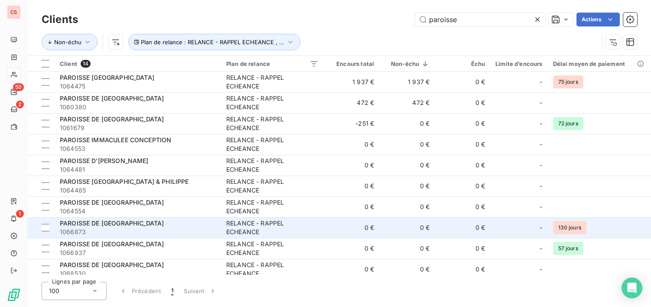
click at [154, 228] on span "1066873" at bounding box center [138, 231] width 156 height 9
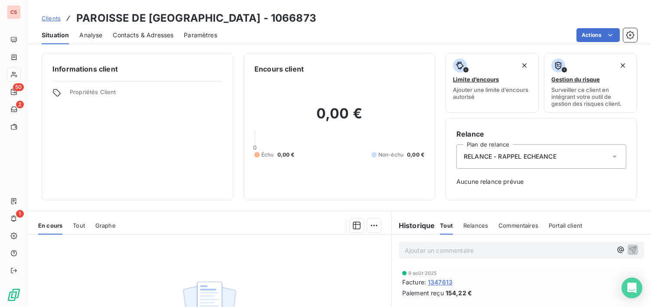
click at [143, 35] on span "Contacts & Adresses" at bounding box center [143, 35] width 61 height 9
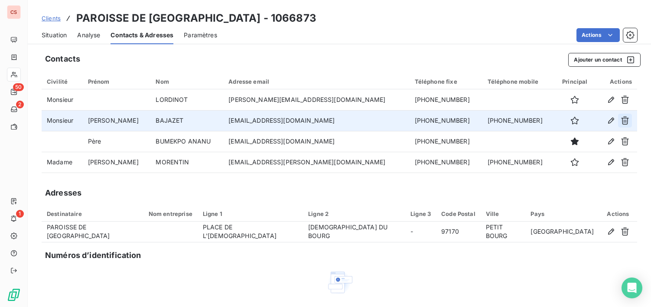
click at [620, 121] on icon "button" at bounding box center [624, 120] width 9 height 9
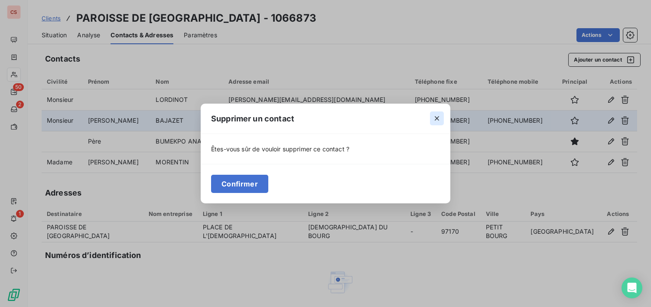
click at [436, 117] on icon "button" at bounding box center [436, 118] width 9 height 9
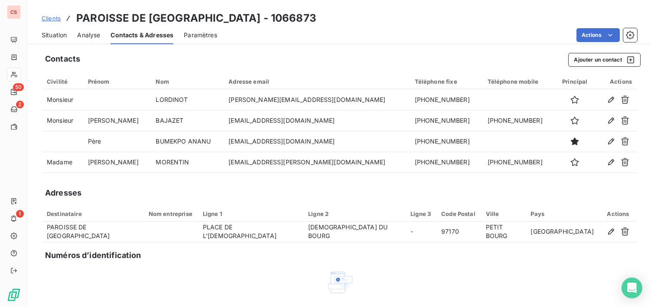
drag, startPoint x: 43, startPoint y: 33, endPoint x: 48, endPoint y: 39, distance: 7.7
click at [45, 33] on span "Situation" at bounding box center [54, 35] width 25 height 9
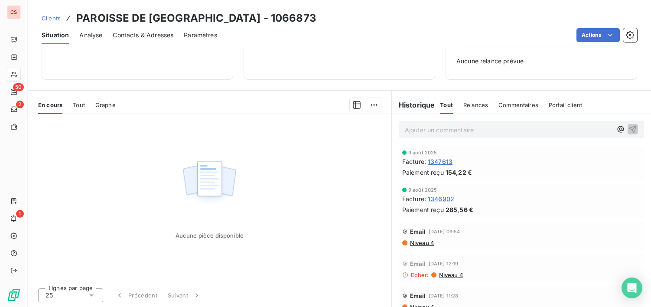
click at [423, 244] on span "Niveau 4" at bounding box center [421, 242] width 25 height 7
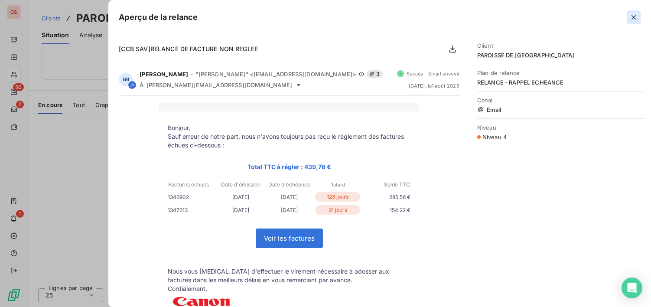
click at [635, 17] on icon "button" at bounding box center [633, 17] width 9 height 9
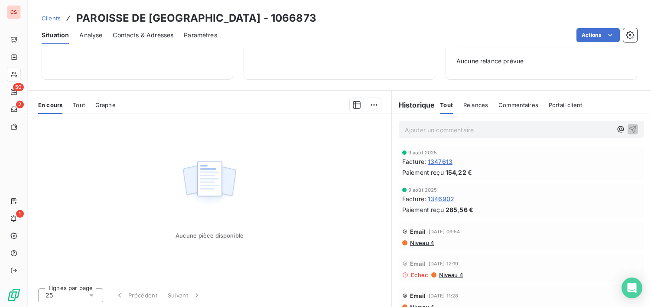
click at [413, 243] on span "Niveau 4" at bounding box center [421, 242] width 25 height 7
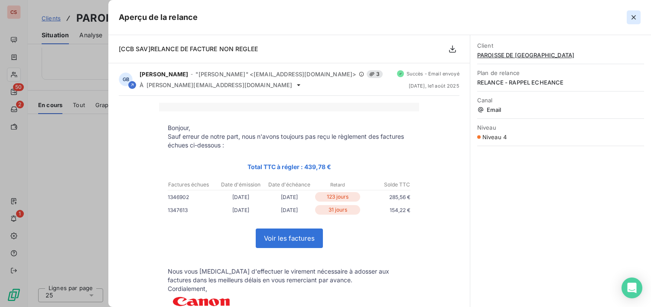
click at [630, 16] on icon "button" at bounding box center [633, 17] width 9 height 9
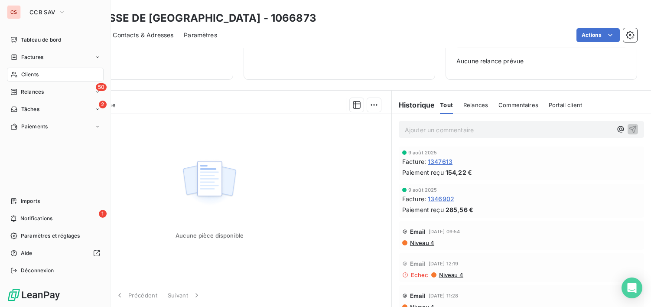
click at [42, 72] on div "Clients" at bounding box center [55, 75] width 97 height 14
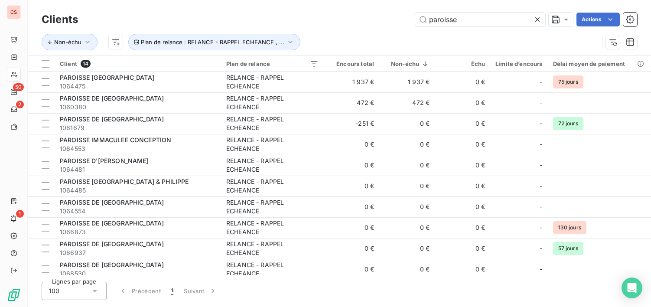
drag, startPoint x: 466, startPoint y: 20, endPoint x: 22, endPoint y: 0, distance: 444.5
click at [218, 20] on div "paroisse Actions" at bounding box center [362, 20] width 548 height 14
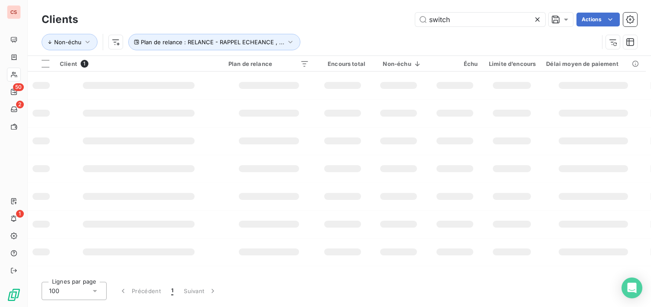
type input "switch"
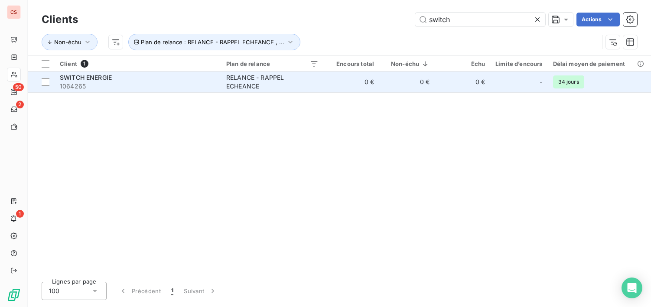
click at [308, 88] on td "RELANCE - RAPPEL ECHEANCE" at bounding box center [272, 81] width 103 height 21
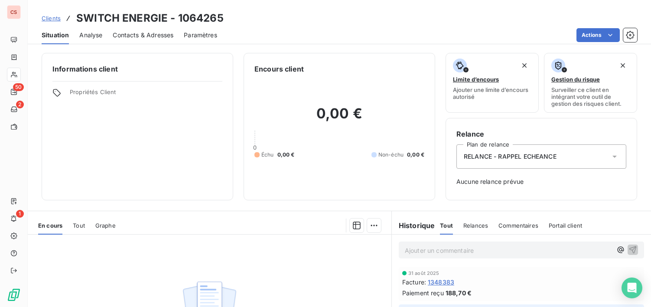
click at [135, 34] on span "Contacts & Adresses" at bounding box center [143, 35] width 61 height 9
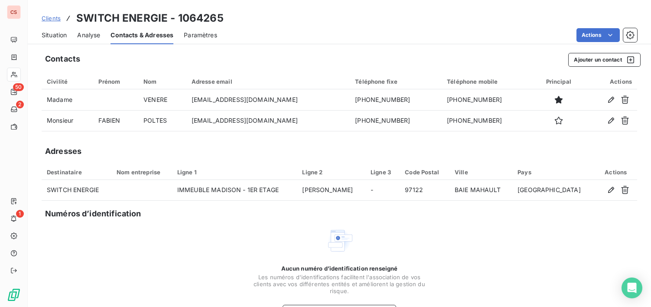
drag, startPoint x: 55, startPoint y: 33, endPoint x: 73, endPoint y: 45, distance: 21.5
click at [56, 33] on span "Situation" at bounding box center [54, 35] width 25 height 9
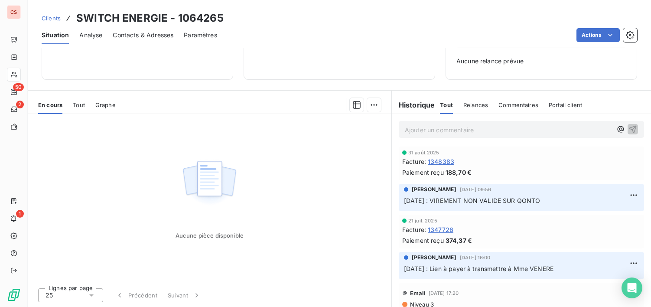
click at [139, 36] on span "Contacts & Adresses" at bounding box center [143, 35] width 61 height 9
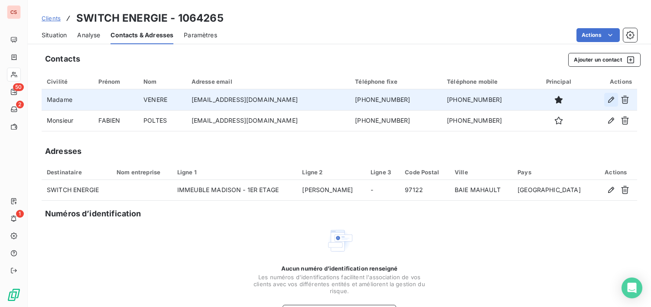
click at [607, 100] on icon "button" at bounding box center [611, 99] width 9 height 9
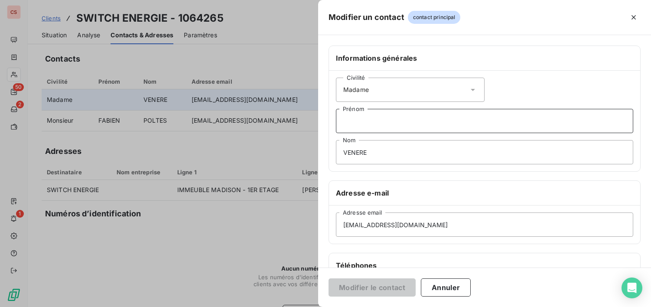
click at [375, 122] on input "Prénom" at bounding box center [484, 121] width 297 height 24
type input "[PERSON_NAME]"
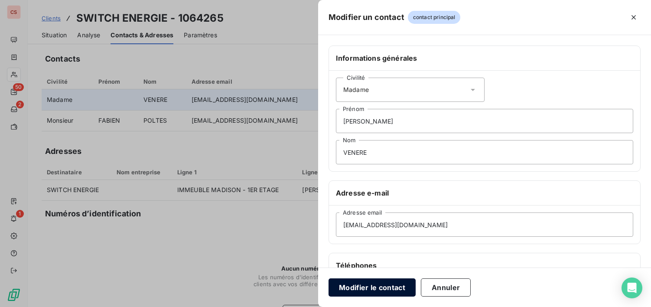
click at [385, 279] on button "Modifier le contact" at bounding box center [371, 287] width 87 height 18
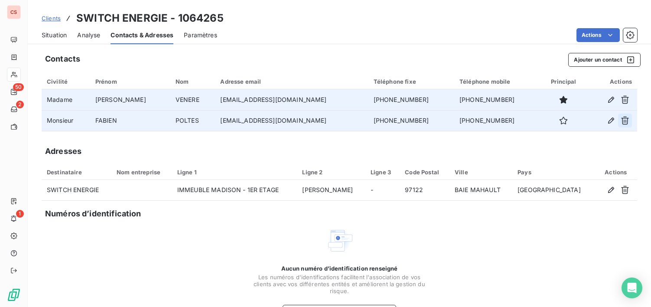
click at [620, 119] on icon "button" at bounding box center [624, 120] width 9 height 9
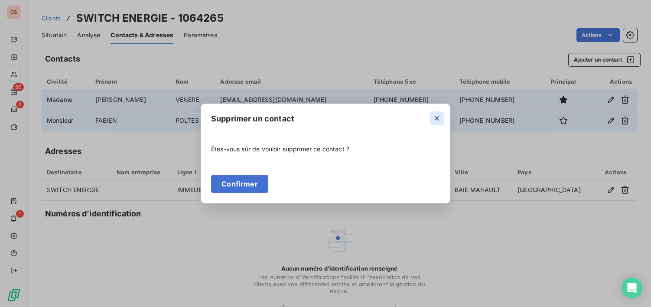
click at [438, 117] on icon "button" at bounding box center [436, 118] width 9 height 9
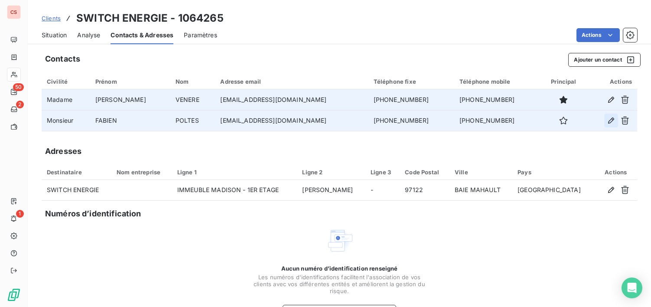
click at [607, 120] on icon "button" at bounding box center [611, 120] width 9 height 9
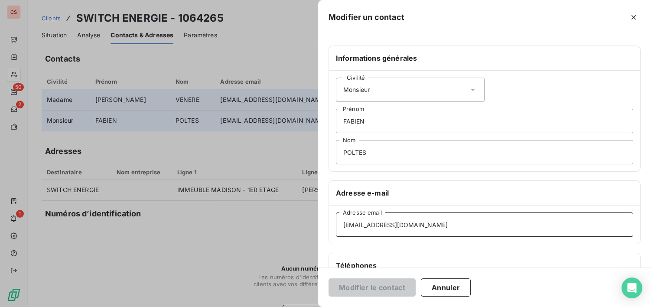
click at [433, 225] on input "[EMAIL_ADDRESS][DOMAIN_NAME]" at bounding box center [484, 224] width 297 height 24
type input "[EMAIL_ADDRESS][DOMAIN_NAME]"
click at [357, 294] on button "Modifier le contact" at bounding box center [371, 287] width 87 height 18
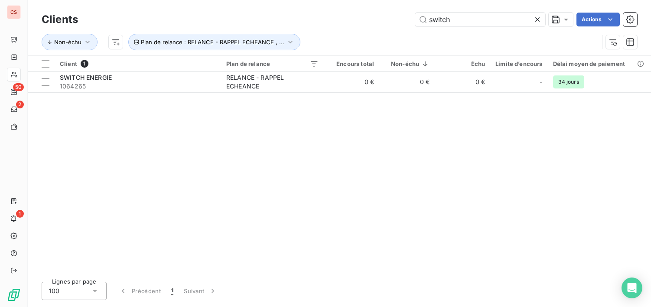
drag, startPoint x: 460, startPoint y: 22, endPoint x: 336, endPoint y: 23, distance: 123.9
click at [336, 23] on div "switch Actions" at bounding box center [362, 20] width 548 height 14
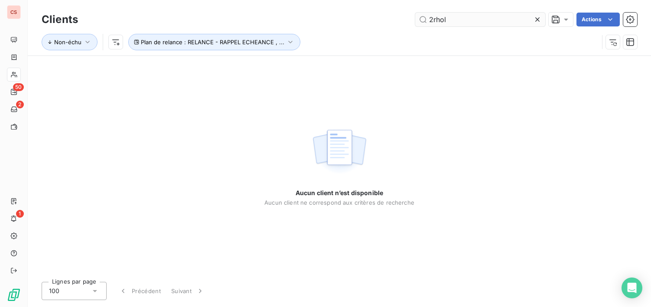
click at [450, 18] on input "2rhol" at bounding box center [480, 20] width 130 height 14
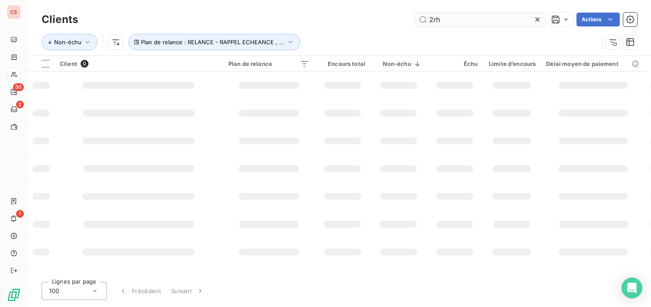
type input "2rh"
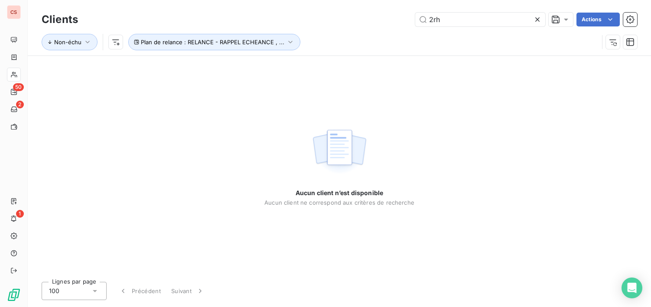
drag, startPoint x: 499, startPoint y: 22, endPoint x: 364, endPoint y: 9, distance: 135.4
click at [366, 9] on div "Clients 2rh Actions Non-échu Plan de relance : RELANCE - RAPPEL ECHEANCE , ..." at bounding box center [339, 27] width 623 height 55
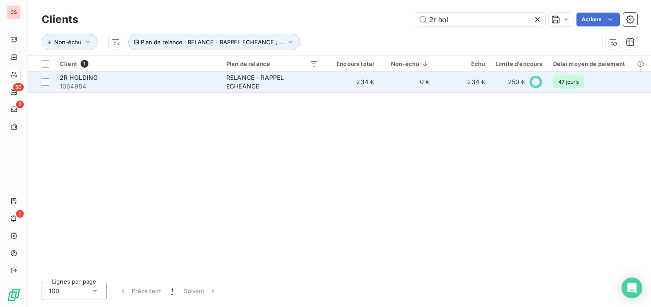
type input "2r hol"
click at [354, 83] on td "234 €" at bounding box center [351, 81] width 55 height 21
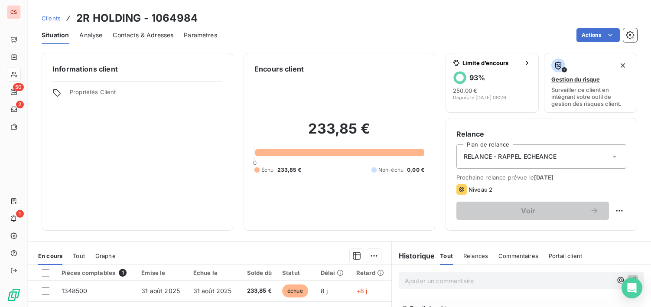
click at [153, 37] on span "Contacts & Adresses" at bounding box center [143, 35] width 61 height 9
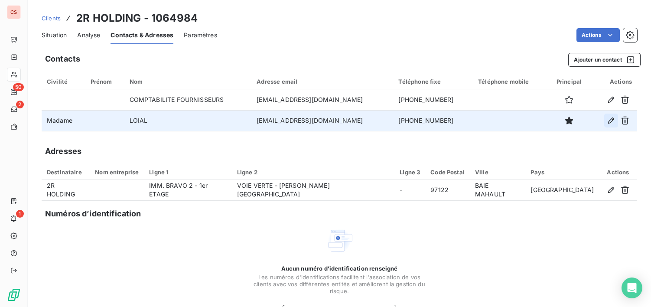
click at [604, 120] on button "button" at bounding box center [611, 121] width 14 height 14
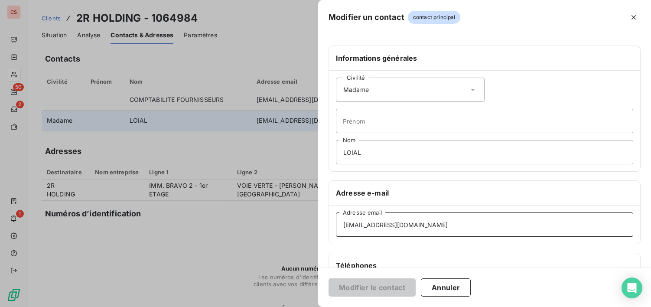
drag, startPoint x: 400, startPoint y: 227, endPoint x: 320, endPoint y: 226, distance: 79.7
click at [320, 226] on div "Informations générales Civilité Madame Prénom LOIAL Nom Adresse e-mail [EMAIL_A…" at bounding box center [484, 237] width 333 height 385
click at [462, 286] on button "Annuler" at bounding box center [446, 287] width 50 height 18
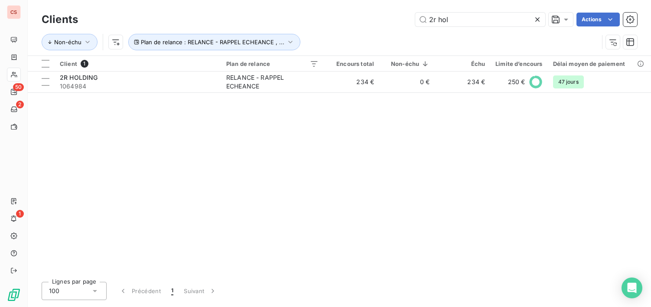
drag, startPoint x: 450, startPoint y: 21, endPoint x: 11, endPoint y: 0, distance: 439.8
click at [235, 21] on div "2r hol Actions" at bounding box center [362, 20] width 548 height 14
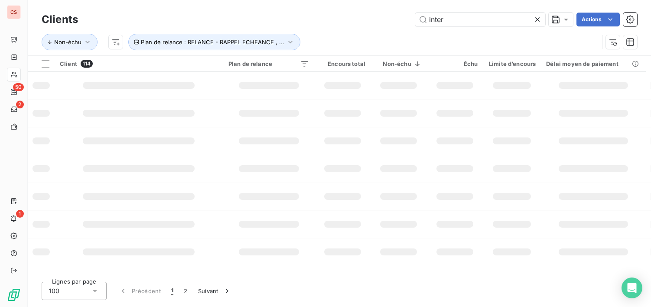
type input "inter"
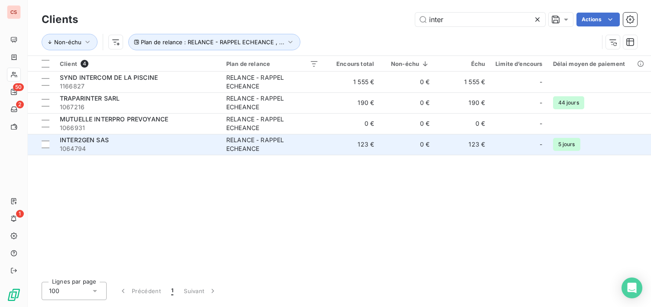
click at [321, 142] on td "RELANCE - RAPPEL ECHEANCE" at bounding box center [272, 144] width 103 height 21
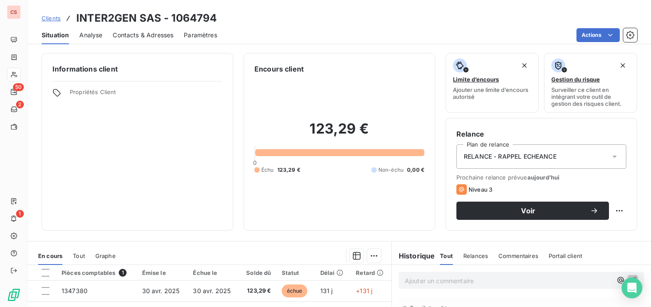
click at [128, 36] on span "Contacts & Adresses" at bounding box center [143, 35] width 61 height 9
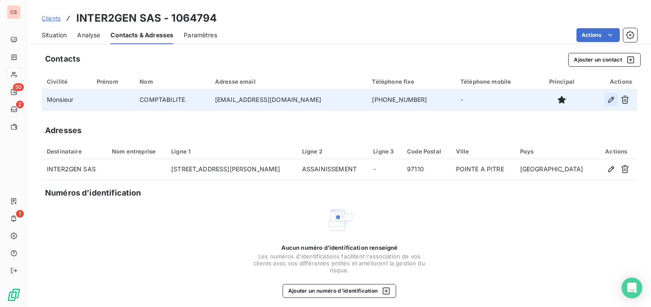
click at [608, 101] on icon "button" at bounding box center [611, 100] width 6 height 6
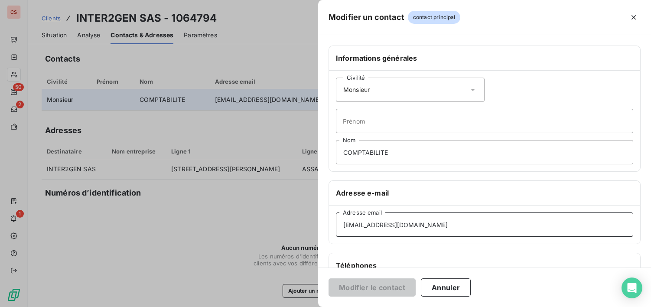
click at [373, 228] on input "[EMAIL_ADDRESS][DOMAIN_NAME]" at bounding box center [484, 224] width 297 height 24
click at [435, 227] on input "[EMAIL_ADDRESS][DOMAIN_NAME]" at bounding box center [484, 224] width 297 height 24
type input "[EMAIL_ADDRESS][DOMAIN_NAME]"
click at [367, 286] on button "Modifier le contact" at bounding box center [371, 287] width 87 height 18
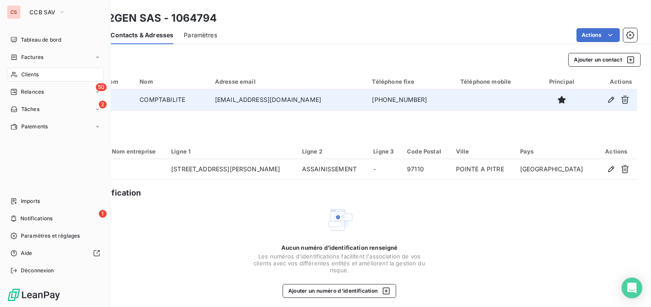
click at [36, 72] on span "Clients" at bounding box center [29, 75] width 17 height 8
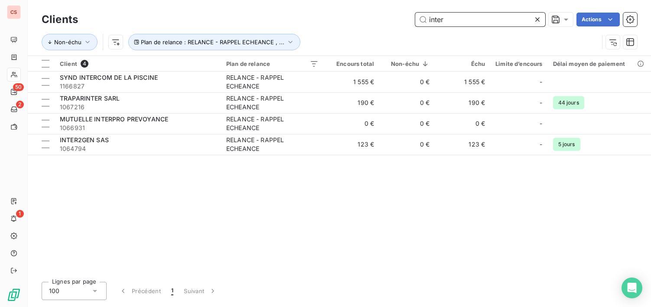
drag, startPoint x: 463, startPoint y: 25, endPoint x: 242, endPoint y: 53, distance: 222.8
click at [274, 50] on div "Clients inter Actions Non-échu Plan de relance : RELANCE - RAPPEL ECHEANCE , ..." at bounding box center [339, 32] width 595 height 45
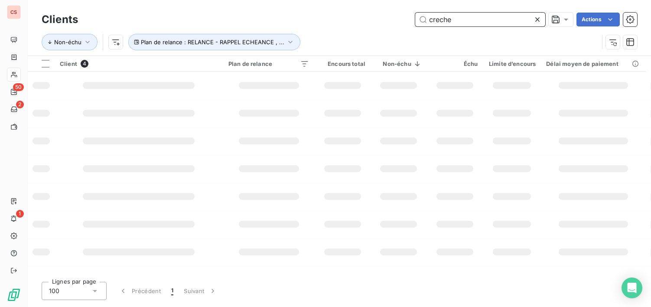
type input "creche"
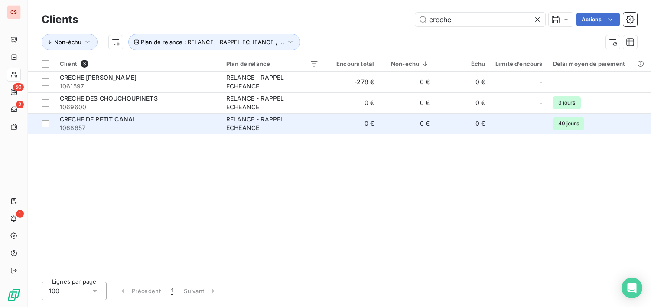
click at [141, 127] on span "1068657" at bounding box center [138, 127] width 156 height 9
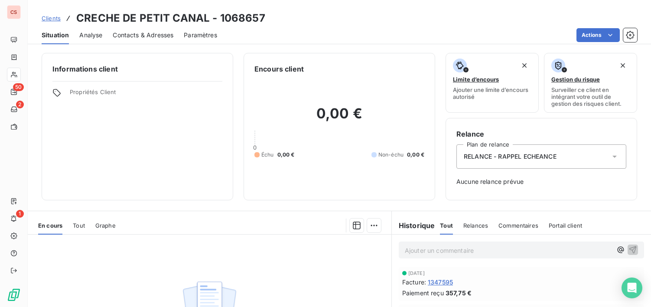
click at [141, 37] on span "Contacts & Adresses" at bounding box center [143, 35] width 61 height 9
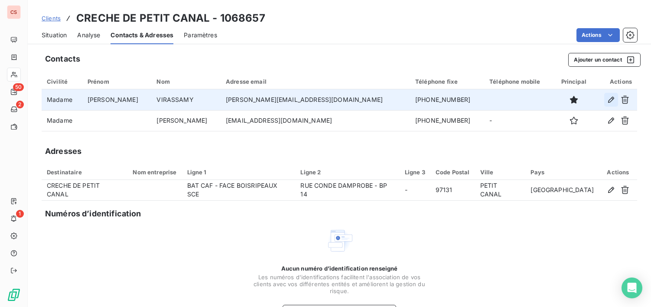
click at [607, 97] on icon "button" at bounding box center [611, 99] width 9 height 9
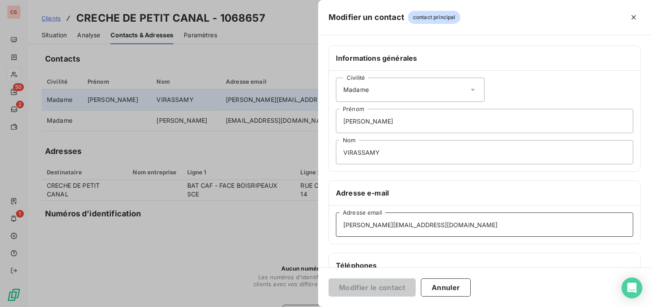
drag, startPoint x: 469, startPoint y: 224, endPoint x: 336, endPoint y: 227, distance: 133.1
click at [336, 227] on input "[PERSON_NAME][EMAIL_ADDRESS][DOMAIN_NAME]" at bounding box center [484, 224] width 297 height 24
click at [445, 290] on button "Annuler" at bounding box center [446, 287] width 50 height 18
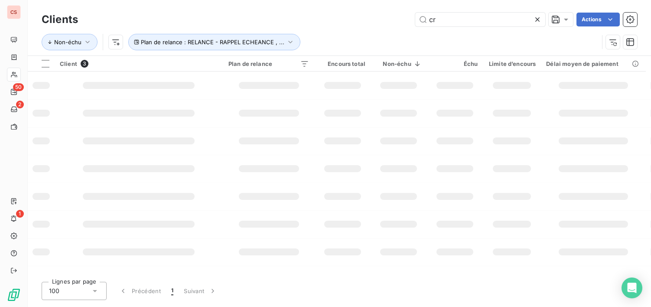
type input "c"
type input "pilade"
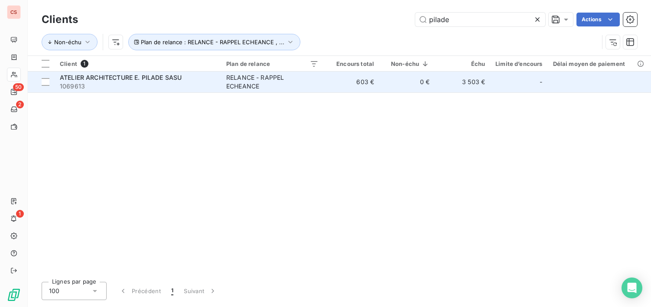
click at [296, 89] on td "RELANCE - RAPPEL ECHEANCE" at bounding box center [272, 81] width 103 height 21
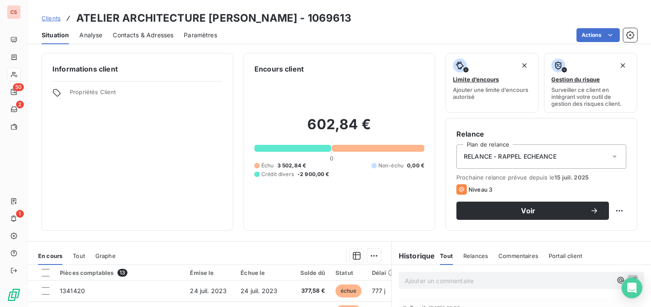
scroll to position [151, 0]
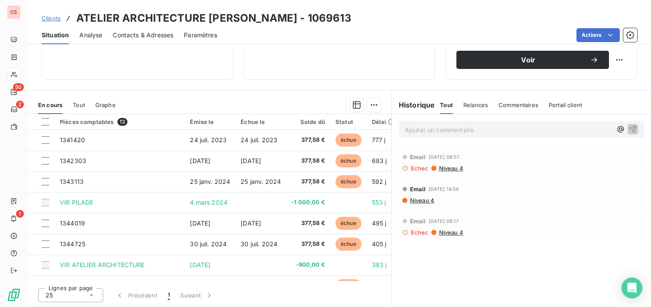
click at [421, 202] on span "Niveau 4" at bounding box center [421, 200] width 25 height 7
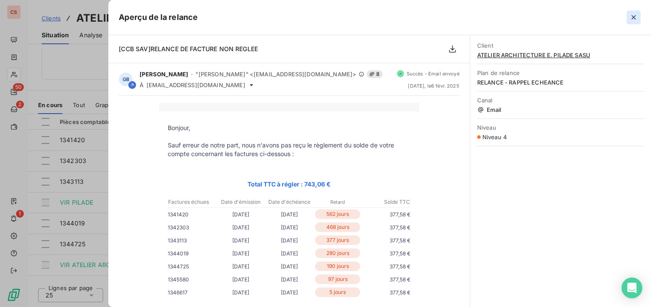
click at [633, 15] on icon "button" at bounding box center [633, 17] width 9 height 9
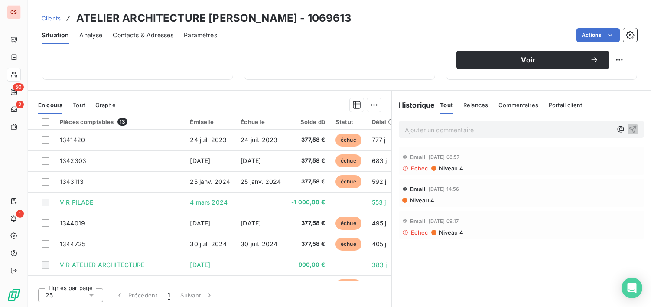
click at [139, 38] on span "Contacts & Adresses" at bounding box center [143, 35] width 61 height 9
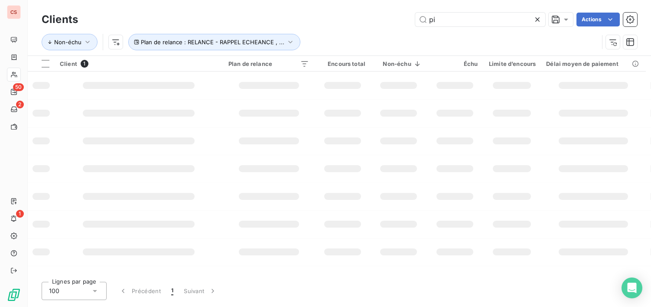
type input "p"
type input "bnp"
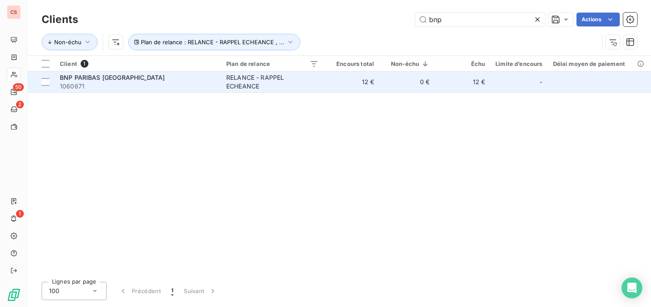
click at [374, 77] on td "12 €" at bounding box center [351, 81] width 55 height 21
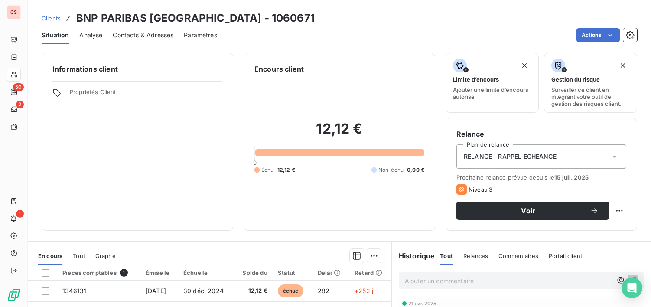
click at [154, 37] on span "Contacts & Adresses" at bounding box center [143, 35] width 61 height 9
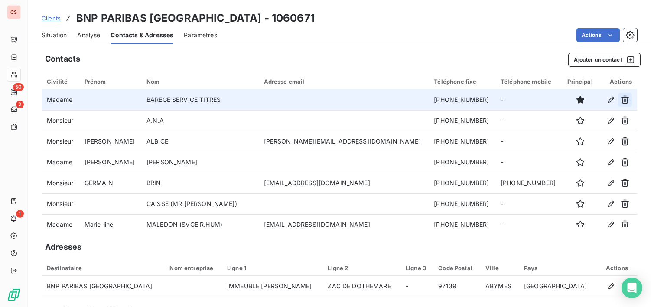
click at [620, 100] on icon "button" at bounding box center [624, 99] width 9 height 9
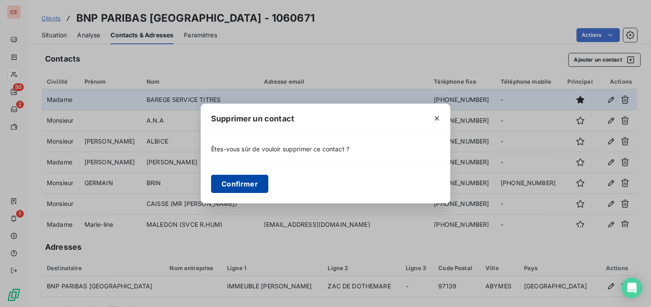
click at [227, 180] on button "Confirmer" at bounding box center [239, 184] width 57 height 18
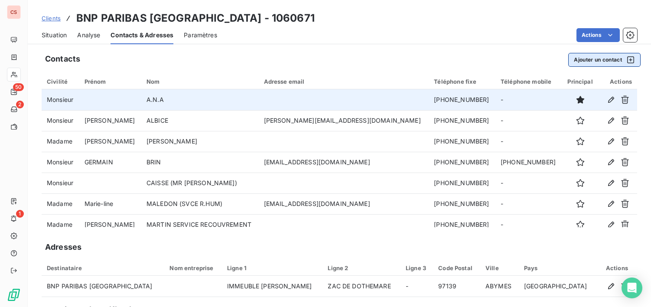
click at [583, 55] on button "Ajouter un contact" at bounding box center [604, 60] width 72 height 14
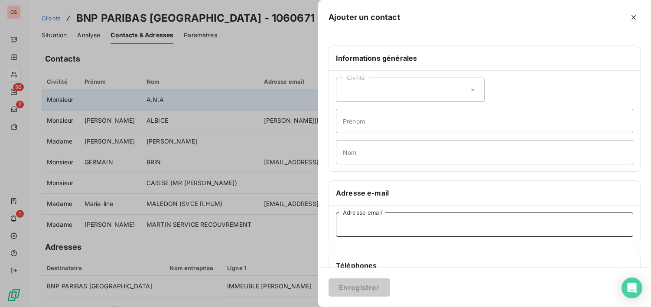
paste input "[EMAIL_ADDRESS][DOMAIN_NAME]"
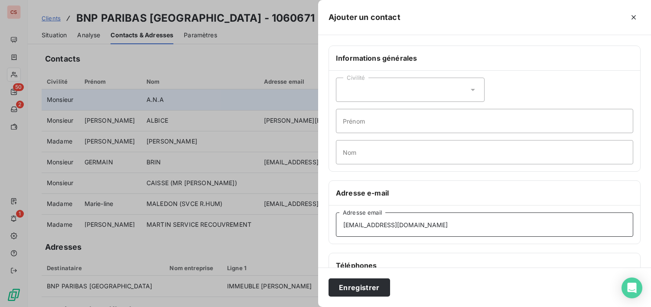
type input "[EMAIL_ADDRESS][DOMAIN_NAME]"
click at [468, 85] on icon at bounding box center [472, 89] width 9 height 9
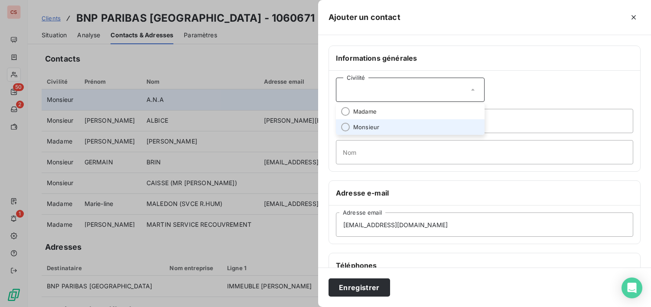
click at [367, 124] on span "Monsieur" at bounding box center [366, 127] width 26 height 8
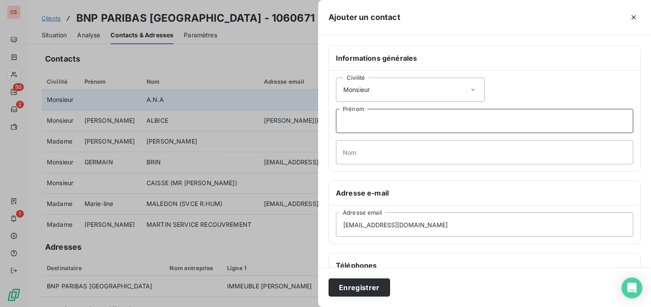
click at [369, 124] on input "Prénom" at bounding box center [484, 121] width 297 height 24
drag, startPoint x: 367, startPoint y: 124, endPoint x: 359, endPoint y: 117, distance: 11.3
click at [359, 117] on input "te" at bounding box center [484, 121] width 297 height 24
type input "TEDDY"
click at [378, 151] on input "Nom" at bounding box center [484, 152] width 297 height 24
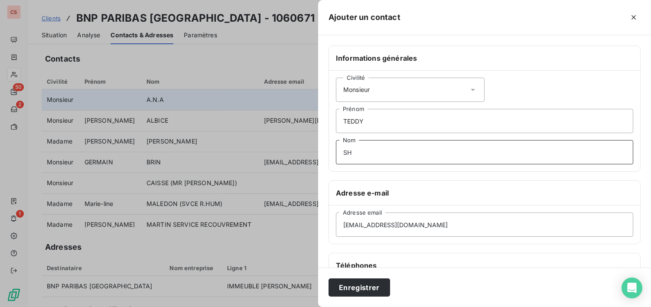
type input "SHITALOU"
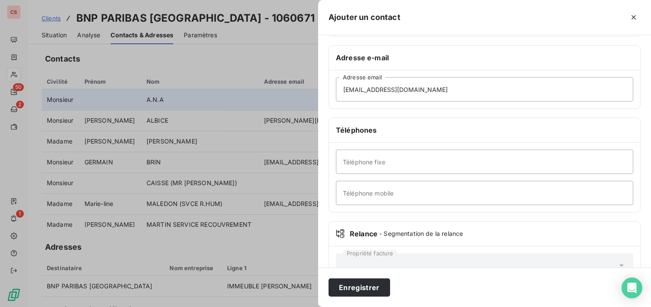
scroll to position [163, 0]
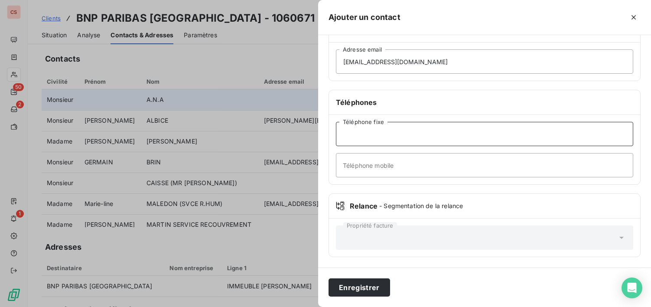
click at [373, 140] on input "Téléphone fixe" at bounding box center [484, 134] width 297 height 24
click at [365, 284] on button "Enregistrer" at bounding box center [359, 287] width 62 height 18
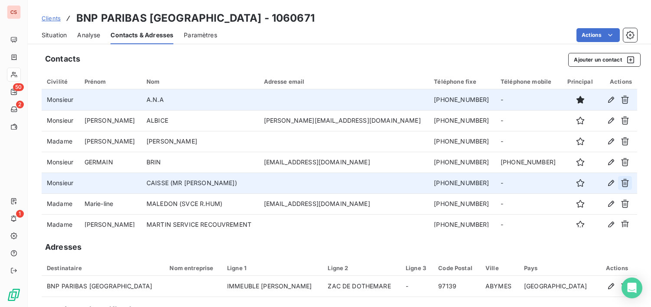
click at [620, 182] on icon "button" at bounding box center [624, 182] width 9 height 9
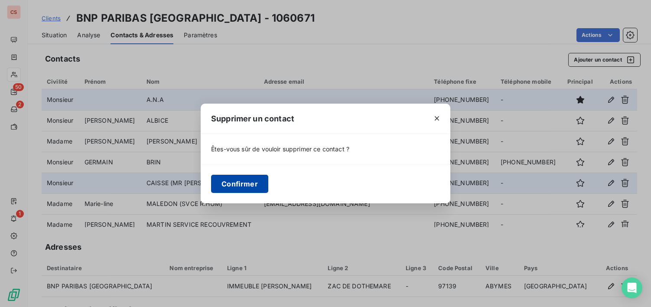
click at [235, 178] on button "Confirmer" at bounding box center [239, 184] width 57 height 18
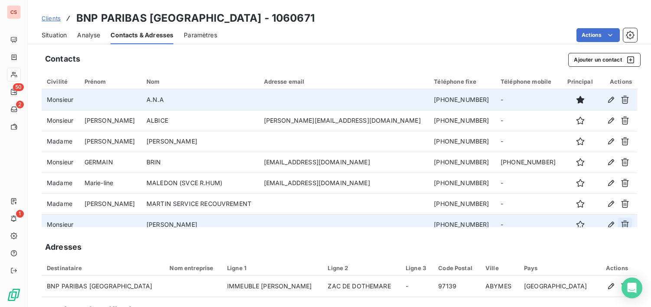
click at [620, 223] on icon "button" at bounding box center [624, 224] width 9 height 9
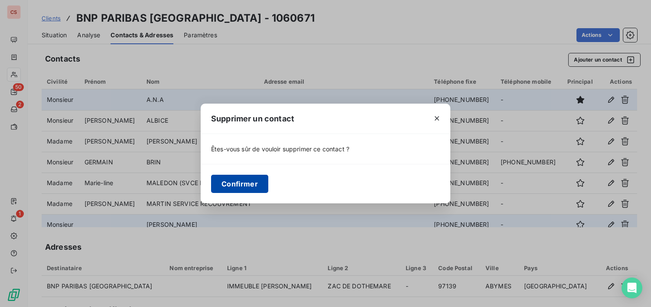
click at [249, 181] on button "Confirmer" at bounding box center [239, 184] width 57 height 18
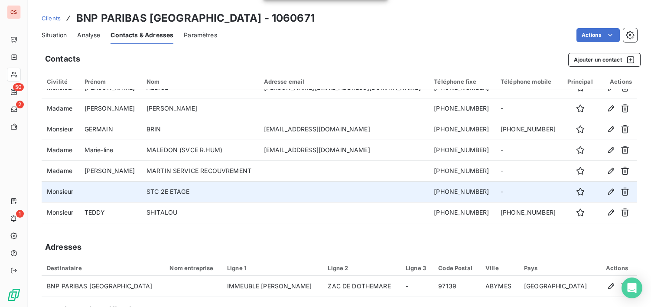
scroll to position [50, 0]
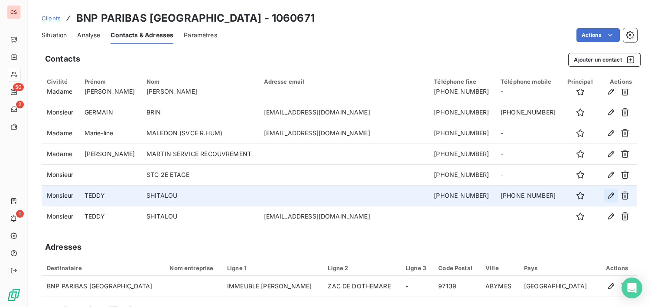
click at [607, 195] on icon "button" at bounding box center [611, 195] width 9 height 9
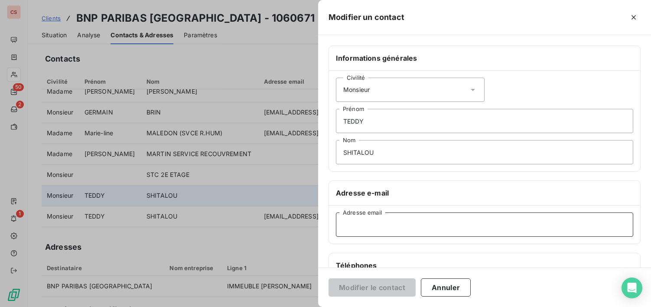
paste input "[EMAIL_ADDRESS][DOMAIN_NAME]"
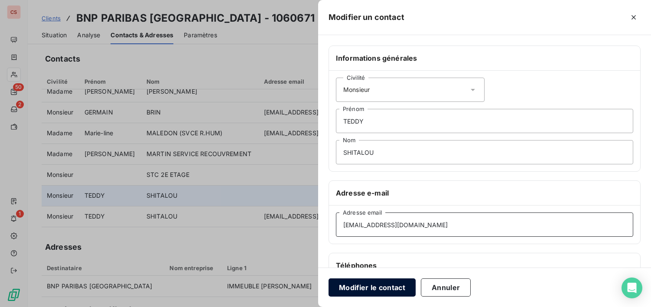
type input "[EMAIL_ADDRESS][DOMAIN_NAME]"
click at [362, 290] on button "Modifier le contact" at bounding box center [371, 287] width 87 height 18
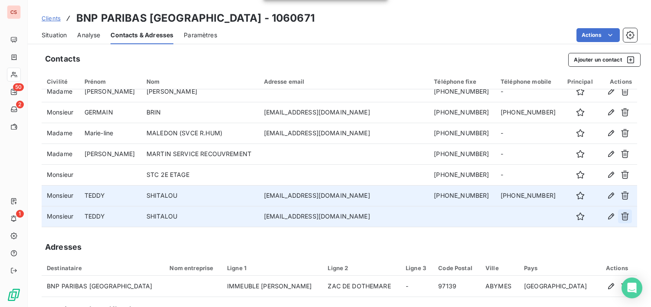
click at [620, 217] on icon "button" at bounding box center [624, 216] width 9 height 9
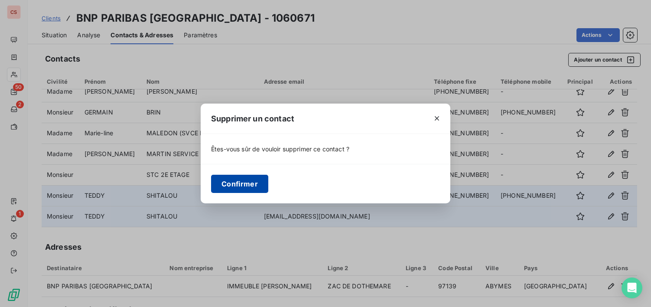
click at [230, 182] on button "Confirmer" at bounding box center [239, 184] width 57 height 18
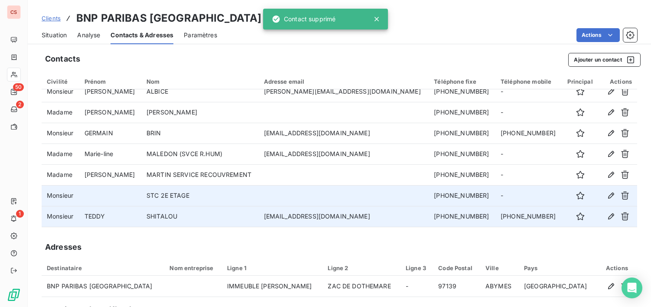
scroll to position [29, 0]
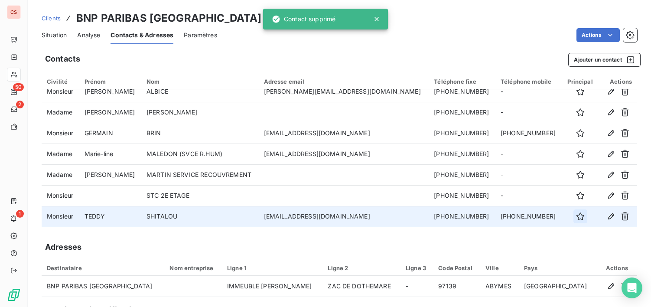
click at [576, 216] on icon "button" at bounding box center [580, 216] width 9 height 9
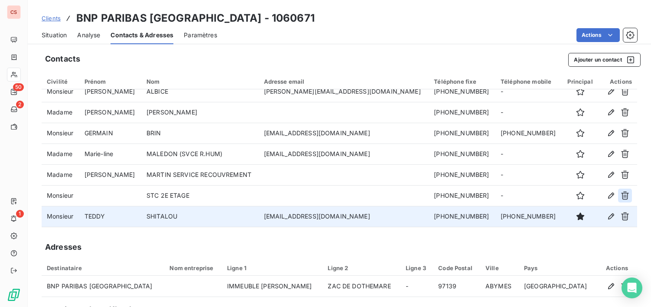
click at [620, 195] on icon "button" at bounding box center [624, 195] width 9 height 9
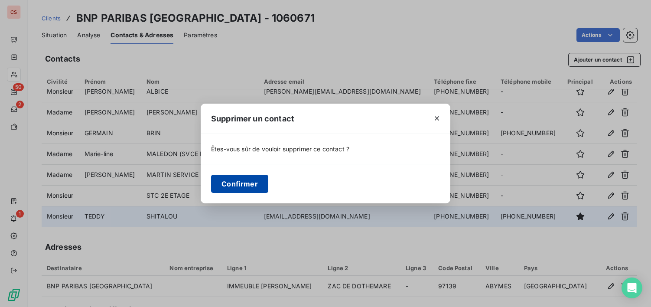
click at [248, 185] on button "Confirmer" at bounding box center [239, 184] width 57 height 18
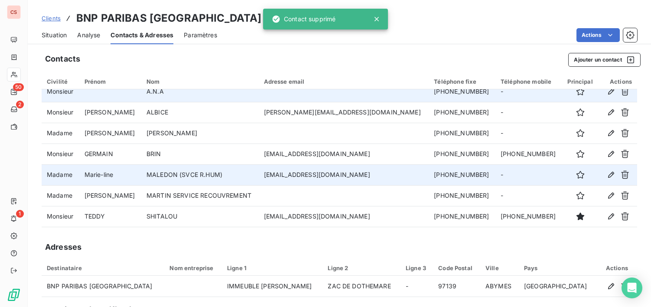
scroll to position [8, 0]
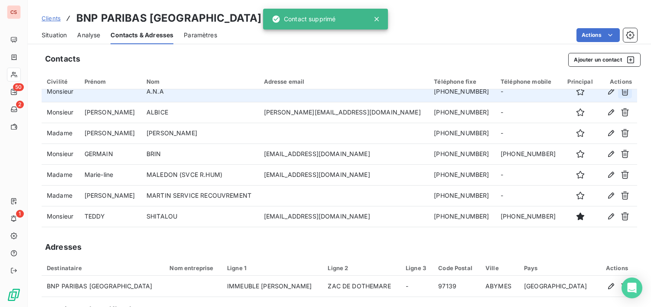
click at [621, 94] on icon "button" at bounding box center [625, 92] width 8 height 8
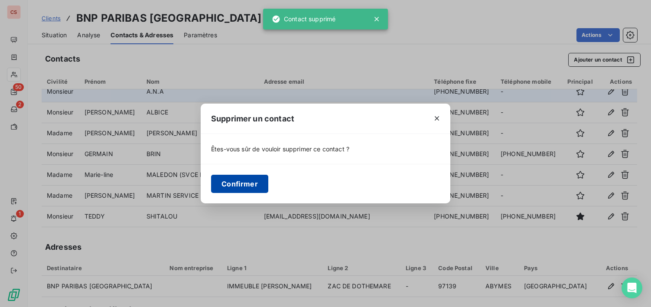
click at [234, 182] on button "Confirmer" at bounding box center [239, 184] width 57 height 18
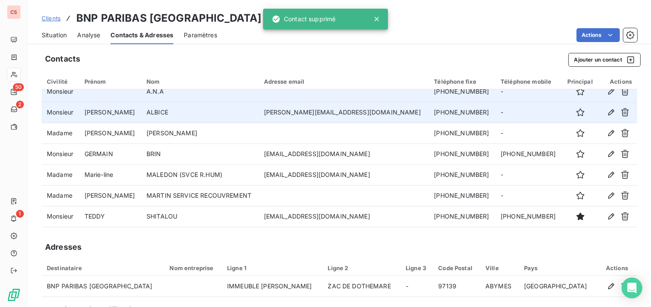
scroll to position [0, 0]
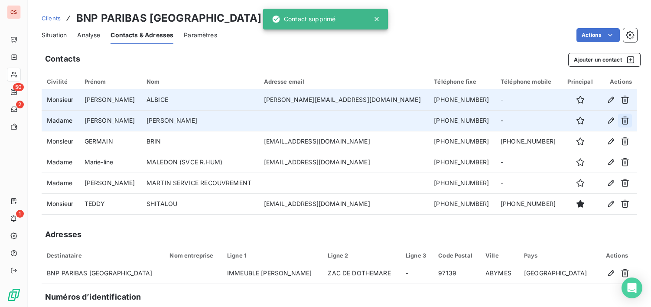
click at [620, 121] on icon "button" at bounding box center [624, 120] width 9 height 9
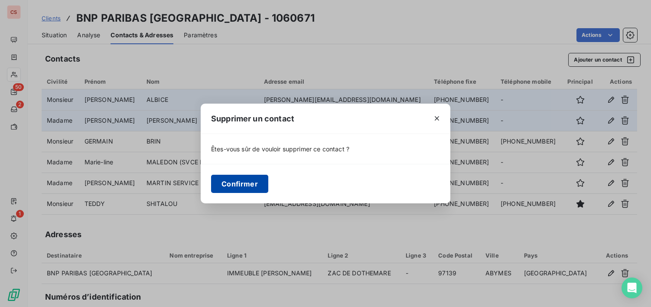
drag, startPoint x: 241, startPoint y: 186, endPoint x: 234, endPoint y: 182, distance: 8.5
click at [241, 186] on button "Confirmer" at bounding box center [239, 184] width 57 height 18
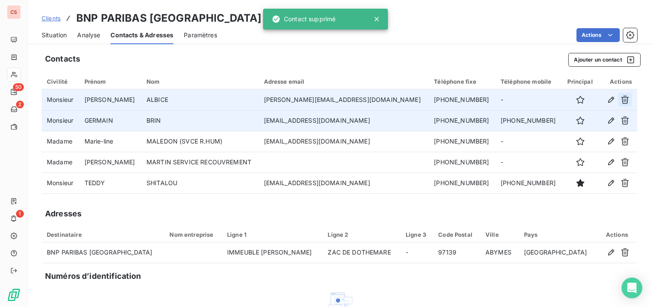
click at [620, 98] on icon "button" at bounding box center [624, 99] width 9 height 9
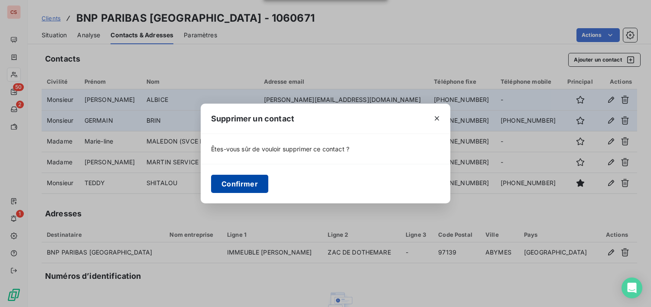
click at [230, 185] on button "Confirmer" at bounding box center [239, 184] width 57 height 18
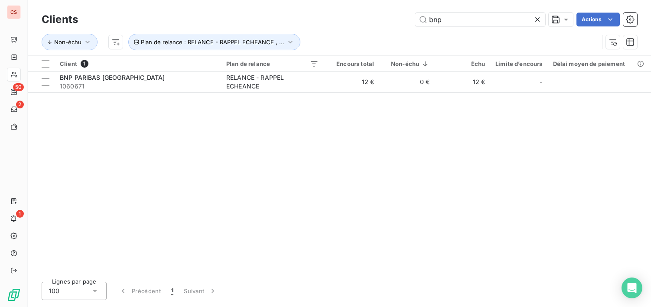
drag, startPoint x: 447, startPoint y: 22, endPoint x: 341, endPoint y: 11, distance: 106.2
click at [341, 11] on div "Clients bnp Actions" at bounding box center [339, 19] width 595 height 18
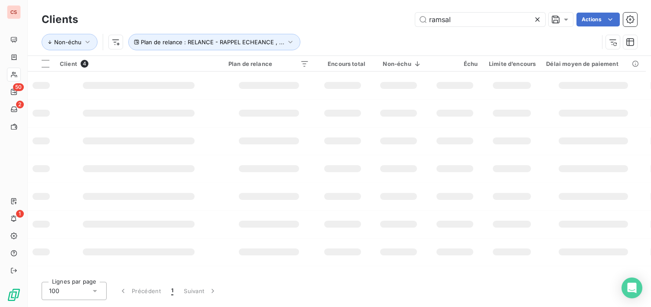
type input "ramsal"
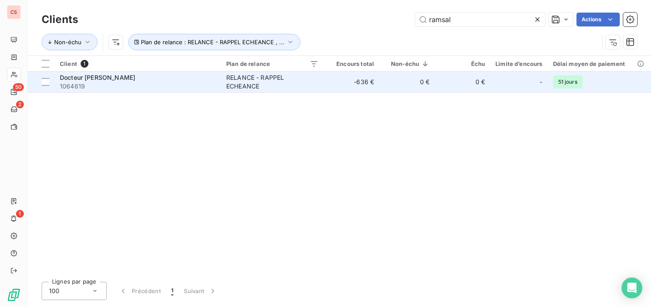
click at [313, 81] on div "RELANCE - RAPPEL ECHEANCE" at bounding box center [272, 81] width 92 height 17
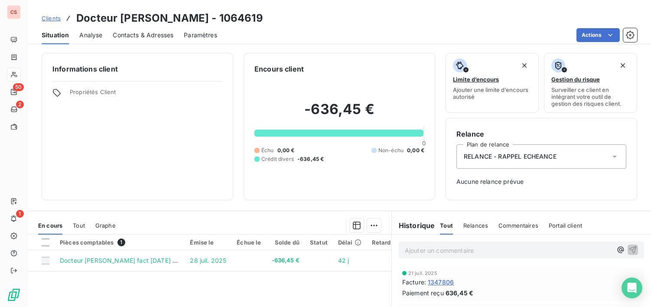
click at [147, 32] on span "Contacts & Adresses" at bounding box center [143, 35] width 61 height 9
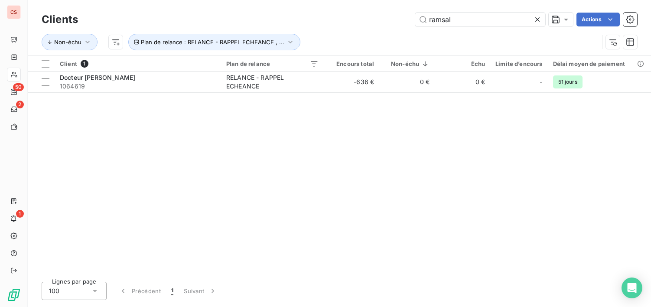
drag, startPoint x: 458, startPoint y: 21, endPoint x: 123, endPoint y: 2, distance: 335.5
click at [181, 10] on div "Clients ramsal Actions Non-échu Plan de relance : RELANCE - RAPPEL ECHEANCE , .…" at bounding box center [339, 27] width 623 height 55
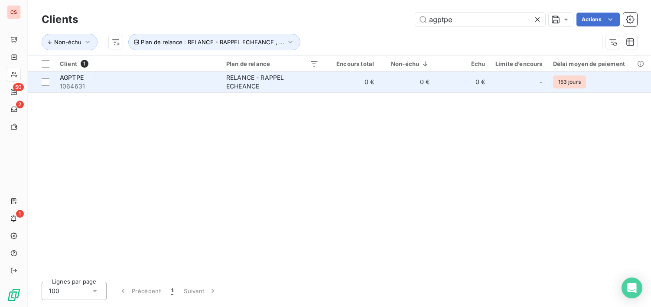
type input "agptpe"
click at [317, 84] on div "RELANCE - RAPPEL ECHEANCE" at bounding box center [272, 81] width 92 height 17
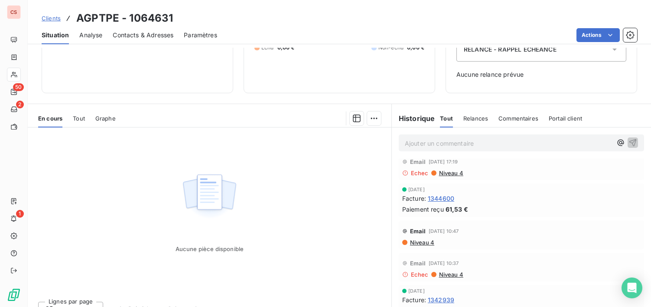
scroll to position [120, 0]
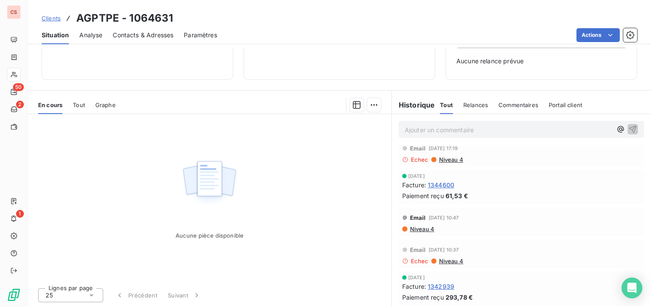
click at [441, 158] on span "Niveau 4" at bounding box center [450, 159] width 25 height 7
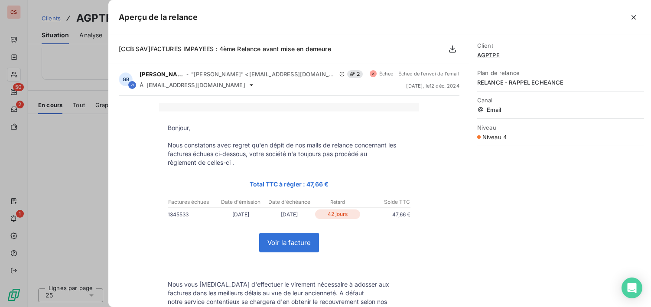
drag, startPoint x: 635, startPoint y: 11, endPoint x: 635, endPoint y: 18, distance: 6.9
click at [635, 11] on button "button" at bounding box center [633, 17] width 14 height 14
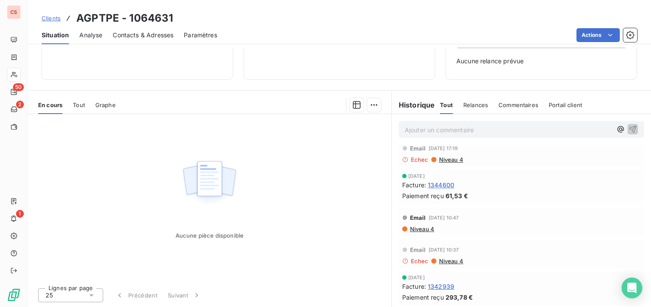
click at [154, 34] on span "Contacts & Adresses" at bounding box center [143, 35] width 61 height 9
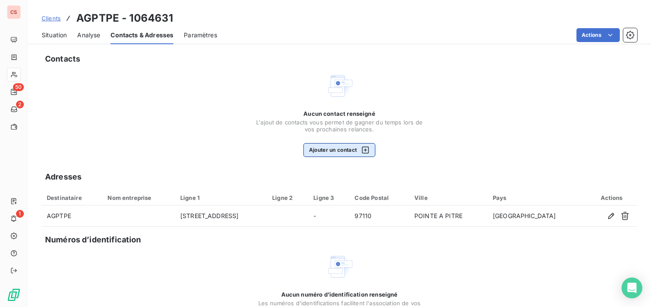
click at [341, 151] on button "Ajouter un contact" at bounding box center [339, 150] width 72 height 14
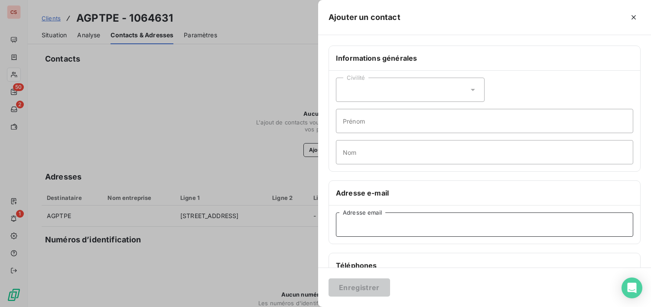
paste input "[EMAIL_ADDRESS][DOMAIN_NAME]"
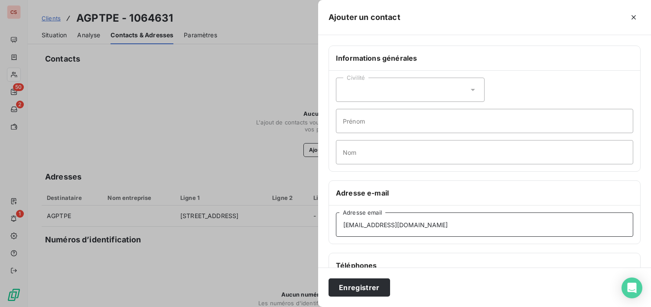
type input "[EMAIL_ADDRESS][DOMAIN_NAME]"
click at [470, 88] on icon at bounding box center [472, 89] width 9 height 9
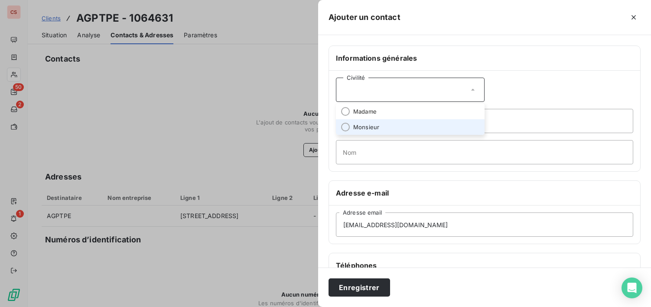
click at [370, 127] on span "Monsieur" at bounding box center [366, 127] width 26 height 8
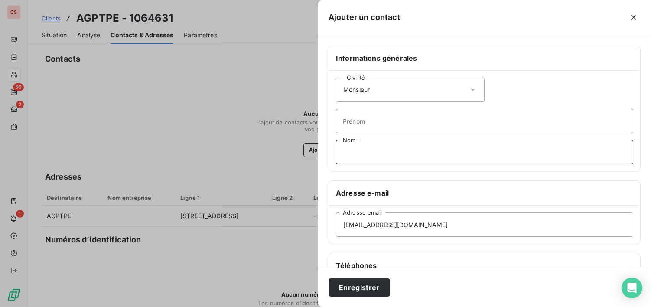
click at [352, 161] on input "Nom" at bounding box center [484, 152] width 297 height 24
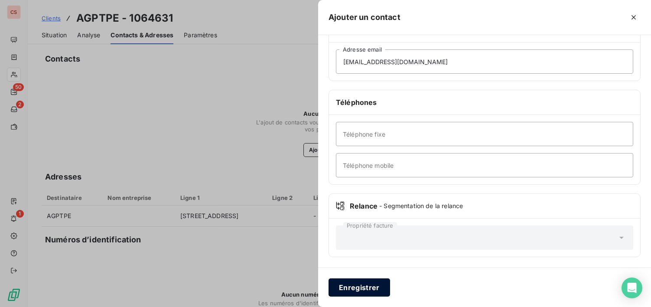
type input "BRUDEY"
click at [365, 284] on button "Enregistrer" at bounding box center [359, 287] width 62 height 18
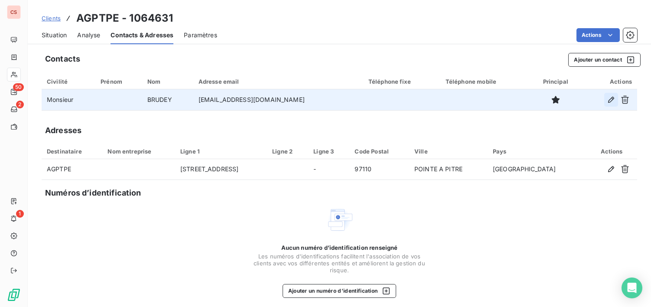
click at [607, 100] on icon "button" at bounding box center [611, 99] width 9 height 9
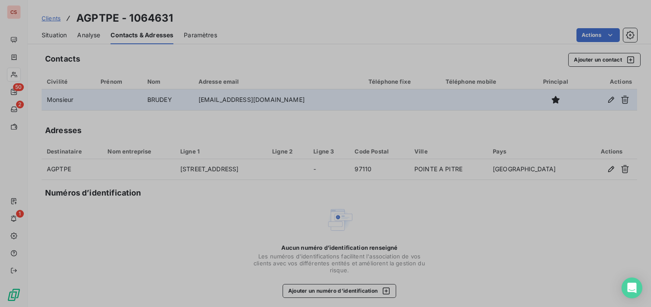
type input "BRUDEY"
type input "[EMAIL_ADDRESS][DOMAIN_NAME]"
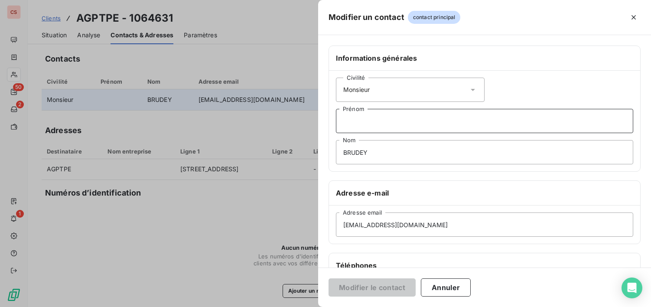
drag, startPoint x: 392, startPoint y: 131, endPoint x: 388, endPoint y: 129, distance: 4.5
click at [392, 131] on input "Prénom" at bounding box center [484, 121] width 297 height 24
type input "[PERSON_NAME]"
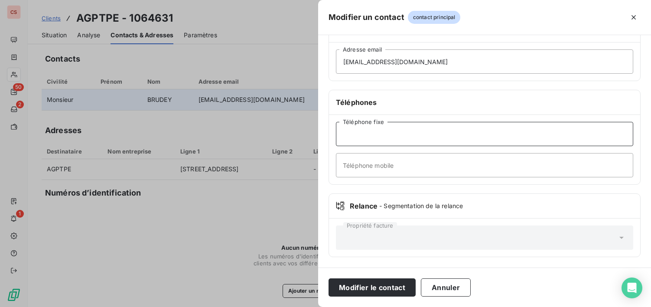
click at [360, 133] on input "Téléphone fixe" at bounding box center [484, 134] width 297 height 24
type input "[PHONE_NUMBER]"
click at [372, 172] on input "Téléphone mobile" at bounding box center [484, 165] width 297 height 24
type input "[PHONE_NUMBER]"
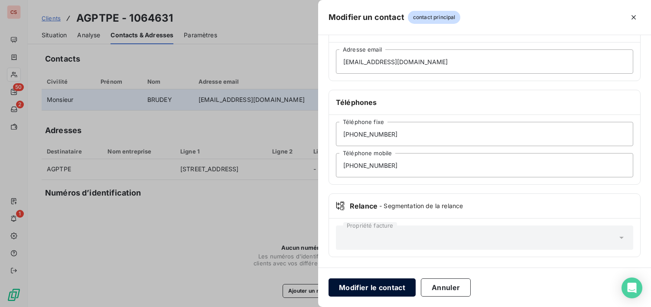
click at [376, 282] on button "Modifier le contact" at bounding box center [371, 287] width 87 height 18
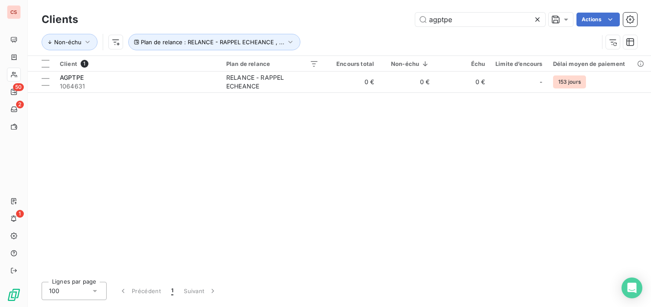
drag, startPoint x: 456, startPoint y: 16, endPoint x: 133, endPoint y: 25, distance: 322.9
click at [286, 25] on div "agptpe Actions" at bounding box center [362, 20] width 548 height 14
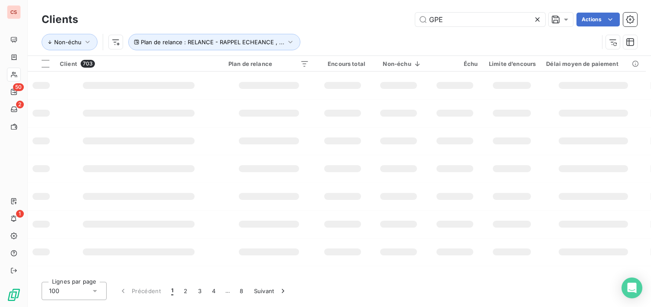
type input "GPE"
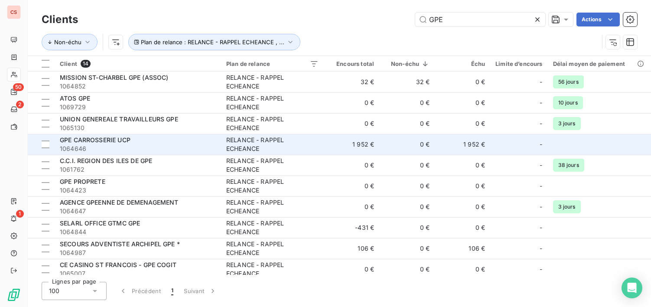
click at [169, 147] on span "1064646" at bounding box center [138, 148] width 156 height 9
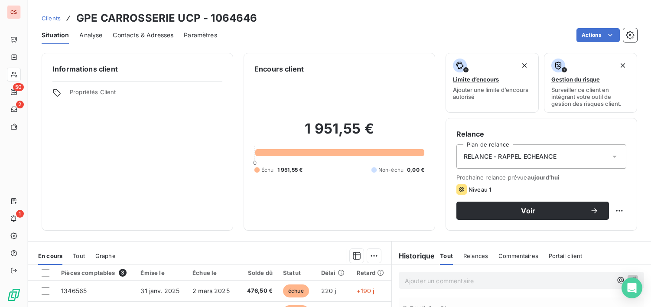
click at [144, 34] on span "Contacts & Adresses" at bounding box center [143, 35] width 61 height 9
